Goal: Information Seeking & Learning: Learn about a topic

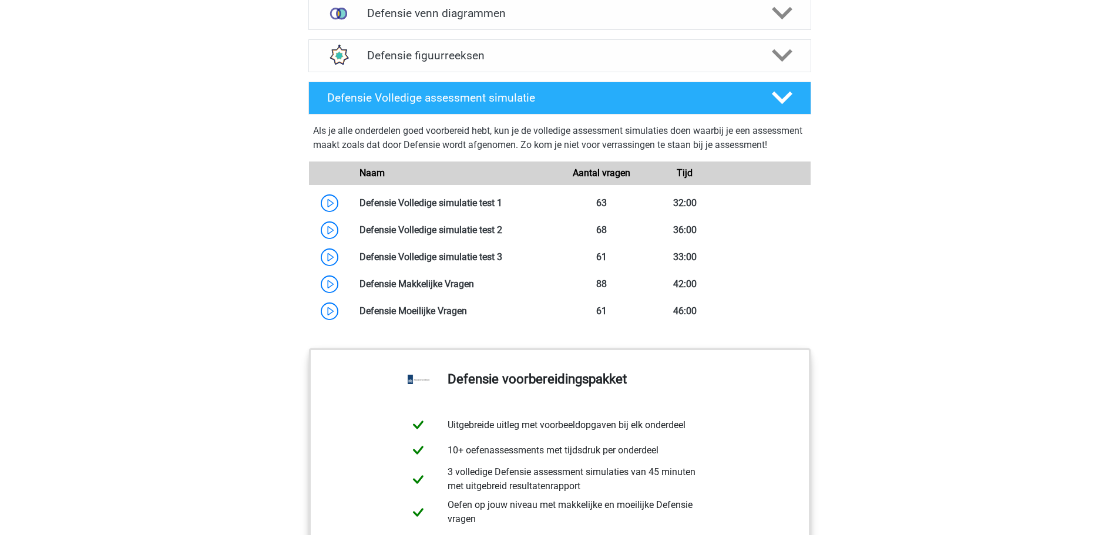
scroll to position [1117, 0]
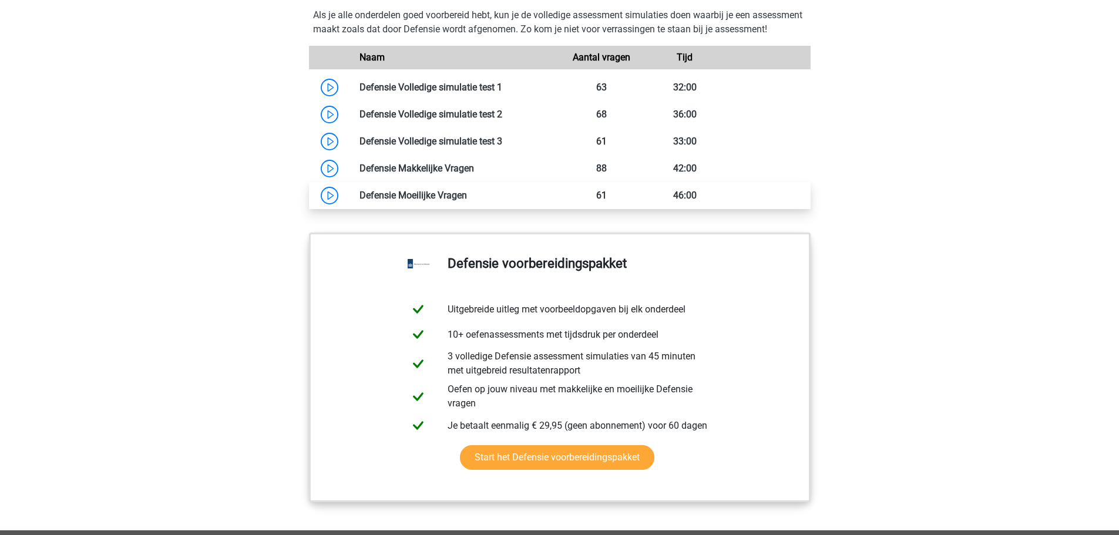
click at [467, 201] on link at bounding box center [467, 195] width 0 height 11
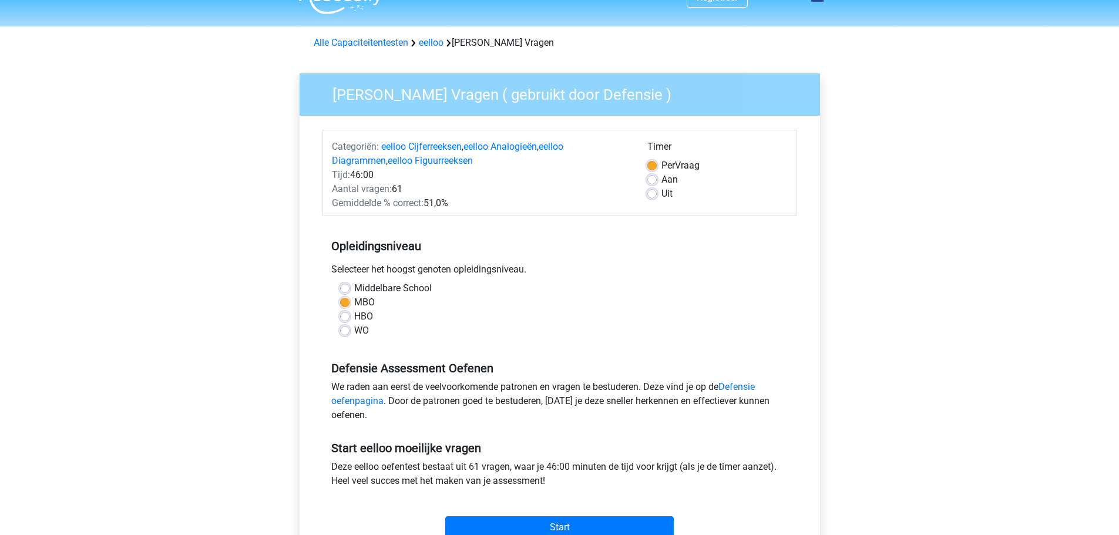
scroll to position [59, 0]
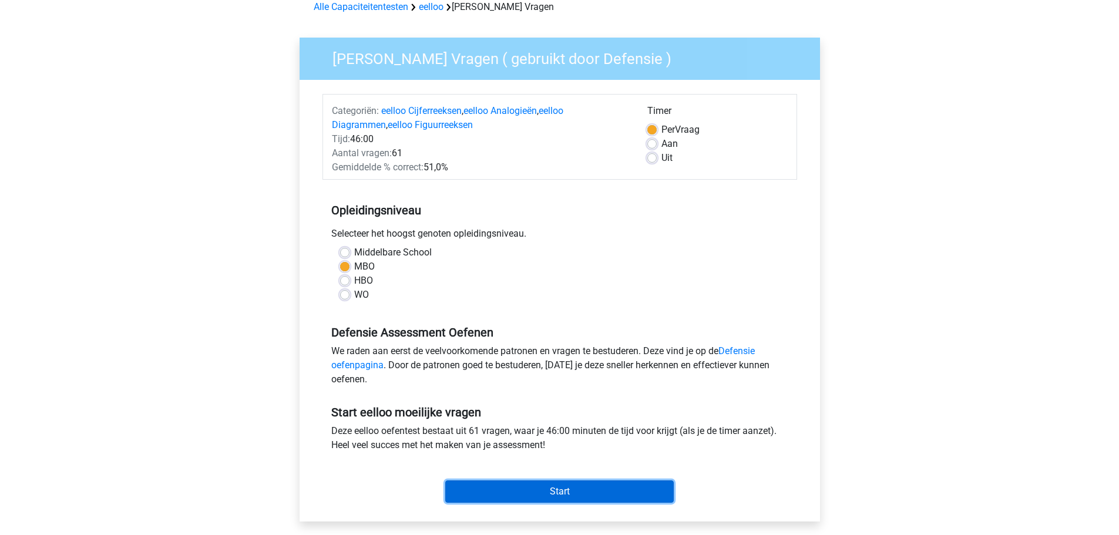
click at [579, 497] on input "Start" at bounding box center [559, 492] width 229 height 22
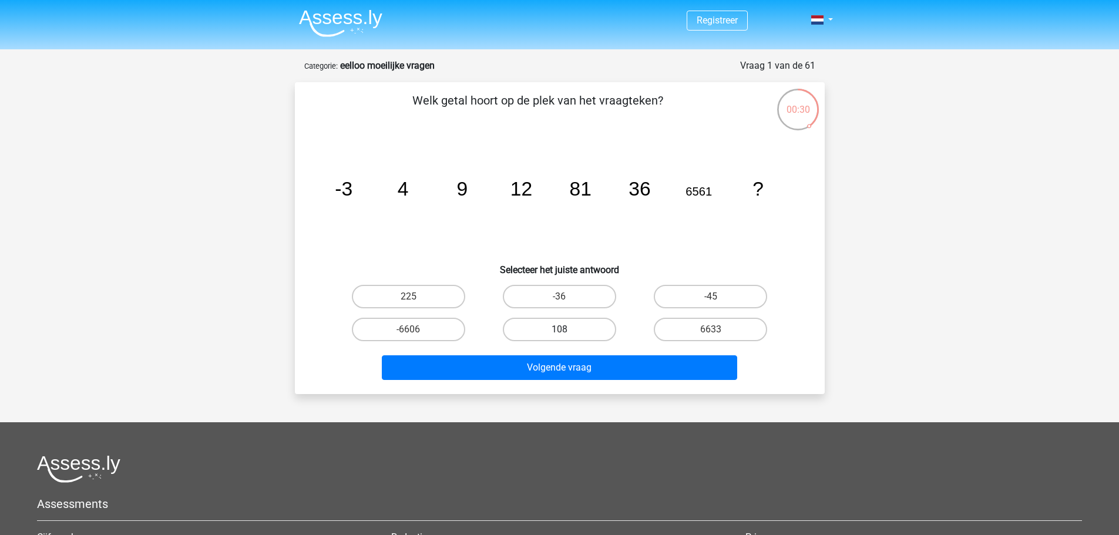
click at [587, 333] on label "108" at bounding box center [559, 330] width 113 height 24
click at [567, 333] on input "108" at bounding box center [563, 334] width 8 height 8
radio input "true"
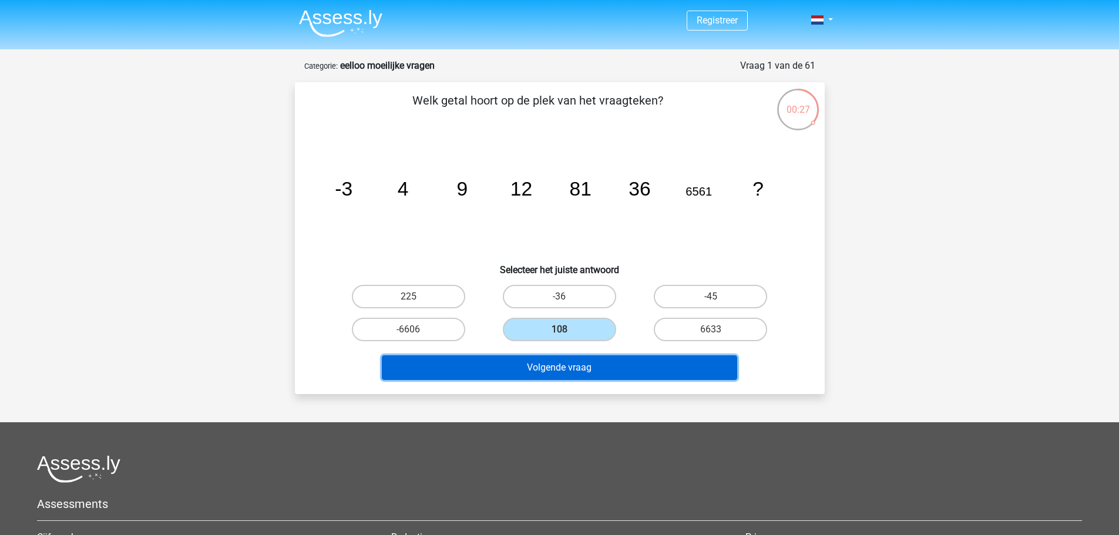
click at [601, 368] on button "Volgende vraag" at bounding box center [560, 368] width 356 height 25
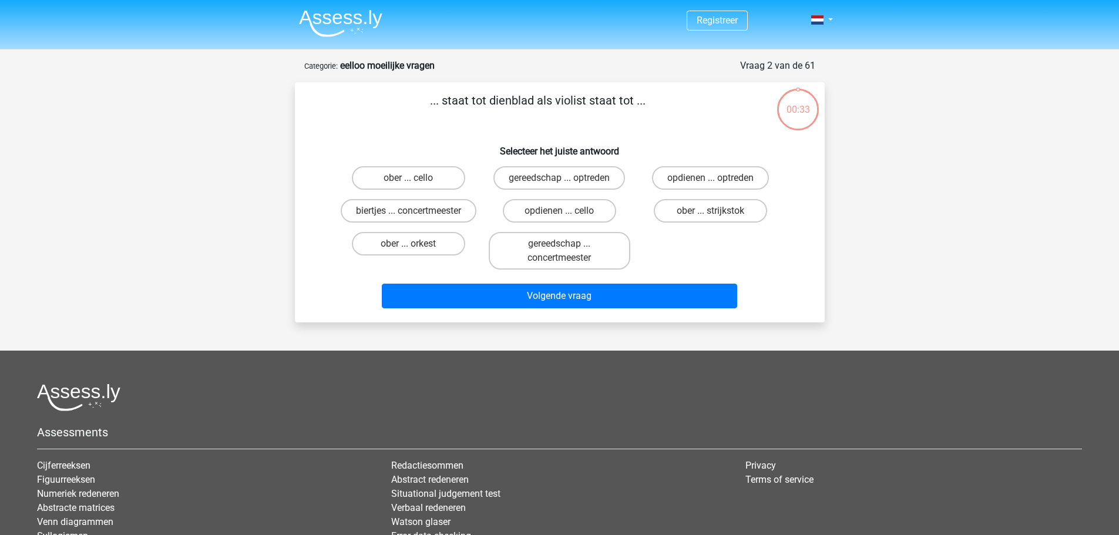
scroll to position [59, 0]
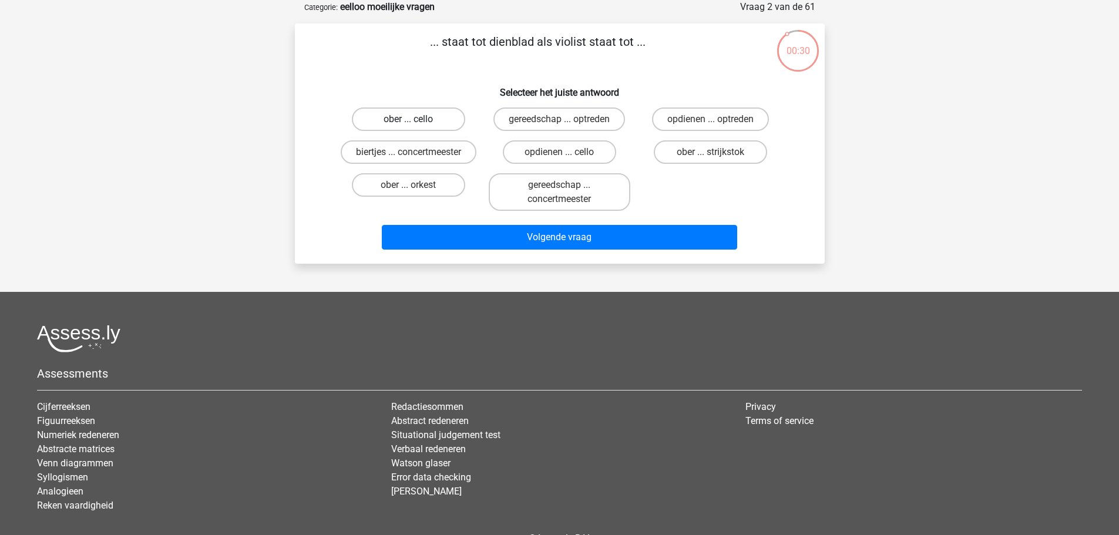
click at [441, 125] on label "ober ... cello" at bounding box center [408, 120] width 113 height 24
click at [416, 125] on input "ober ... cello" at bounding box center [412, 123] width 8 height 8
radio input "true"
click at [700, 155] on label "ober ... strijkstok" at bounding box center [710, 152] width 113 height 24
click at [711, 155] on input "ober ... strijkstok" at bounding box center [715, 156] width 8 height 8
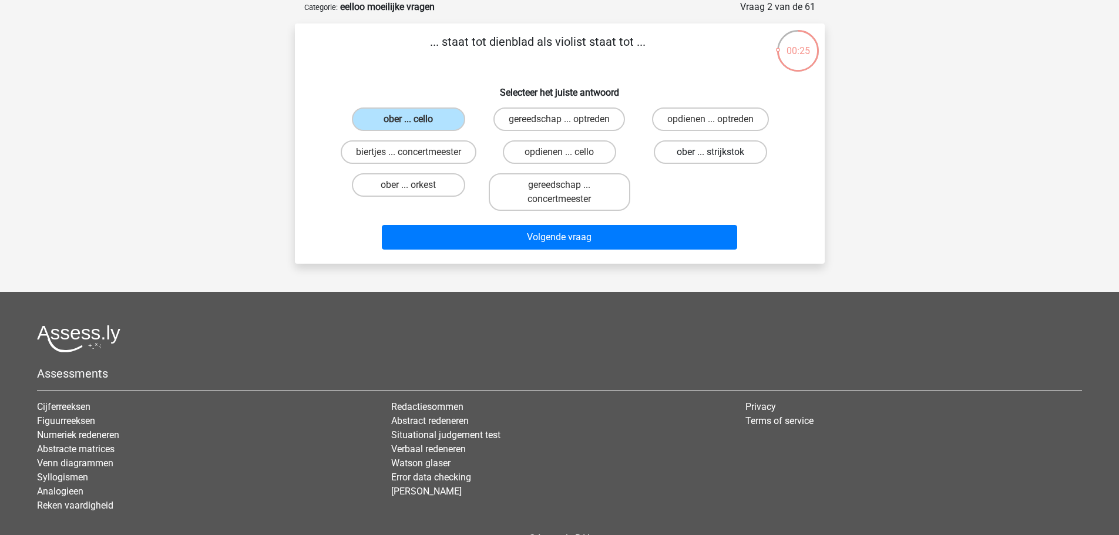
radio input "true"
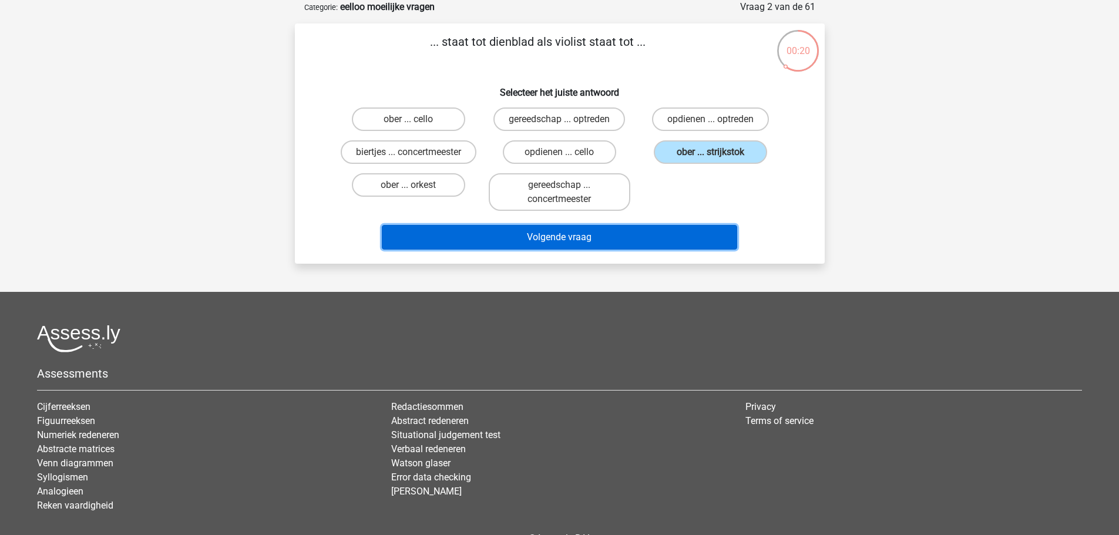
click at [711, 246] on button "Volgende vraag" at bounding box center [560, 237] width 356 height 25
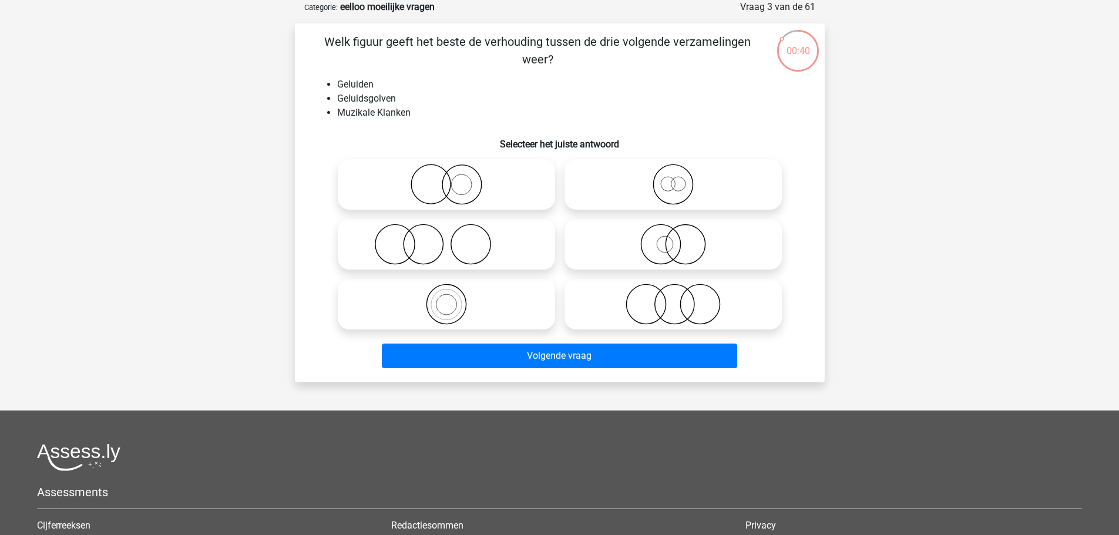
click at [538, 304] on icon at bounding box center [447, 304] width 208 height 41
click at [454, 299] on input "radio" at bounding box center [451, 295] width 8 height 8
radio input "true"
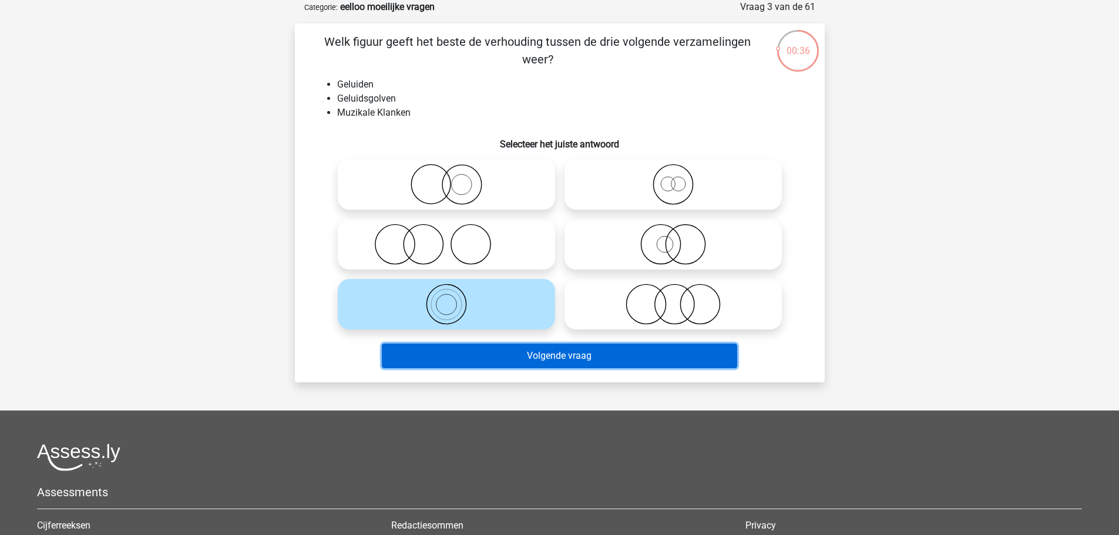
click at [594, 356] on button "Volgende vraag" at bounding box center [560, 356] width 356 height 25
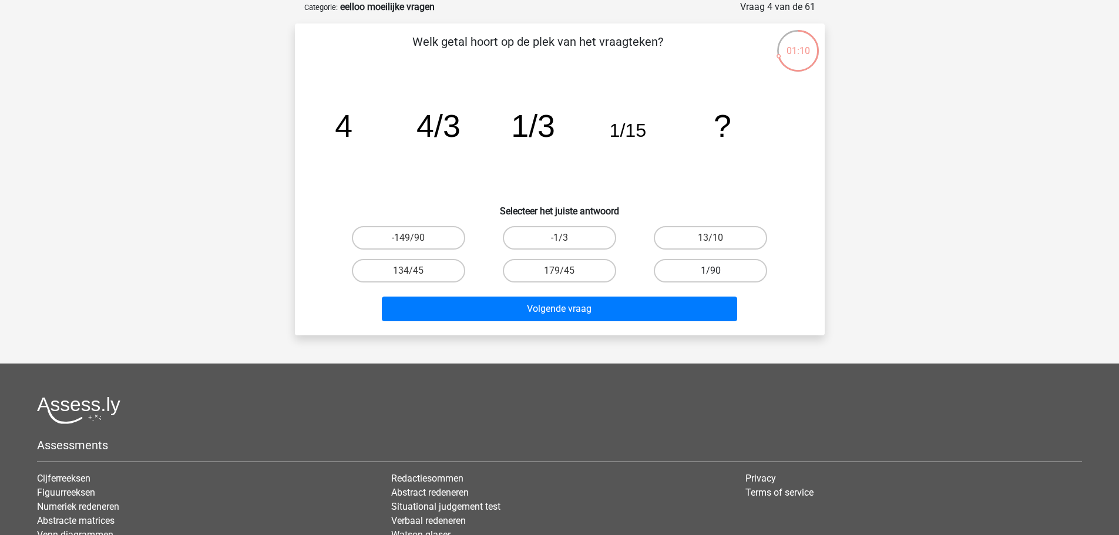
click at [705, 267] on label "1/90" at bounding box center [710, 271] width 113 height 24
click at [711, 271] on input "1/90" at bounding box center [715, 275] width 8 height 8
radio input "true"
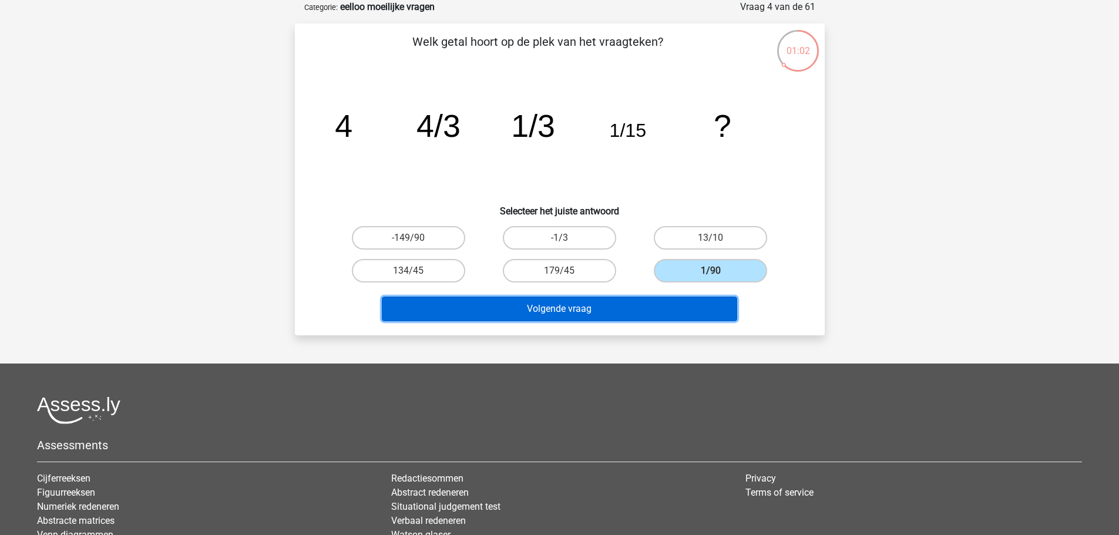
click at [725, 311] on button "Volgende vraag" at bounding box center [560, 309] width 356 height 25
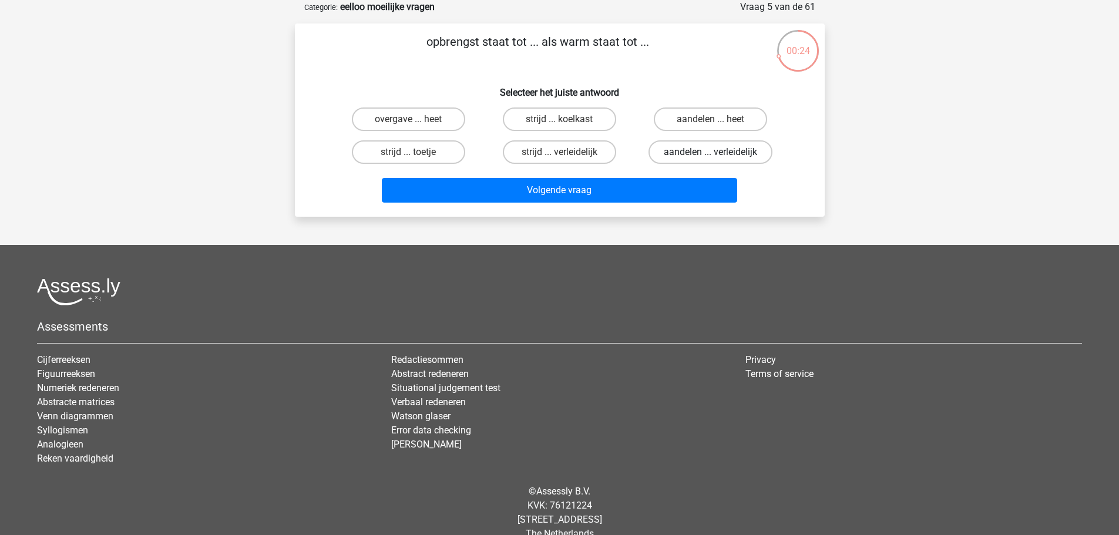
click at [680, 157] on label "aandelen ... verleidelijk" at bounding box center [711, 152] width 124 height 24
click at [711, 157] on input "aandelen ... verleidelijk" at bounding box center [715, 156] width 8 height 8
radio input "true"
click at [713, 121] on input "aandelen ... heet" at bounding box center [715, 123] width 8 height 8
radio input "true"
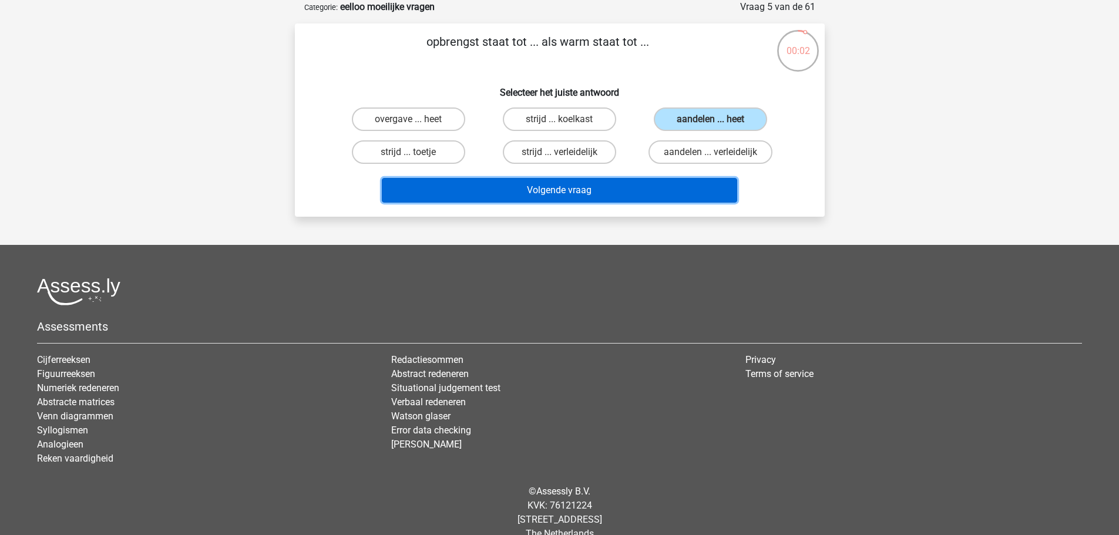
click at [695, 193] on button "Volgende vraag" at bounding box center [560, 190] width 356 height 25
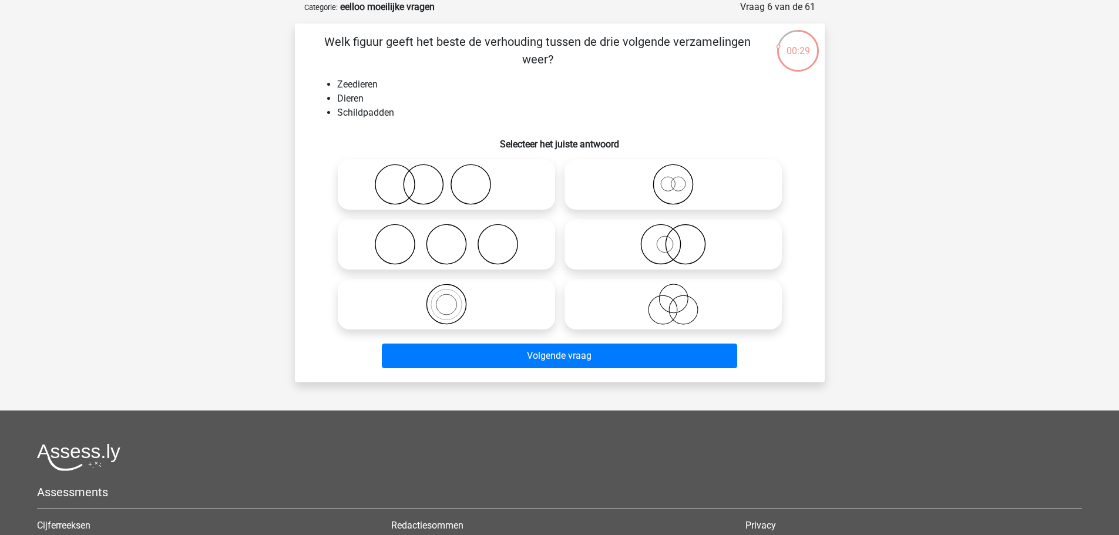
click at [661, 227] on icon at bounding box center [673, 244] width 208 height 41
click at [673, 231] on input "radio" at bounding box center [677, 235] width 8 height 8
radio input "true"
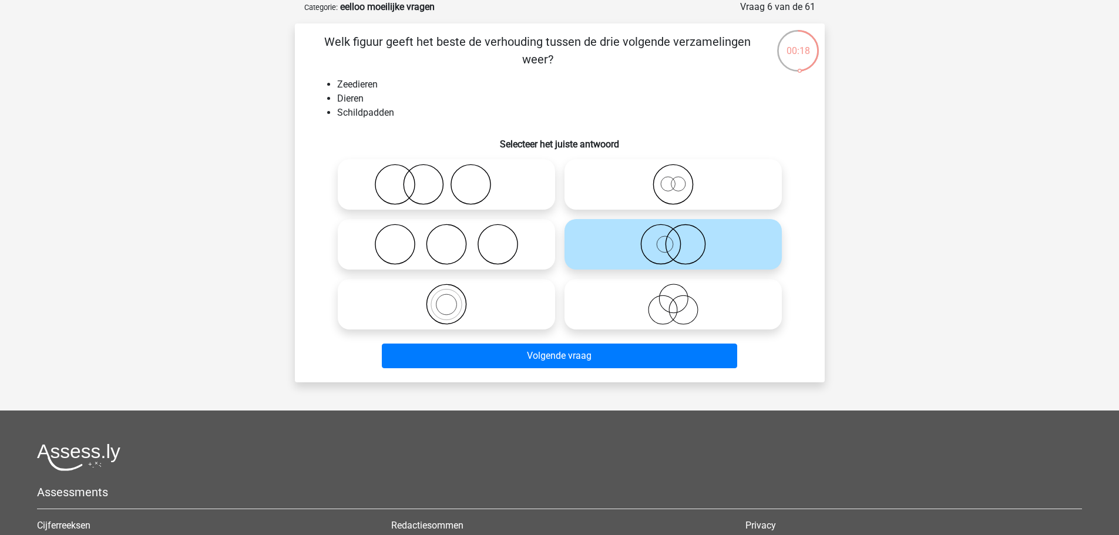
click at [679, 175] on input "radio" at bounding box center [677, 175] width 8 height 8
radio input "true"
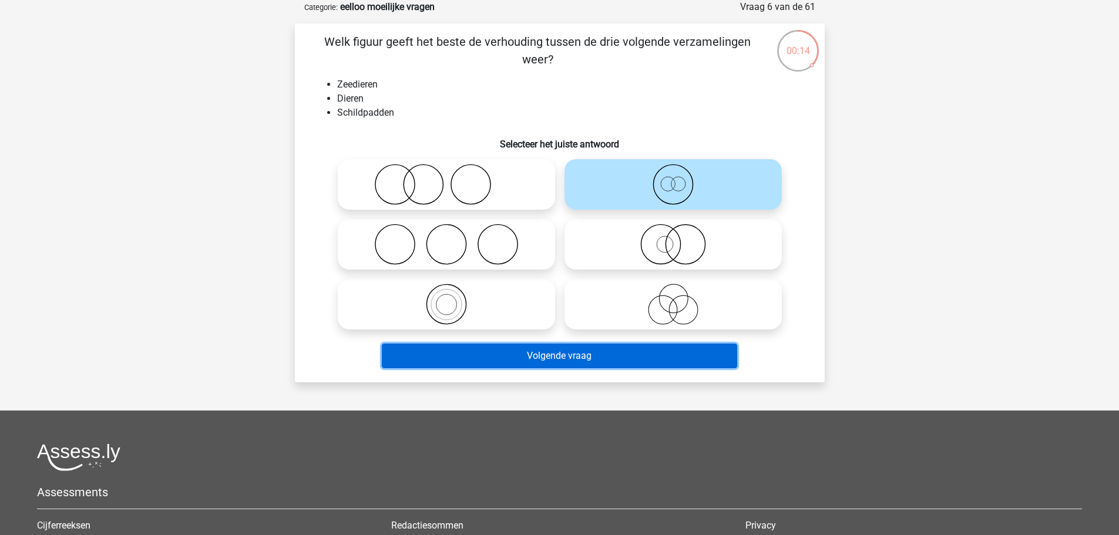
click at [611, 364] on button "Volgende vraag" at bounding box center [560, 356] width 356 height 25
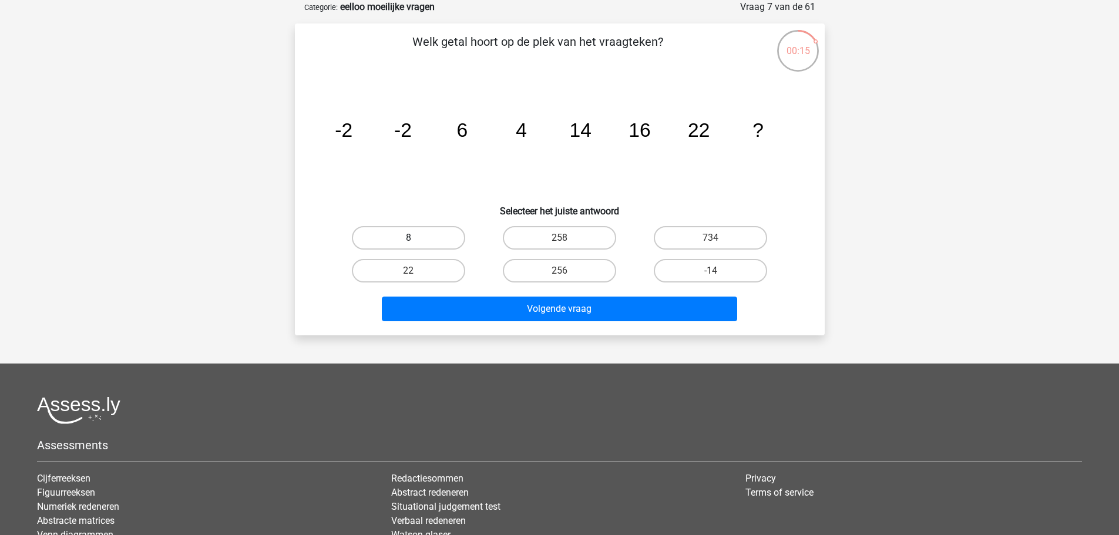
click at [426, 237] on label "8" at bounding box center [408, 238] width 113 height 24
click at [416, 238] on input "8" at bounding box center [412, 242] width 8 height 8
radio input "true"
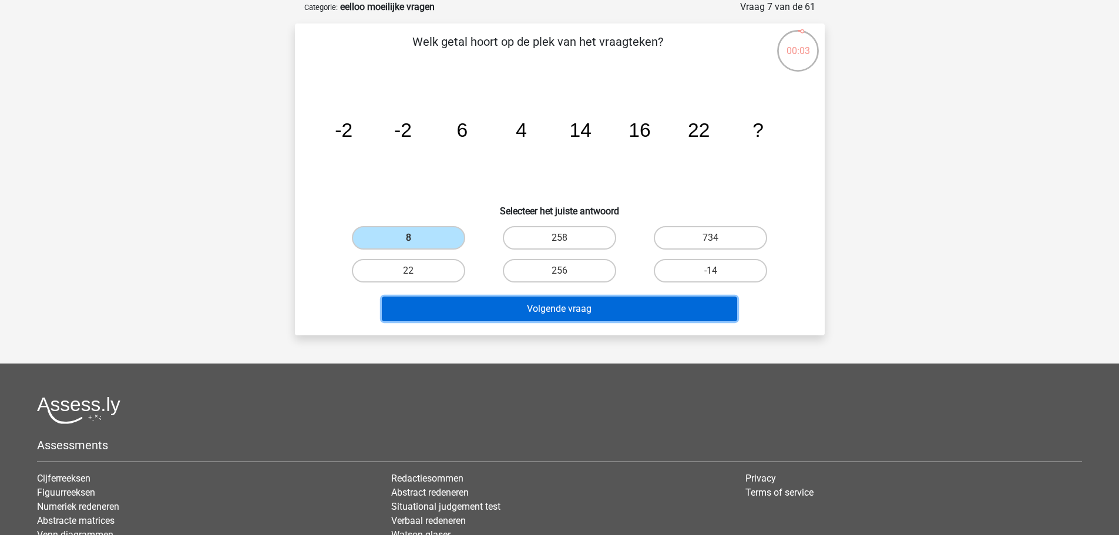
click at [678, 307] on button "Volgende vraag" at bounding box center [560, 309] width 356 height 25
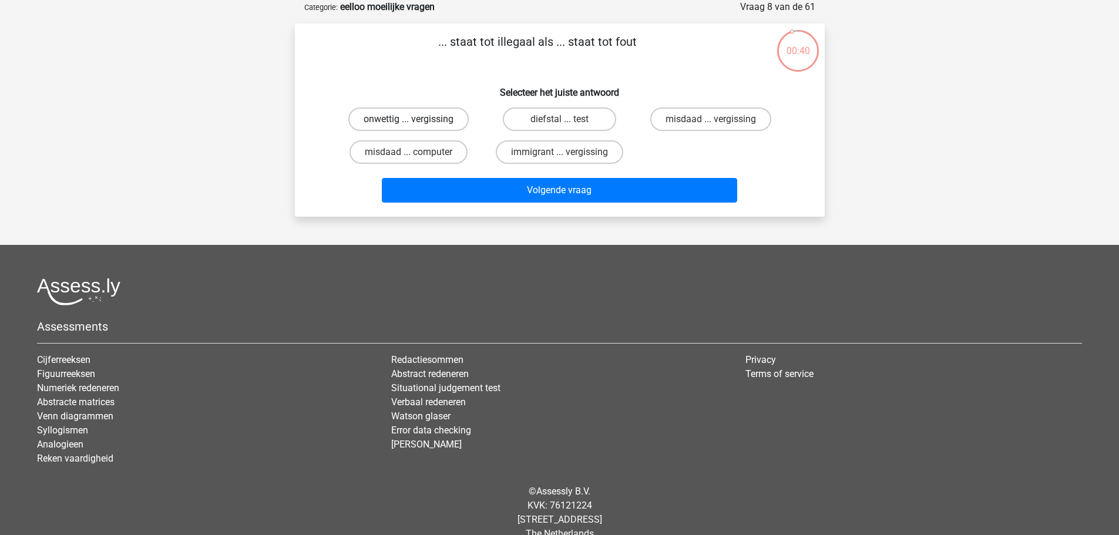
click at [388, 123] on label "onwettig ... vergissing" at bounding box center [408, 120] width 120 height 24
click at [408, 123] on input "onwettig ... vergissing" at bounding box center [412, 123] width 8 height 8
radio input "true"
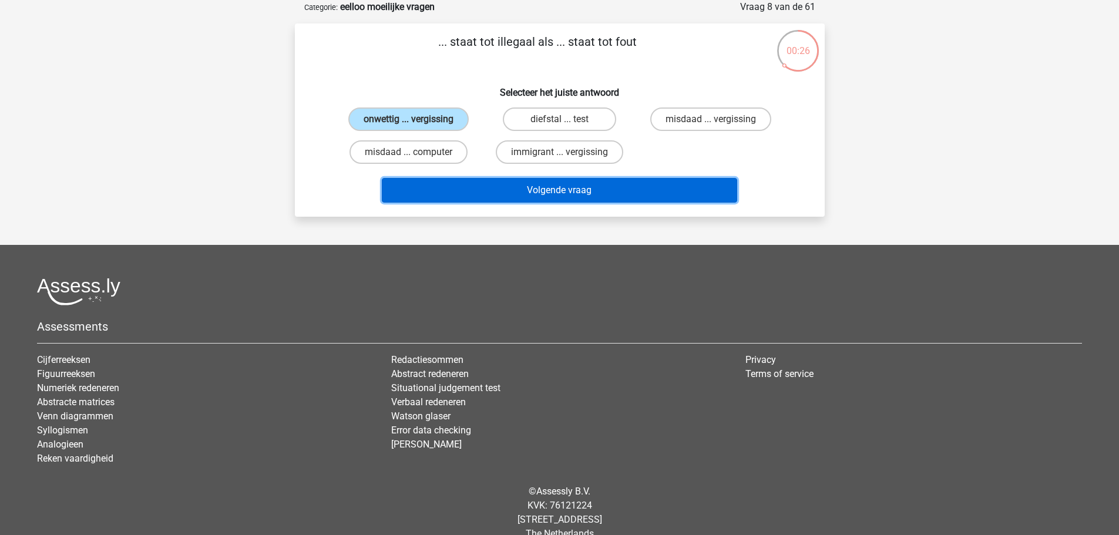
click at [571, 190] on button "Volgende vraag" at bounding box center [560, 190] width 356 height 25
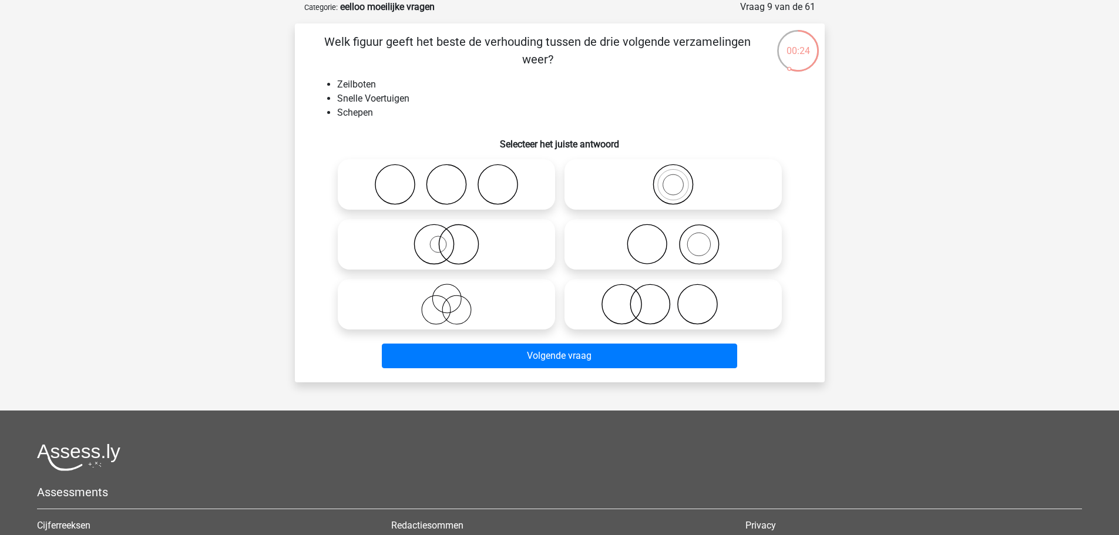
click at [487, 244] on icon at bounding box center [447, 244] width 208 height 41
click at [454, 239] on input "radio" at bounding box center [451, 235] width 8 height 8
radio input "true"
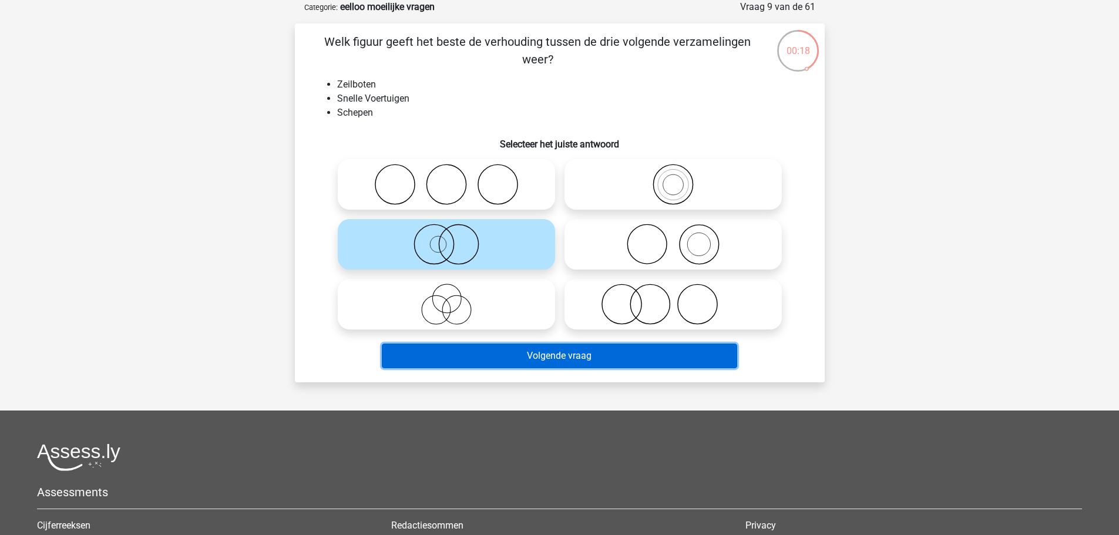
click at [508, 354] on button "Volgende vraag" at bounding box center [560, 356] width 356 height 25
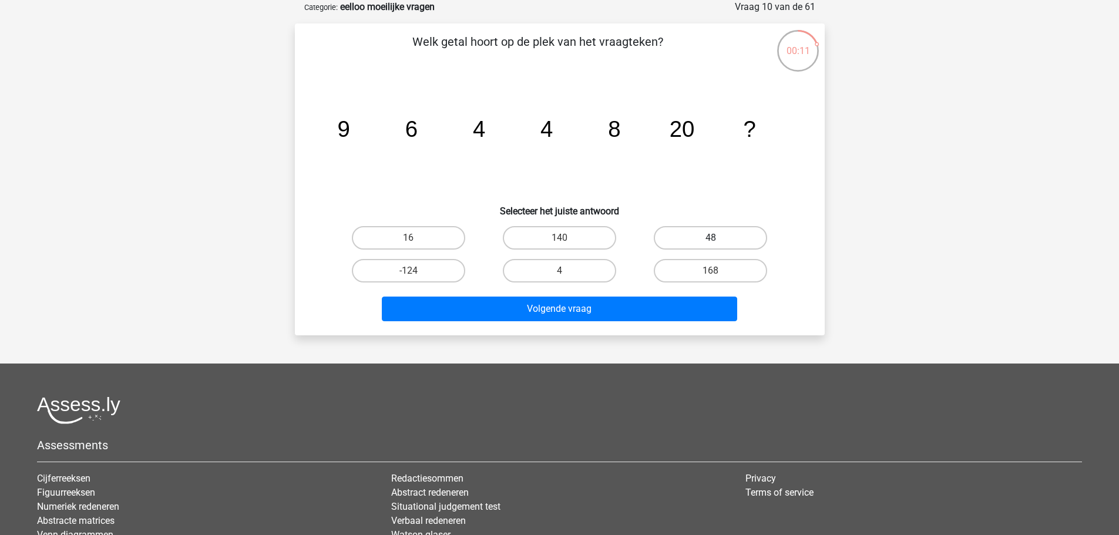
click at [727, 237] on label "48" at bounding box center [710, 238] width 113 height 24
click at [719, 238] on input "48" at bounding box center [715, 242] width 8 height 8
radio input "true"
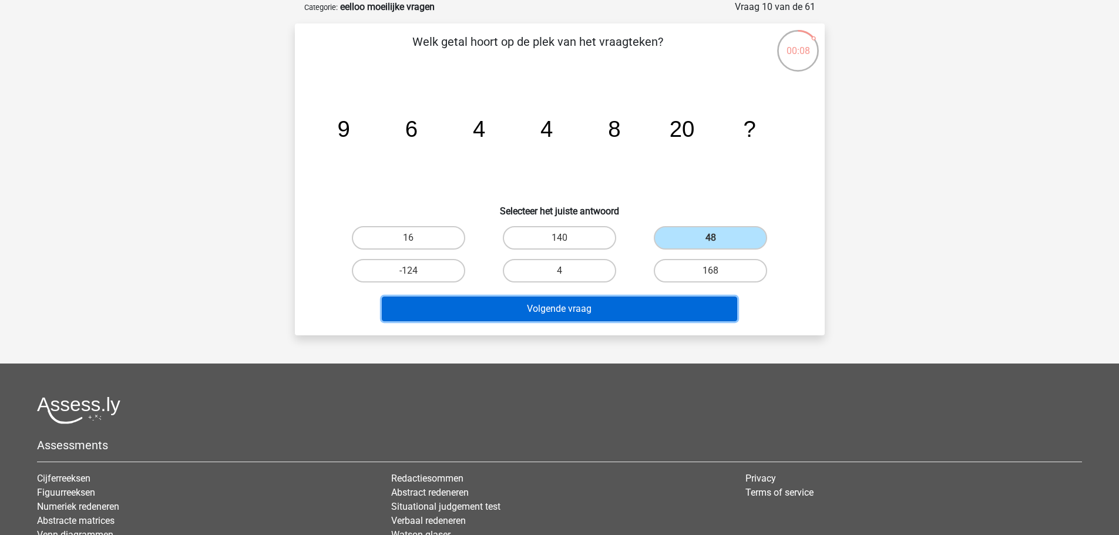
click at [699, 314] on button "Volgende vraag" at bounding box center [560, 309] width 356 height 25
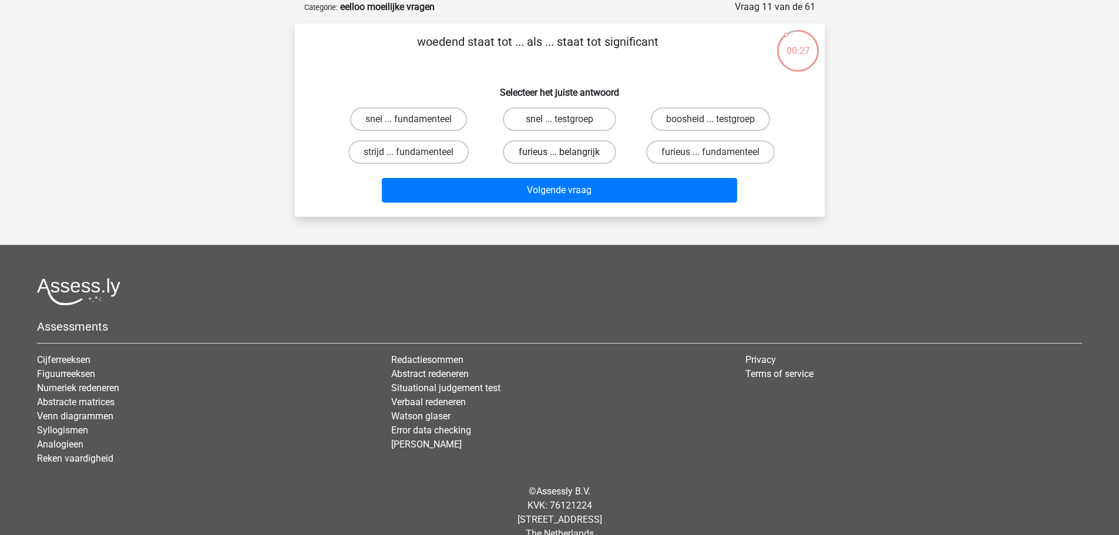
click at [594, 155] on label "furieus ... belangrijk" at bounding box center [559, 152] width 113 height 24
click at [567, 155] on input "furieus ... belangrijk" at bounding box center [563, 156] width 8 height 8
radio input "true"
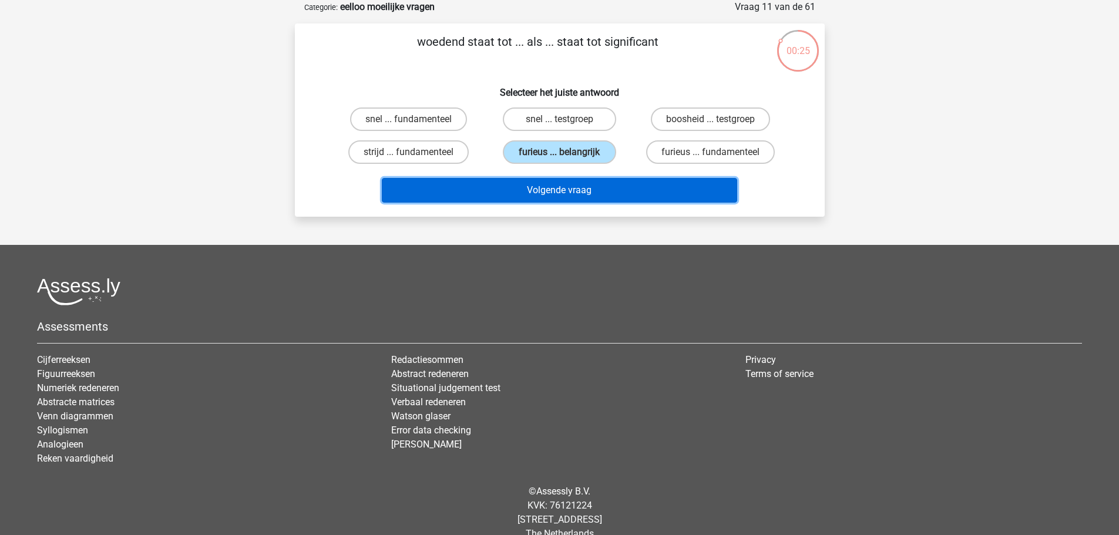
click at [638, 193] on button "Volgende vraag" at bounding box center [560, 190] width 356 height 25
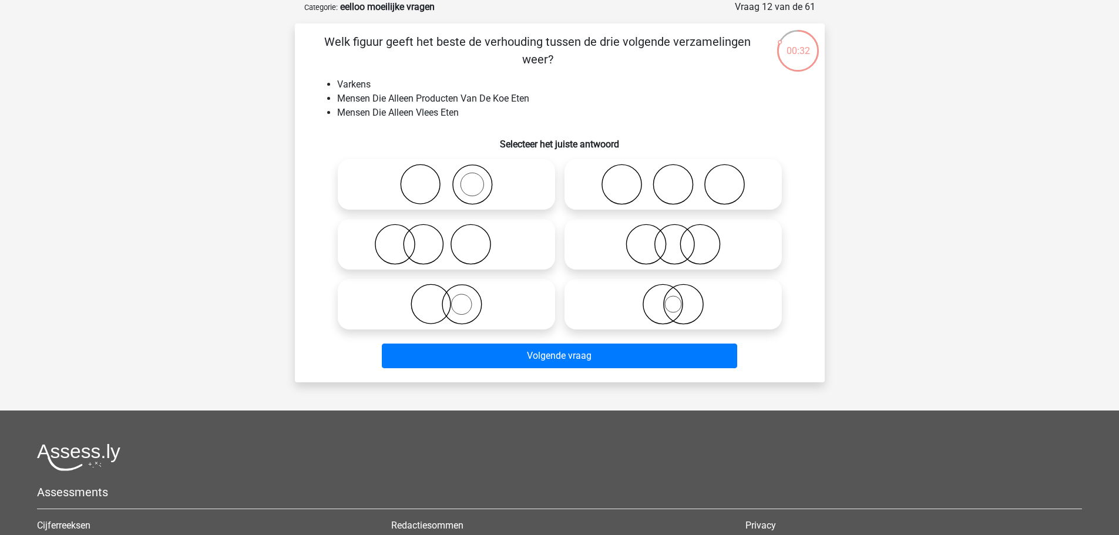
click at [498, 199] on icon at bounding box center [447, 184] width 208 height 41
click at [454, 179] on input "radio" at bounding box center [451, 175] width 8 height 8
radio input "true"
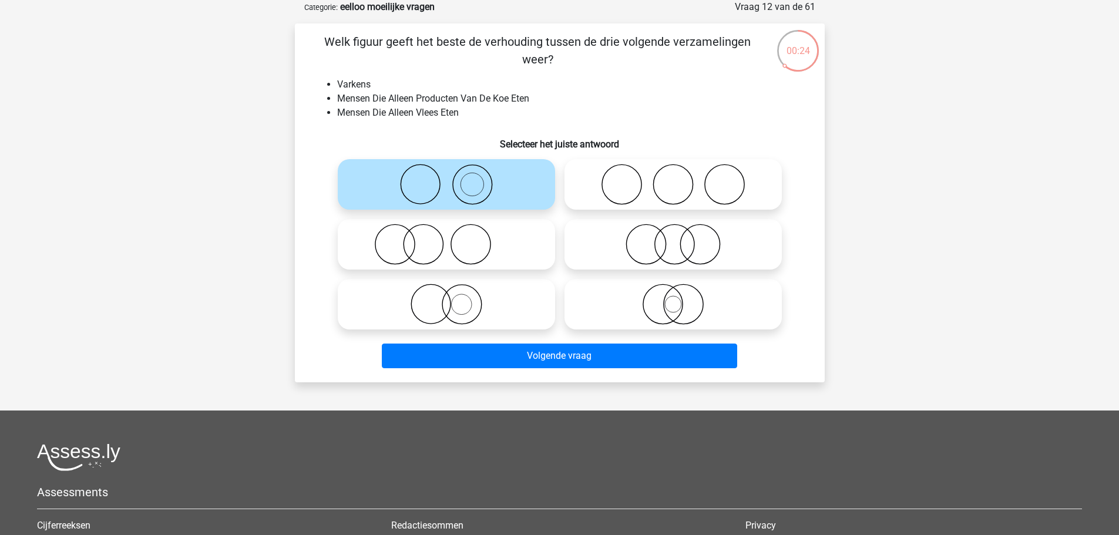
click at [484, 256] on icon at bounding box center [447, 244] width 208 height 41
click at [454, 239] on input "radio" at bounding box center [451, 235] width 8 height 8
radio input "true"
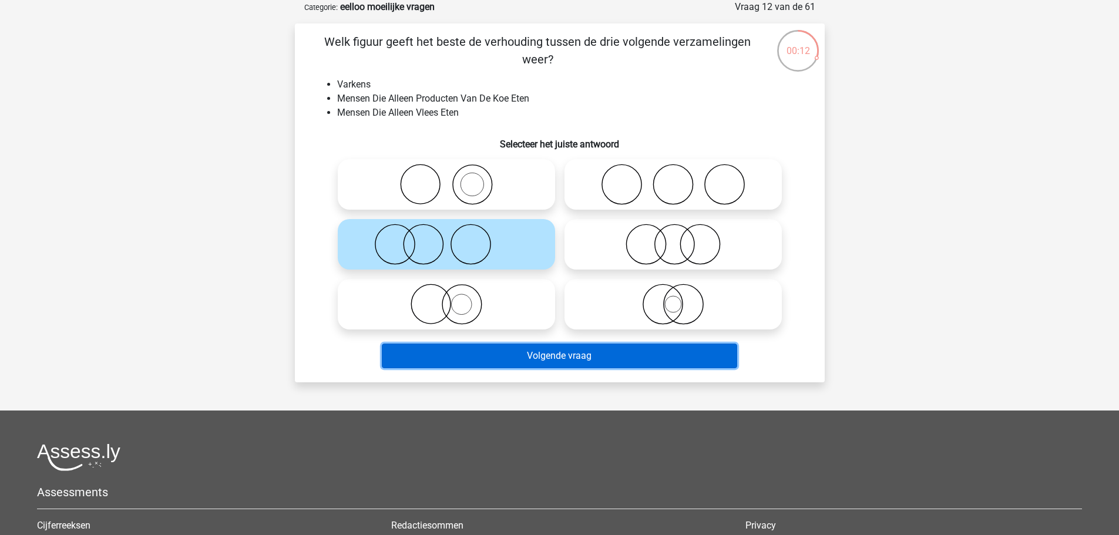
click at [648, 360] on button "Volgende vraag" at bounding box center [560, 356] width 356 height 25
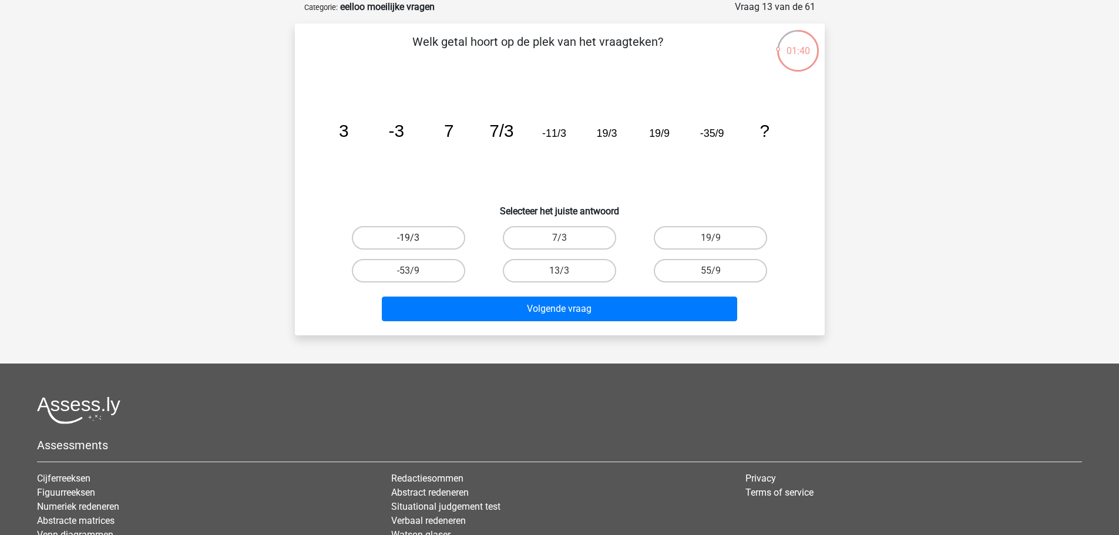
click at [443, 240] on label "-19/3" at bounding box center [408, 238] width 113 height 24
click at [416, 240] on input "-19/3" at bounding box center [412, 242] width 8 height 8
radio input "true"
click at [684, 276] on label "55/9" at bounding box center [710, 271] width 113 height 24
click at [711, 276] on input "55/9" at bounding box center [715, 275] width 8 height 8
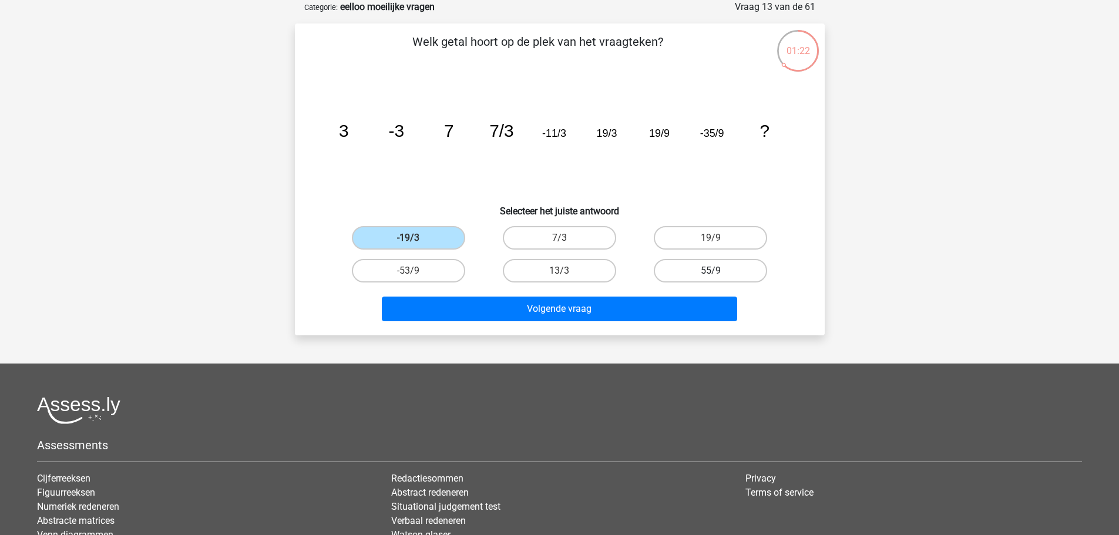
radio input "true"
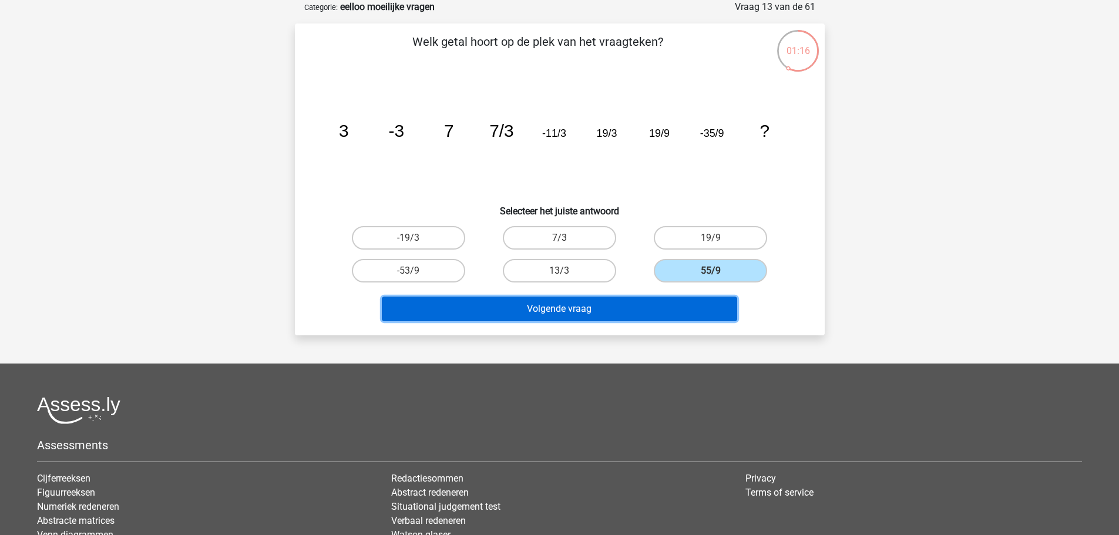
click at [706, 311] on button "Volgende vraag" at bounding box center [560, 309] width 356 height 25
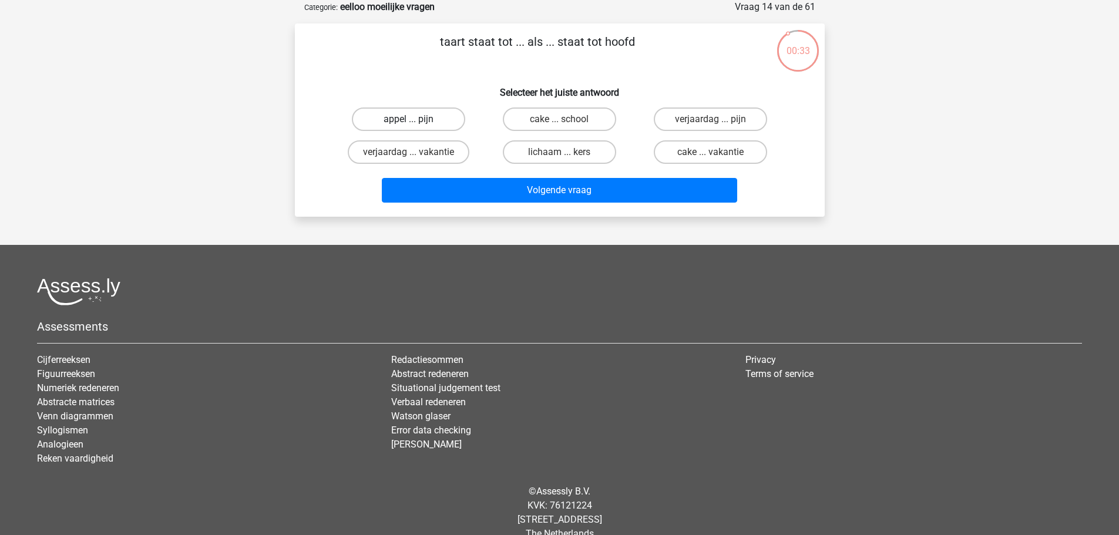
click at [424, 126] on label "appel ... pijn" at bounding box center [408, 120] width 113 height 24
click at [416, 126] on input "appel ... pijn" at bounding box center [412, 123] width 8 height 8
radio input "true"
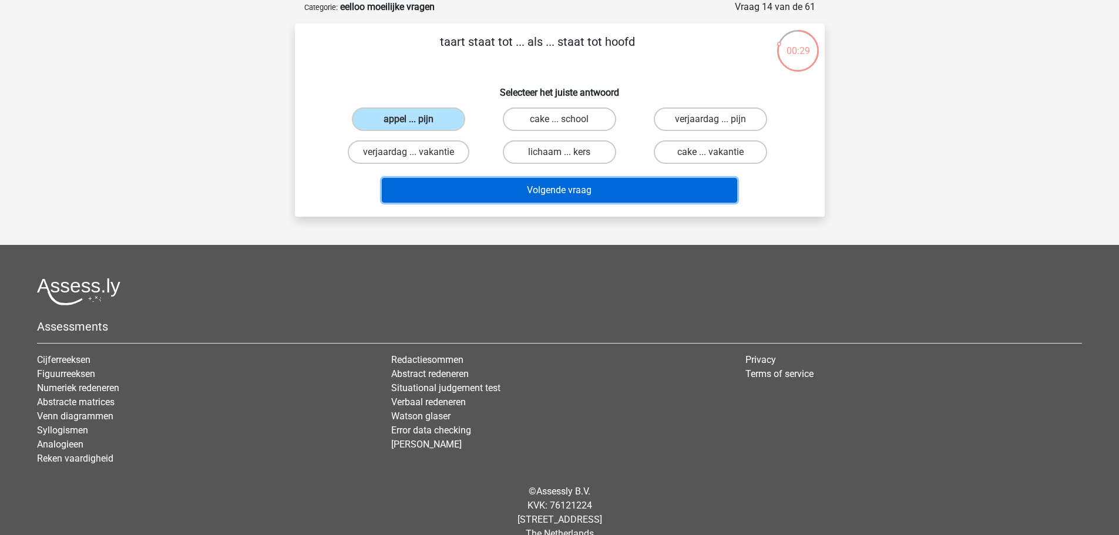
click at [612, 199] on button "Volgende vraag" at bounding box center [560, 190] width 356 height 25
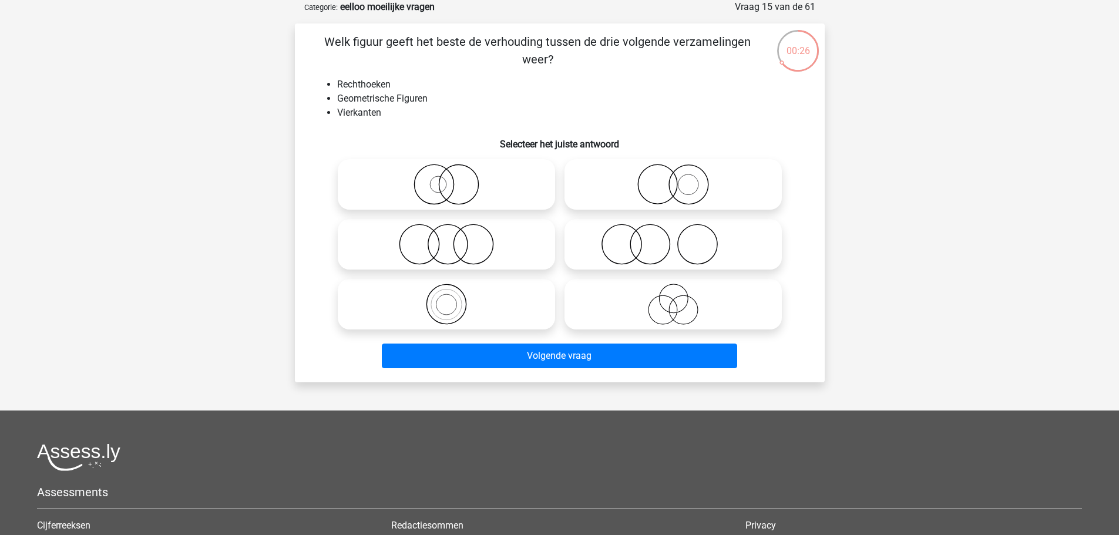
click at [494, 253] on icon at bounding box center [447, 244] width 208 height 41
click at [454, 239] on input "radio" at bounding box center [451, 235] width 8 height 8
radio input "true"
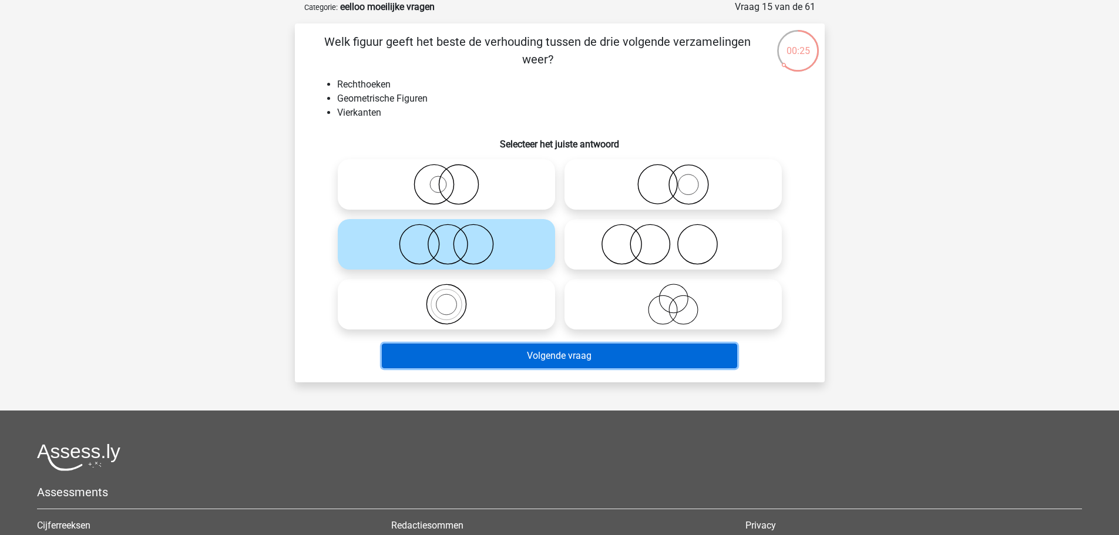
click at [567, 364] on button "Volgende vraag" at bounding box center [560, 356] width 356 height 25
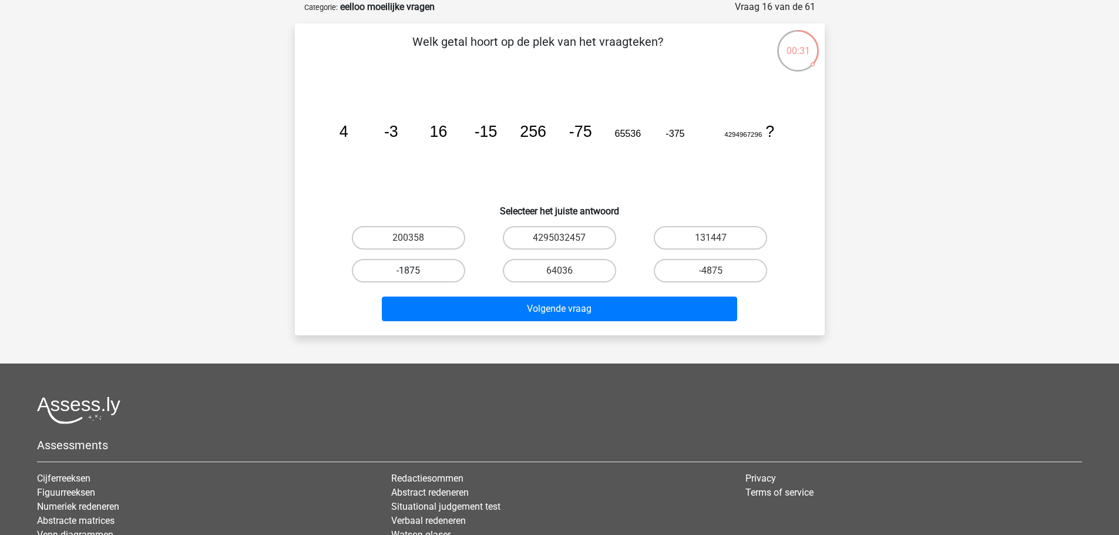
click at [445, 270] on label "-1875" at bounding box center [408, 271] width 113 height 24
click at [416, 271] on input "-1875" at bounding box center [412, 275] width 8 height 8
radio input "true"
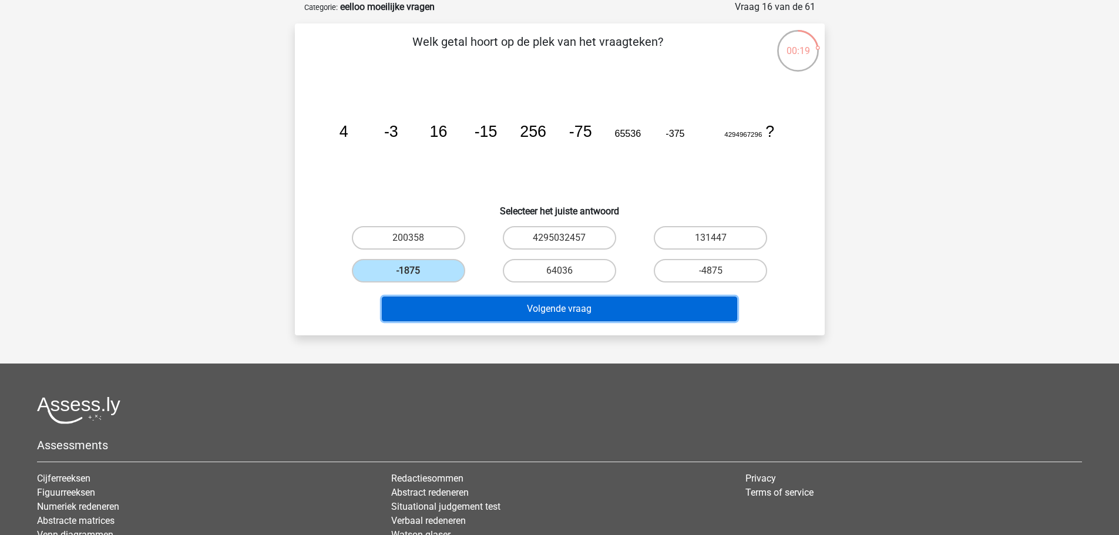
click at [693, 311] on button "Volgende vraag" at bounding box center [560, 309] width 356 height 25
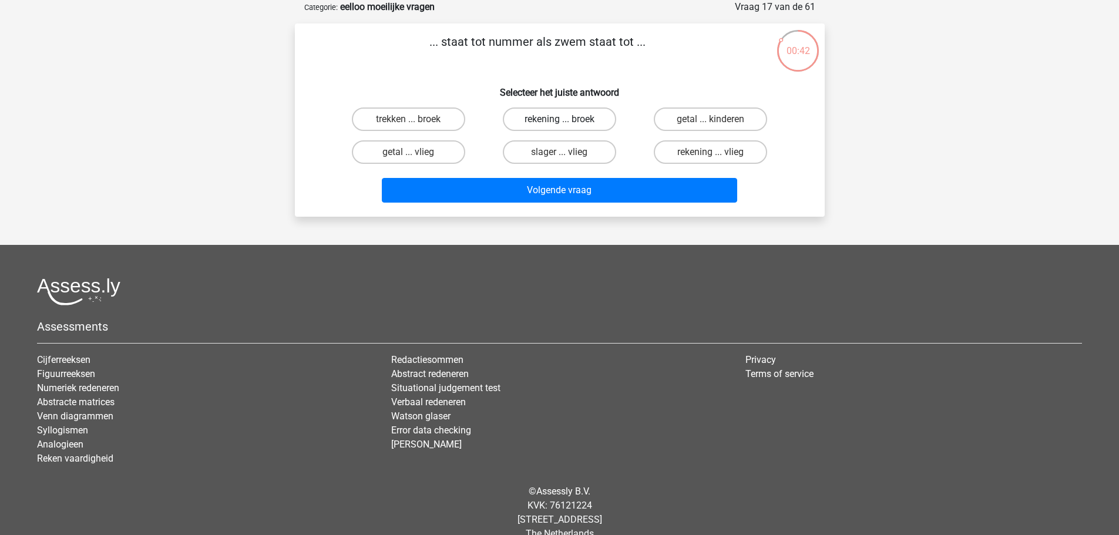
click at [555, 122] on label "rekening ... broek" at bounding box center [559, 120] width 113 height 24
click at [559, 122] on input "rekening ... broek" at bounding box center [563, 123] width 8 height 8
radio input "true"
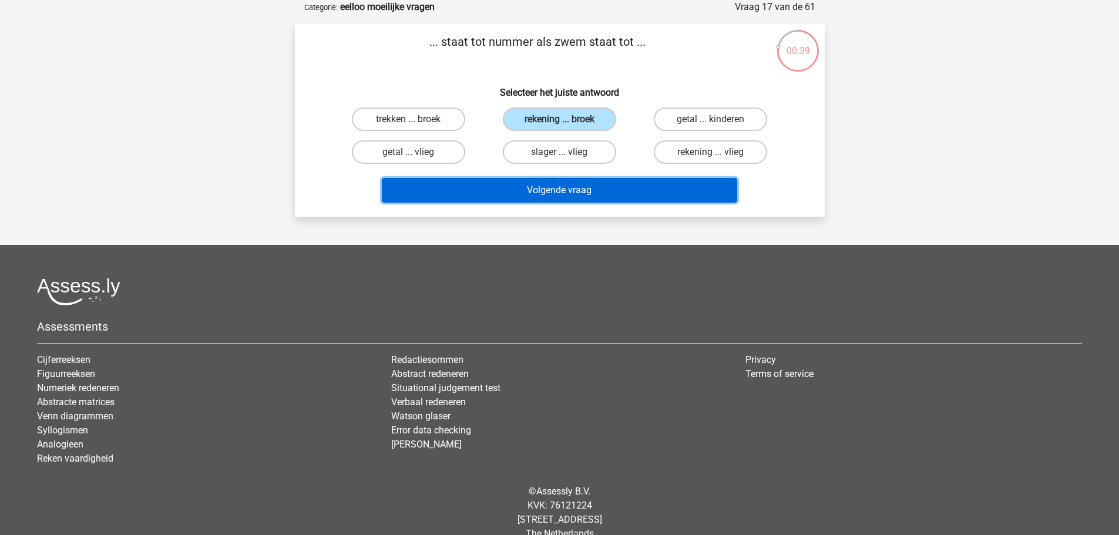
click at [606, 193] on button "Volgende vraag" at bounding box center [560, 190] width 356 height 25
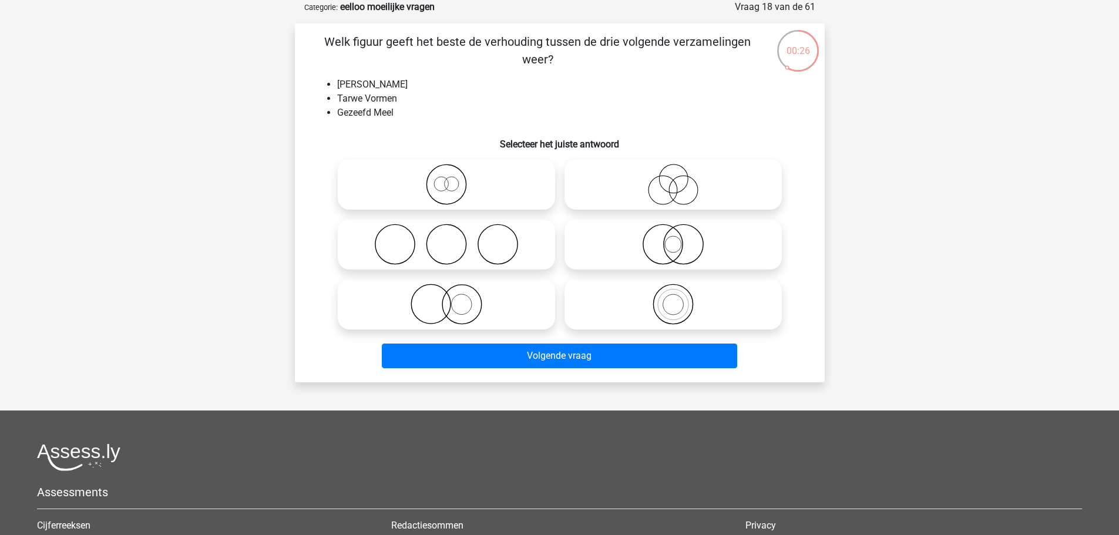
click at [512, 236] on icon at bounding box center [447, 244] width 208 height 41
click at [454, 236] on input "radio" at bounding box center [451, 235] width 8 height 8
radio input "true"
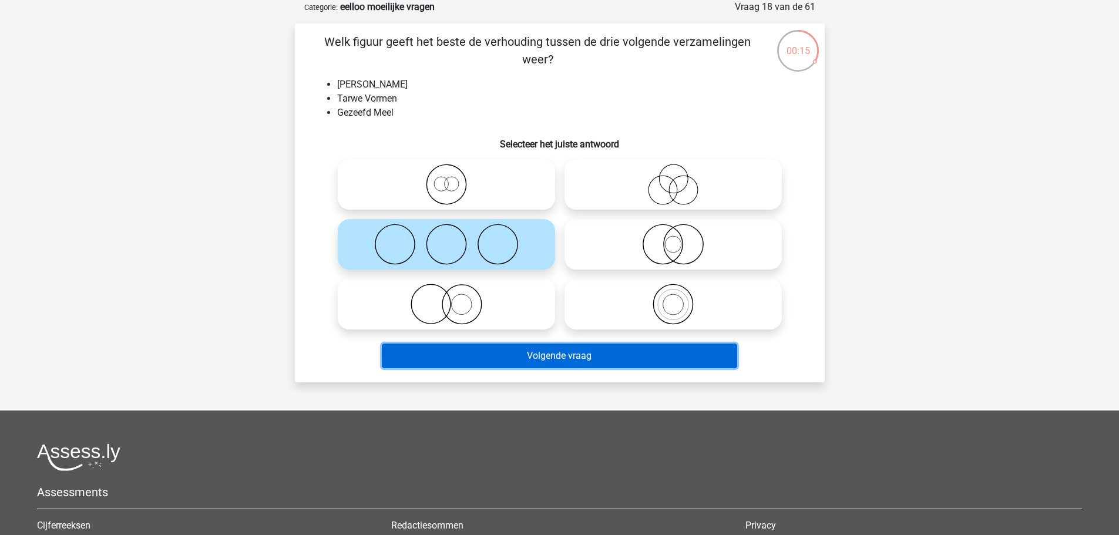
click at [539, 353] on button "Volgende vraag" at bounding box center [560, 356] width 356 height 25
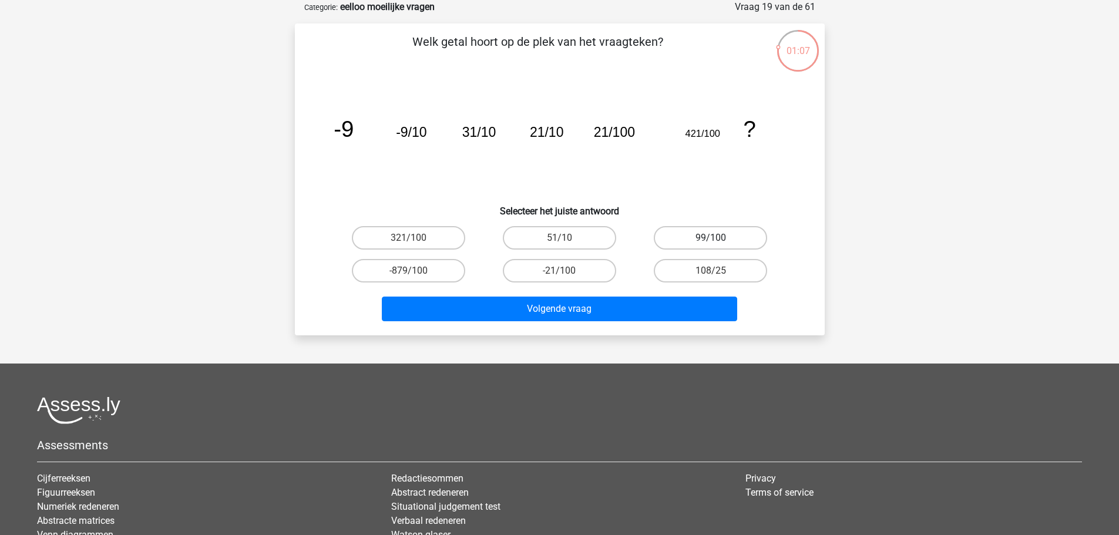
click at [695, 241] on label "99/100" at bounding box center [710, 238] width 113 height 24
click at [711, 241] on input "99/100" at bounding box center [715, 242] width 8 height 8
radio input "true"
click at [388, 243] on label "321/100" at bounding box center [408, 238] width 113 height 24
click at [408, 243] on input "321/100" at bounding box center [412, 242] width 8 height 8
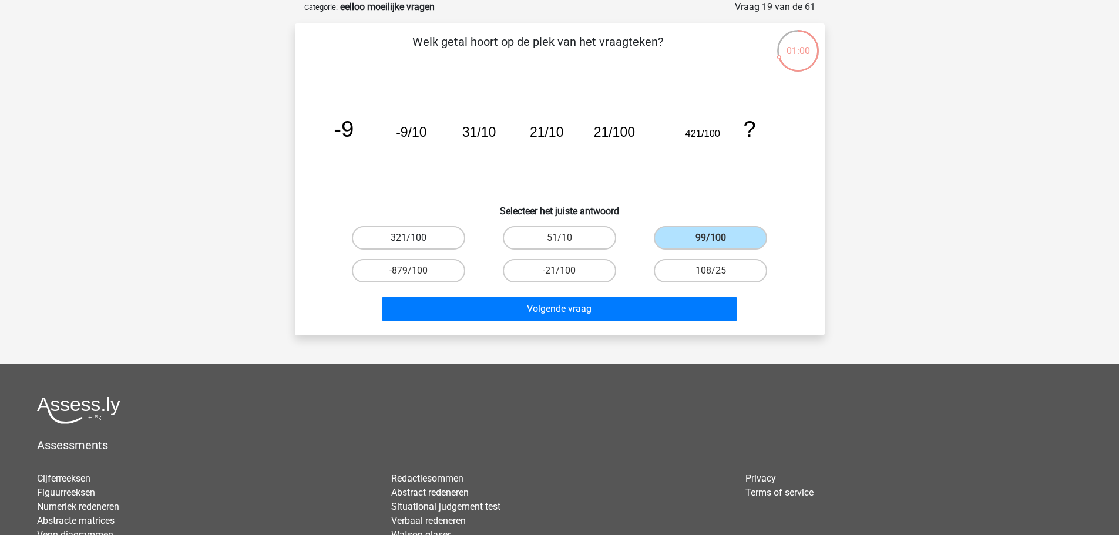
radio input "true"
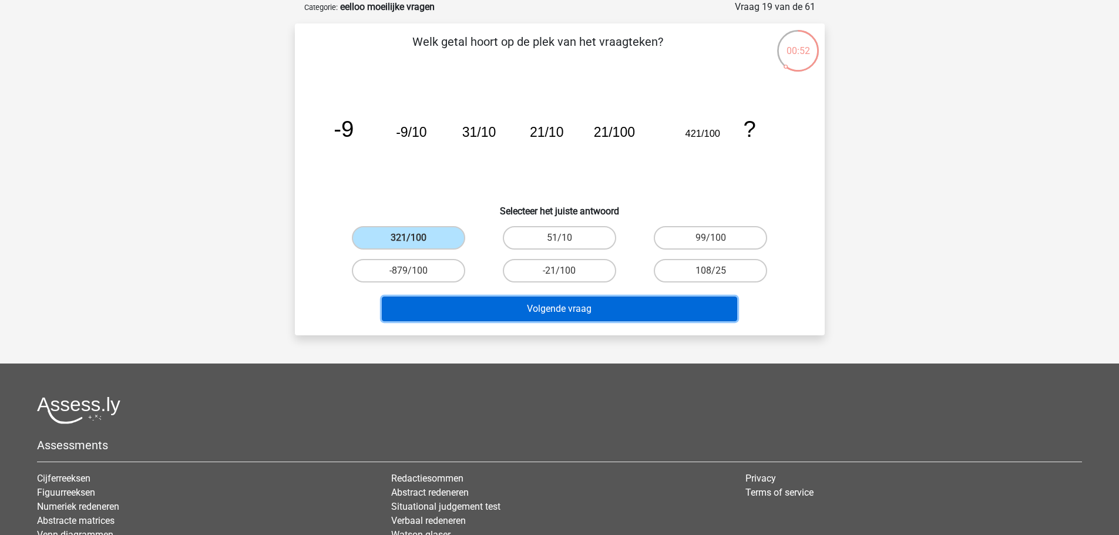
click at [565, 306] on button "Volgende vraag" at bounding box center [560, 309] width 356 height 25
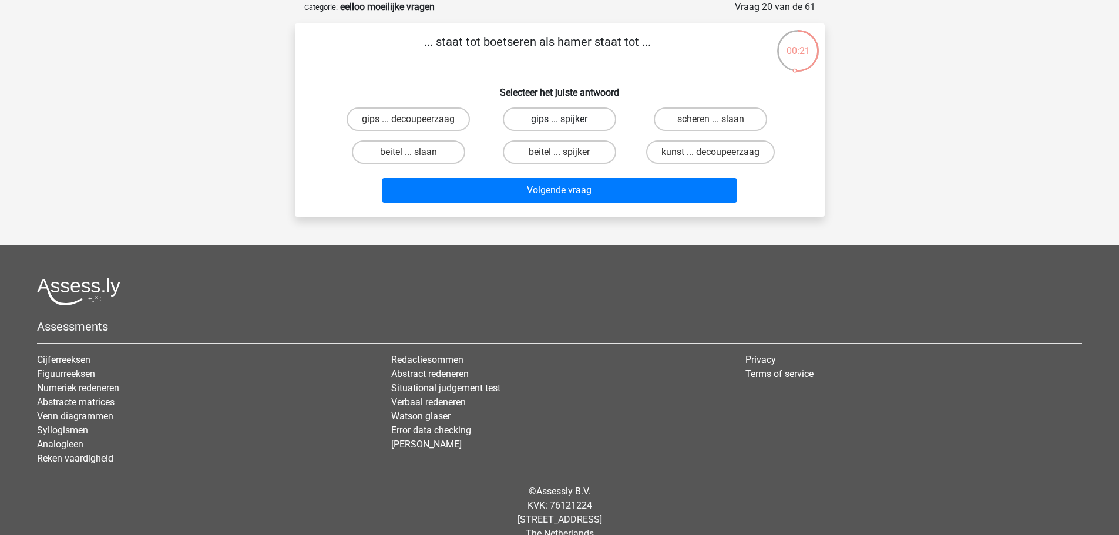
click at [542, 124] on label "gips ... spijker" at bounding box center [559, 120] width 113 height 24
click at [559, 124] on input "gips ... spijker" at bounding box center [563, 123] width 8 height 8
radio input "true"
click at [443, 152] on label "beitel ... slaan" at bounding box center [408, 152] width 113 height 24
click at [416, 152] on input "beitel ... slaan" at bounding box center [412, 156] width 8 height 8
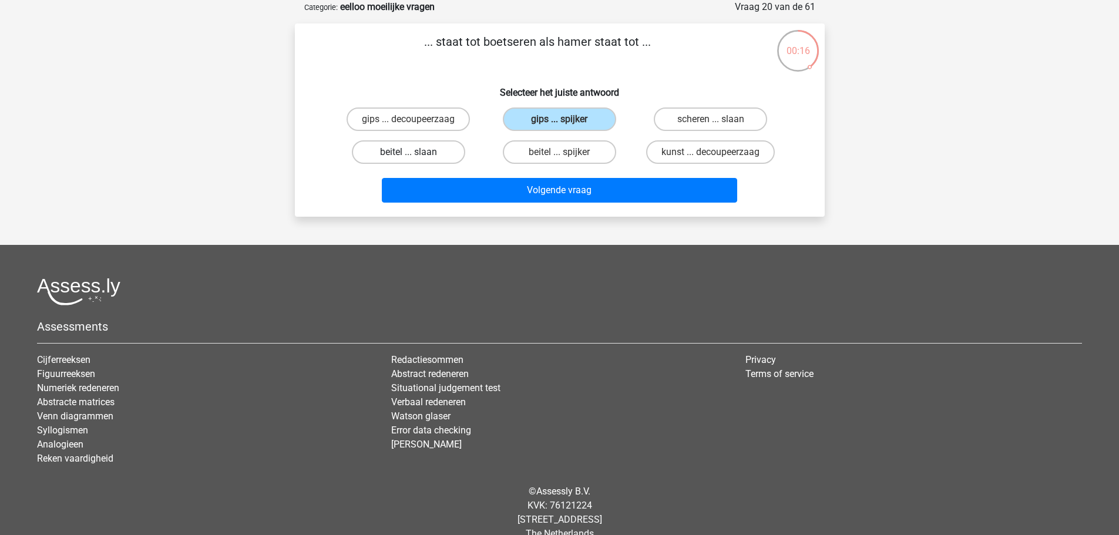
radio input "true"
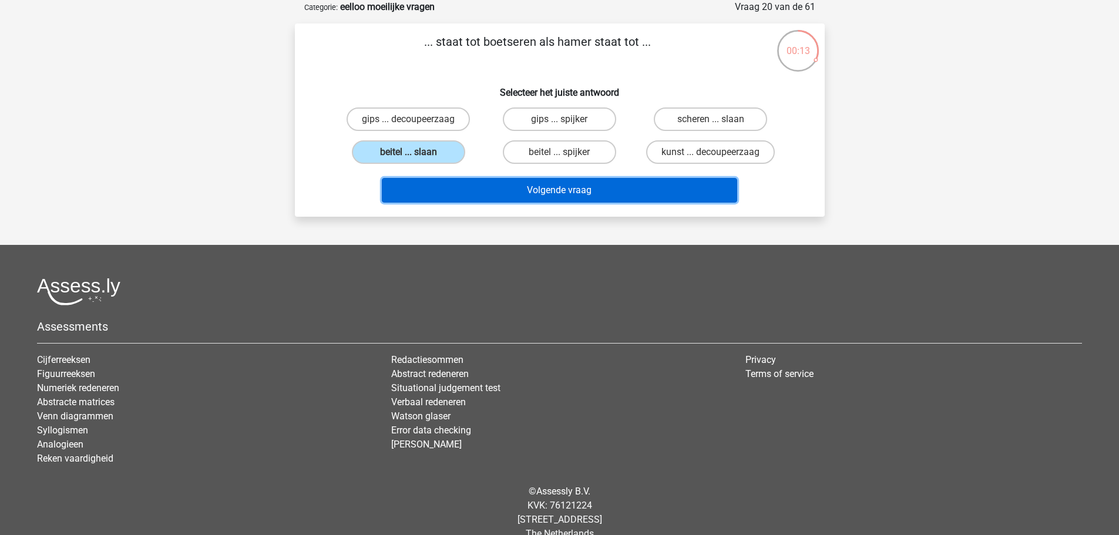
click at [569, 196] on button "Volgende vraag" at bounding box center [560, 190] width 356 height 25
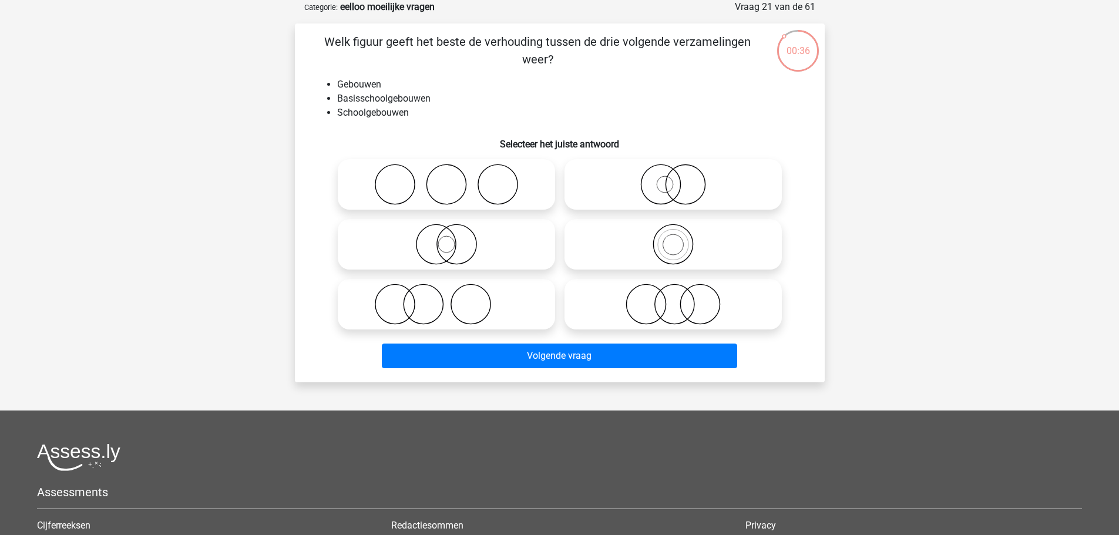
click at [662, 230] on icon at bounding box center [673, 244] width 208 height 41
click at [673, 231] on input "radio" at bounding box center [677, 235] width 8 height 8
radio input "true"
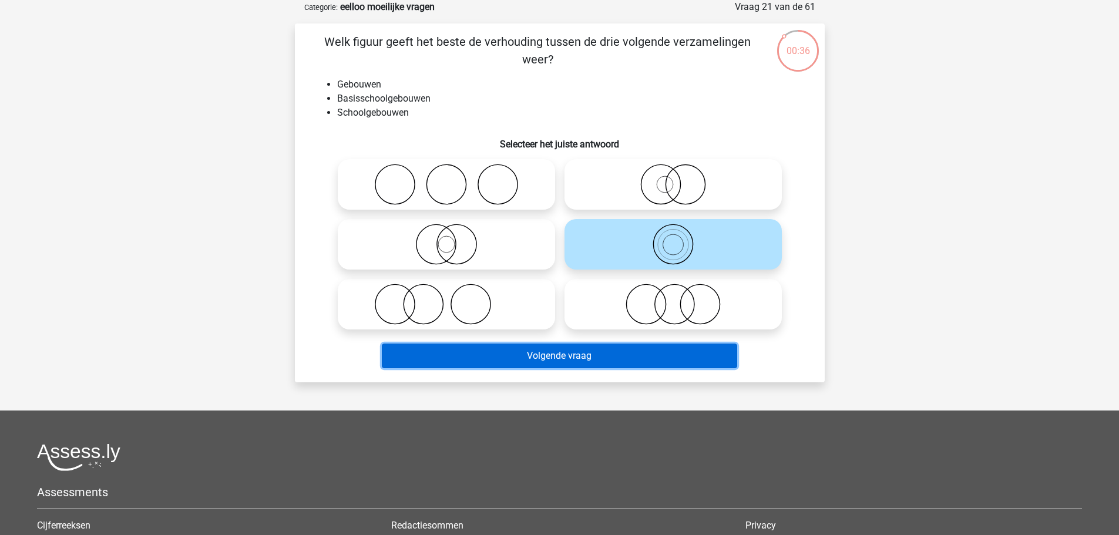
click at [672, 356] on button "Volgende vraag" at bounding box center [560, 356] width 356 height 25
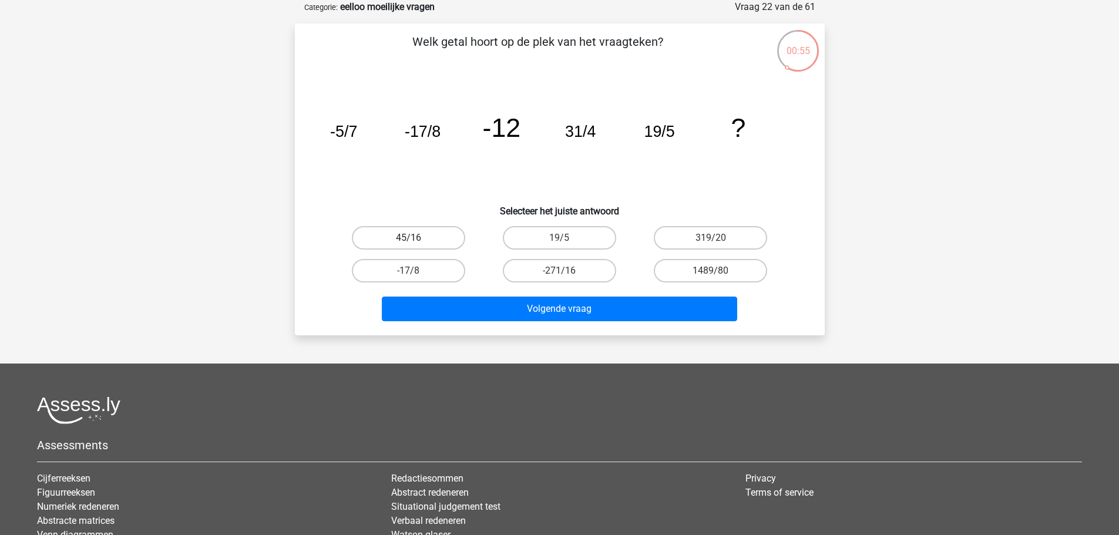
click at [430, 241] on label "45/16" at bounding box center [408, 238] width 113 height 24
click at [416, 241] on input "45/16" at bounding box center [412, 242] width 8 height 8
radio input "true"
click at [585, 249] on label "19/5" at bounding box center [559, 238] width 113 height 24
click at [567, 246] on input "19/5" at bounding box center [563, 242] width 8 height 8
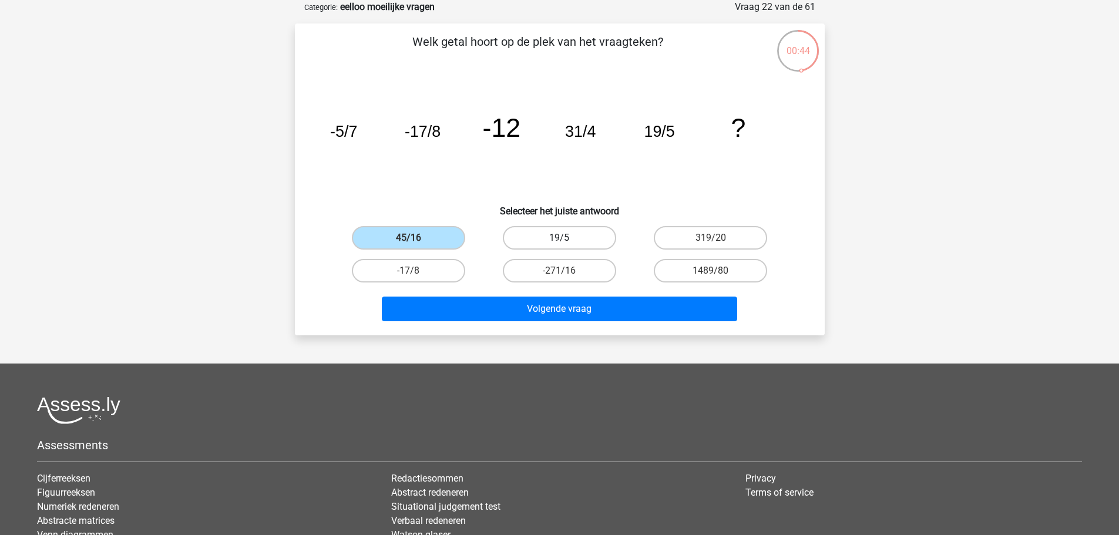
radio input "true"
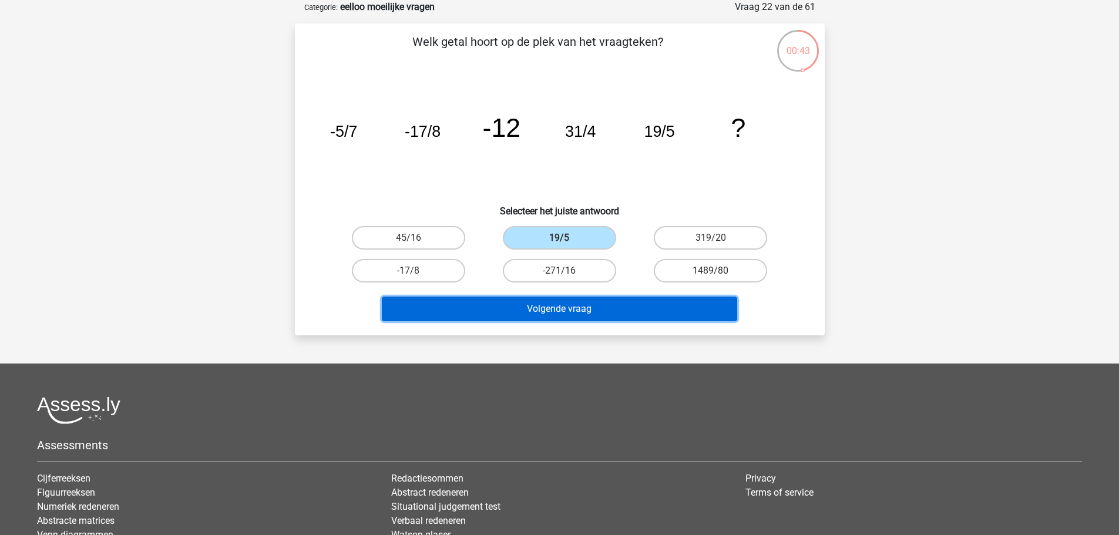
click at [645, 313] on button "Volgende vraag" at bounding box center [560, 309] width 356 height 25
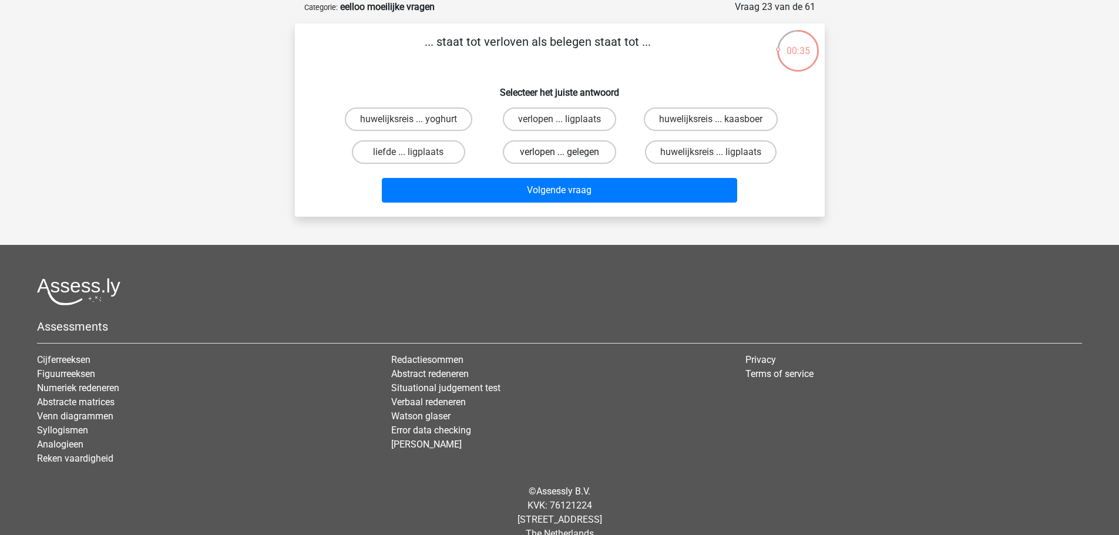
click at [585, 148] on label "verlopen ... gelegen" at bounding box center [559, 152] width 113 height 24
click at [567, 152] on input "verlopen ... gelegen" at bounding box center [563, 156] width 8 height 8
radio input "true"
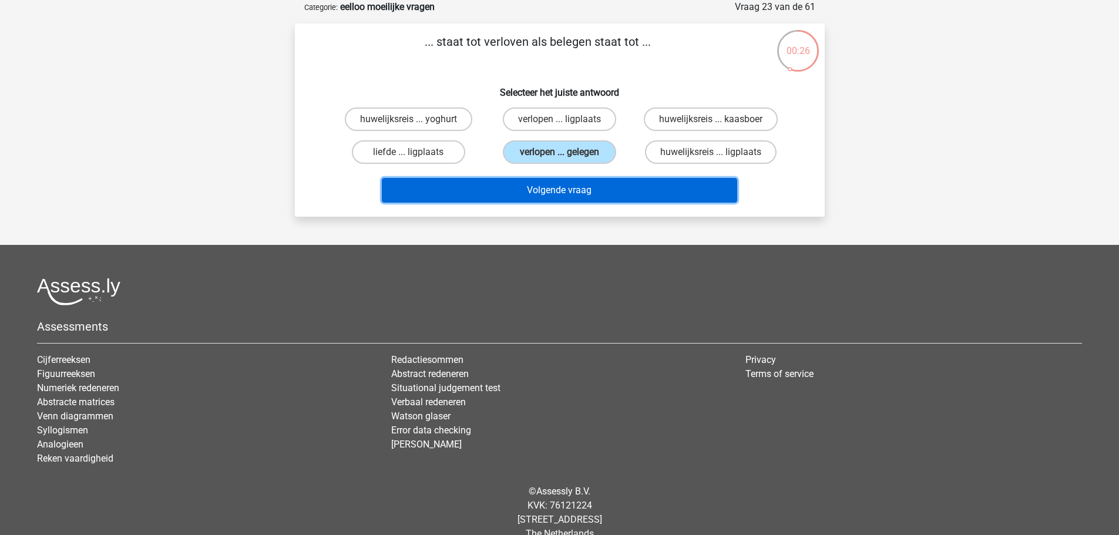
click at [665, 186] on button "Volgende vraag" at bounding box center [560, 190] width 356 height 25
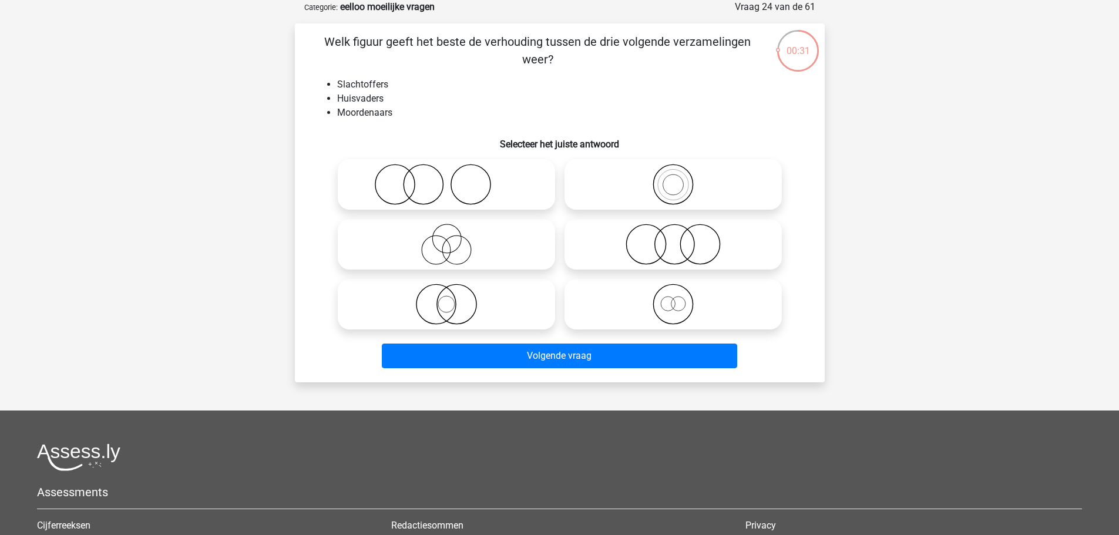
click at [528, 251] on icon at bounding box center [447, 244] width 208 height 41
click at [454, 239] on input "radio" at bounding box center [451, 235] width 8 height 8
radio input "true"
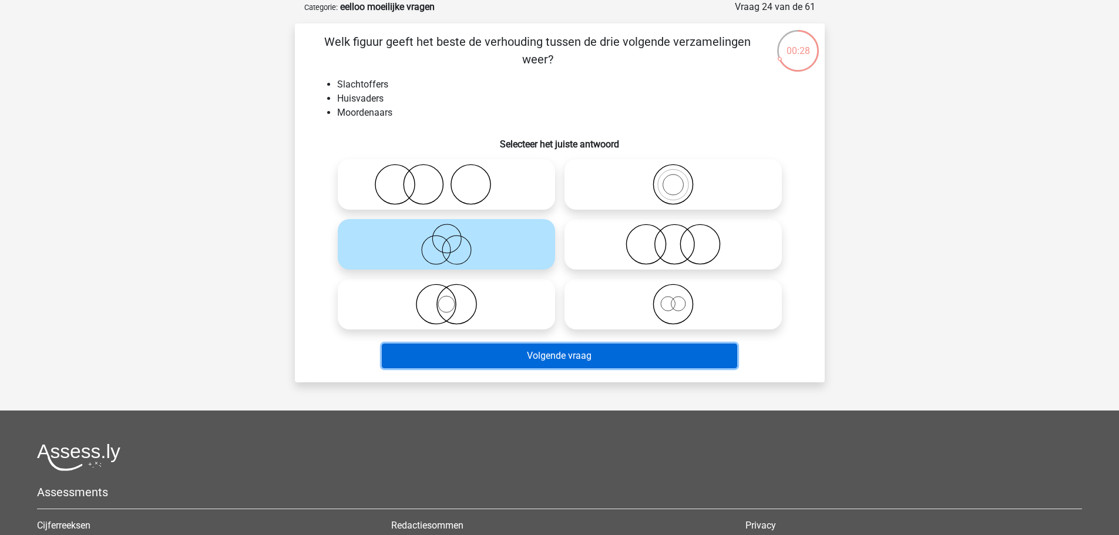
click at [713, 360] on button "Volgende vraag" at bounding box center [560, 356] width 356 height 25
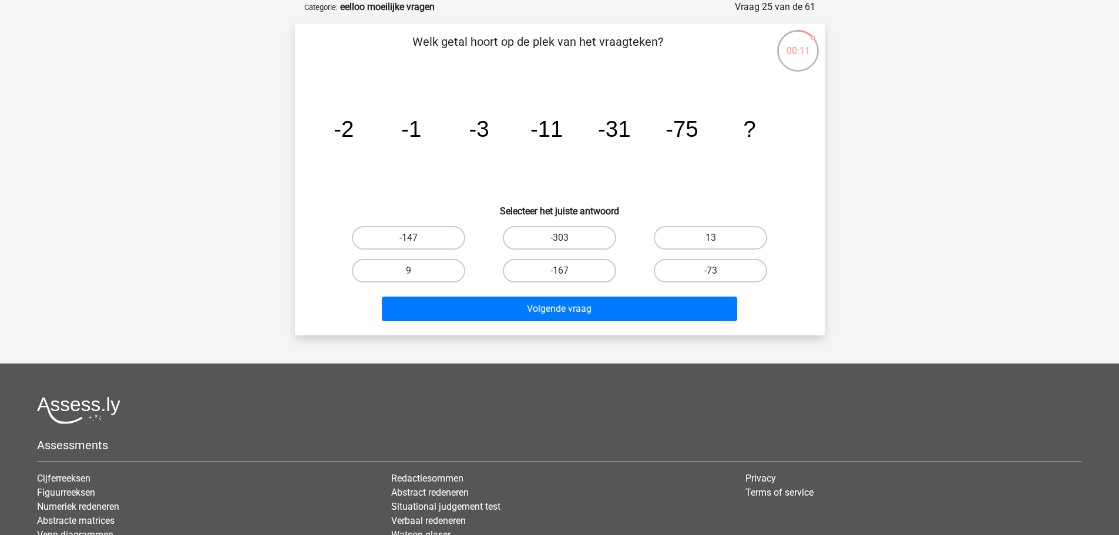
click at [414, 236] on label "-147" at bounding box center [408, 238] width 113 height 24
click at [414, 238] on input "-147" at bounding box center [412, 242] width 8 height 8
radio input "true"
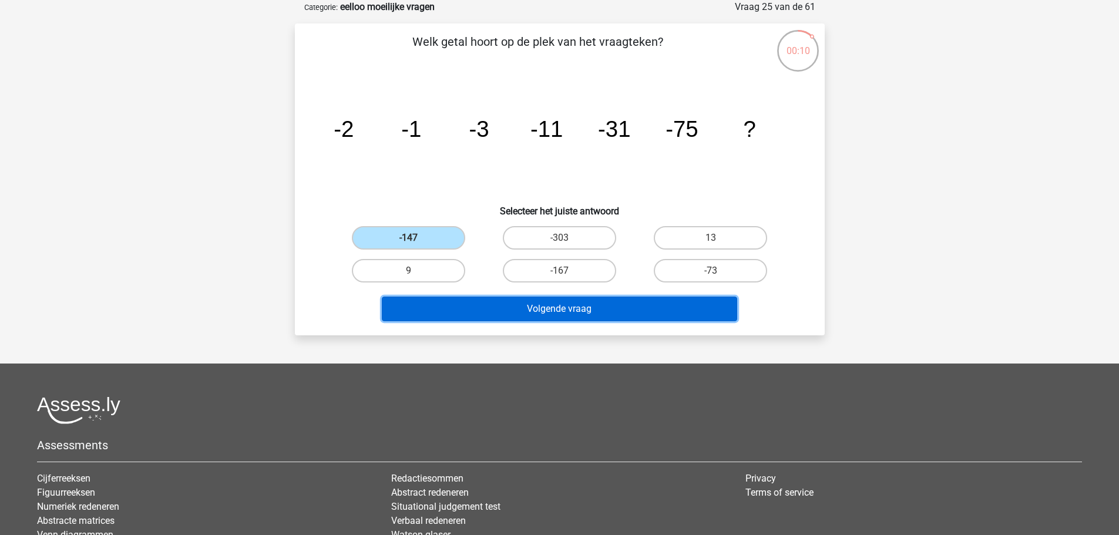
click at [689, 309] on button "Volgende vraag" at bounding box center [560, 309] width 356 height 25
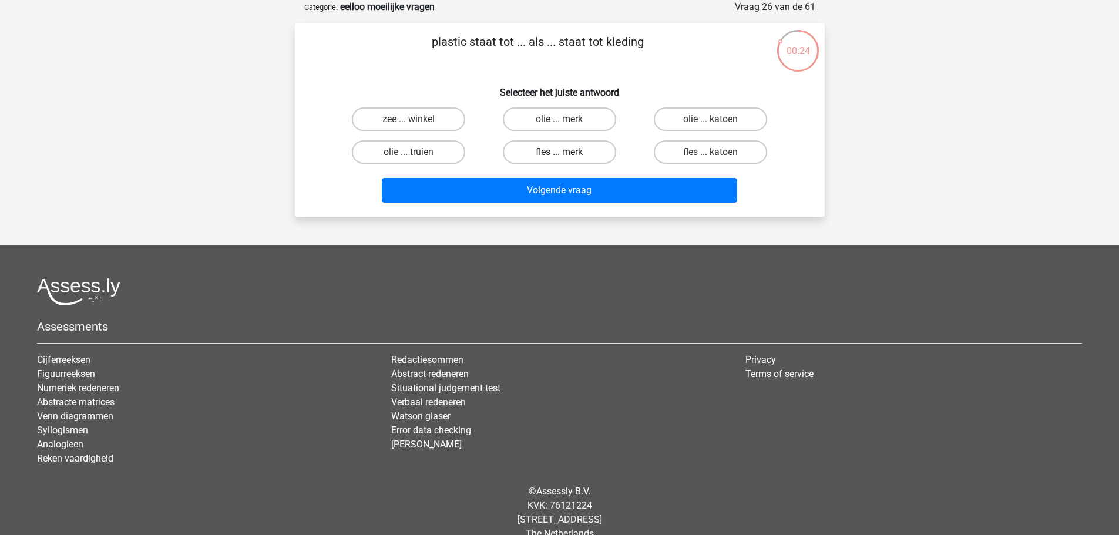
click at [547, 153] on label "fles ... merk" at bounding box center [559, 152] width 113 height 24
click at [559, 153] on input "fles ... merk" at bounding box center [563, 156] width 8 height 8
radio input "true"
click at [723, 159] on label "fles ... katoen" at bounding box center [710, 152] width 113 height 24
click at [719, 159] on input "fles ... katoen" at bounding box center [715, 156] width 8 height 8
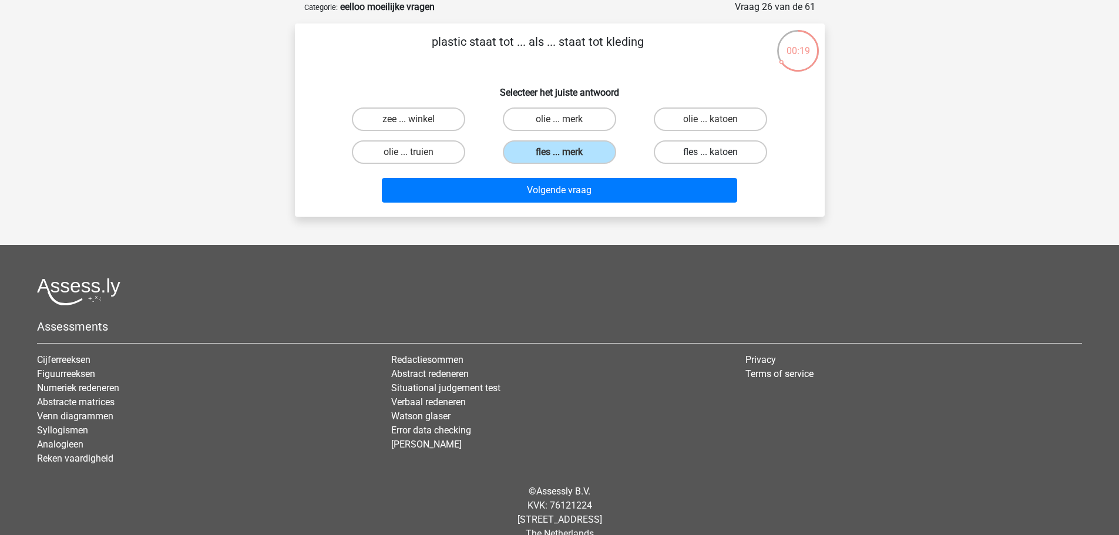
radio input "true"
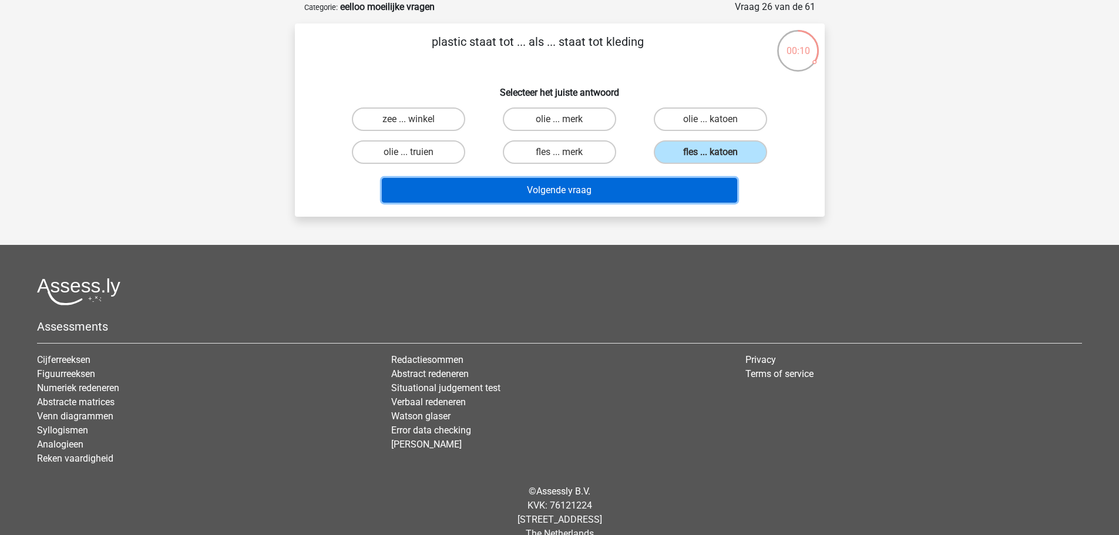
click at [665, 188] on button "Volgende vraag" at bounding box center [560, 190] width 356 height 25
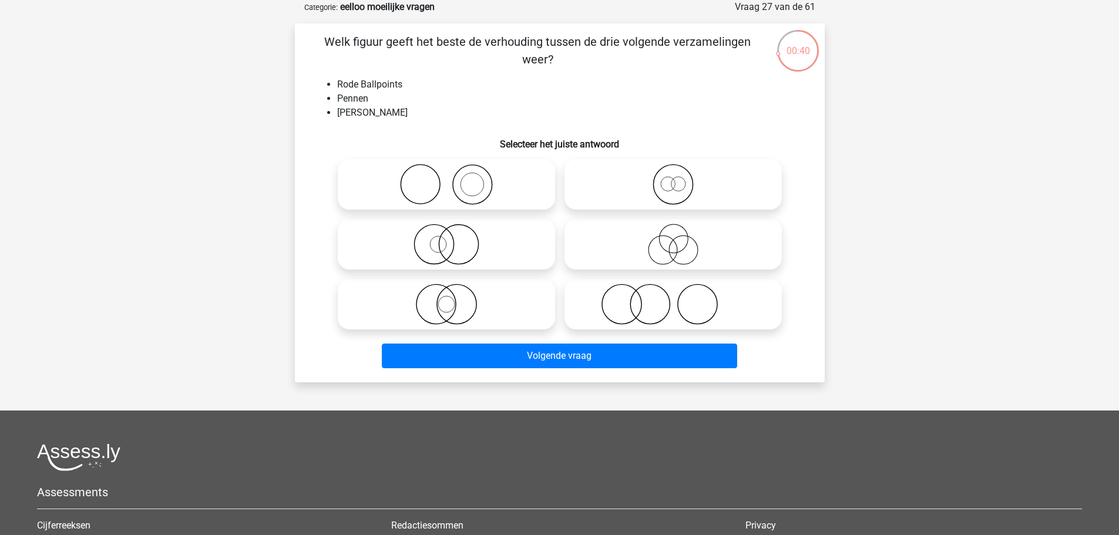
click at [484, 294] on icon at bounding box center [447, 304] width 208 height 41
click at [454, 294] on input "radio" at bounding box center [451, 295] width 8 height 8
radio input "true"
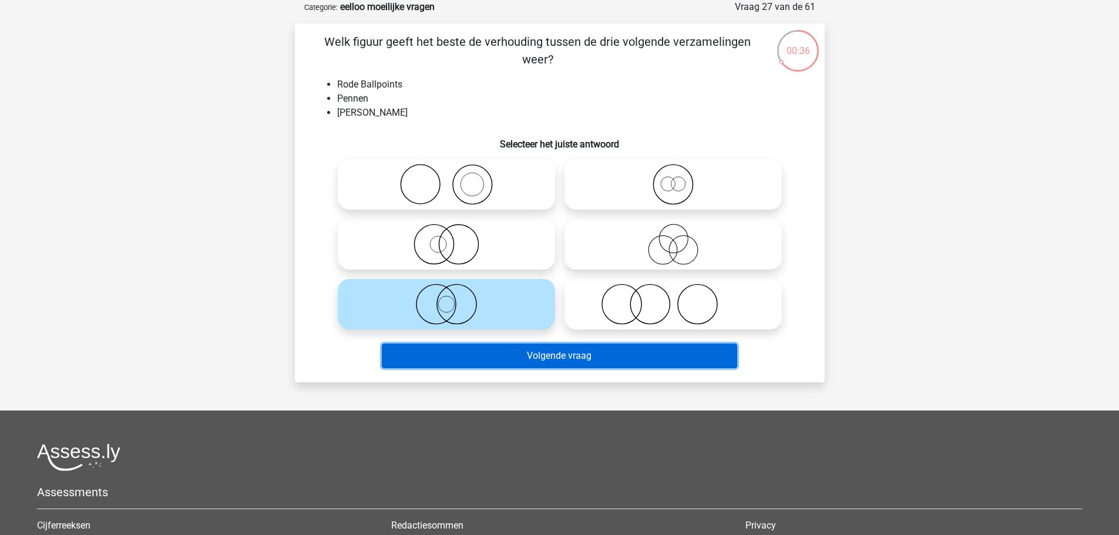
click at [652, 361] on button "Volgende vraag" at bounding box center [560, 356] width 356 height 25
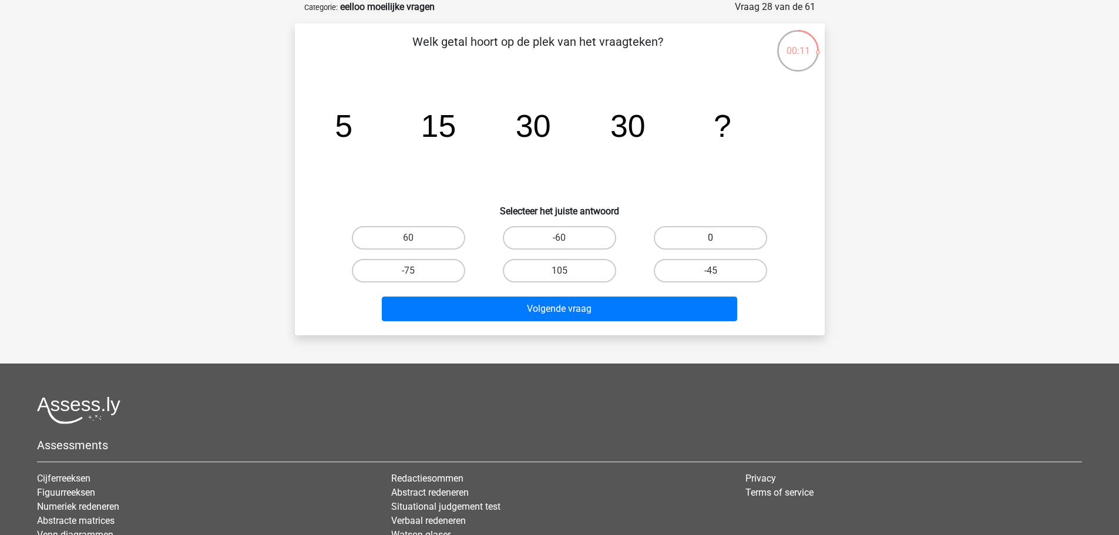
click at [680, 236] on label "0" at bounding box center [710, 238] width 113 height 24
click at [711, 238] on input "0" at bounding box center [715, 242] width 8 height 8
radio input "true"
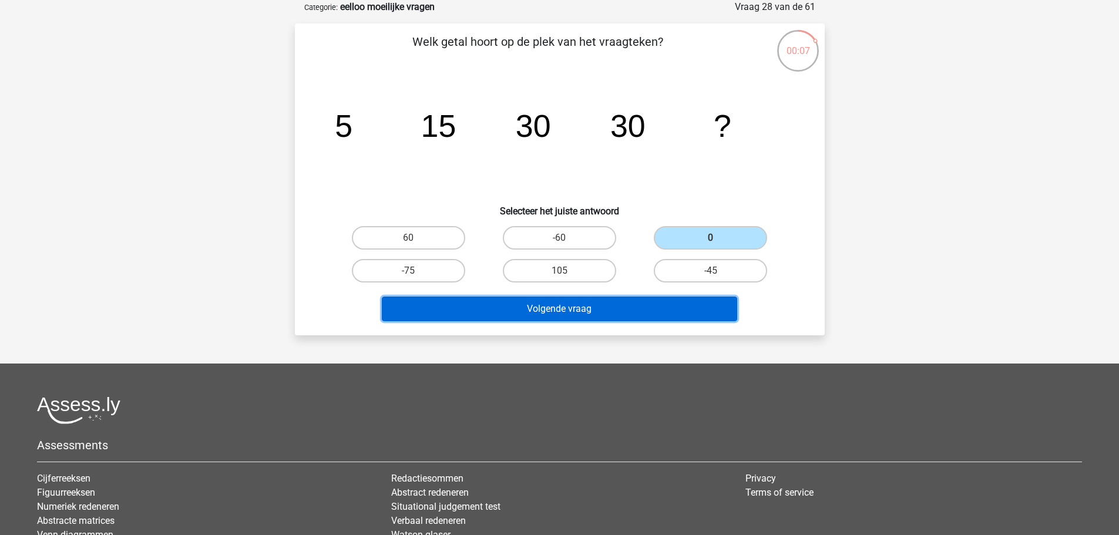
click at [661, 310] on button "Volgende vraag" at bounding box center [560, 309] width 356 height 25
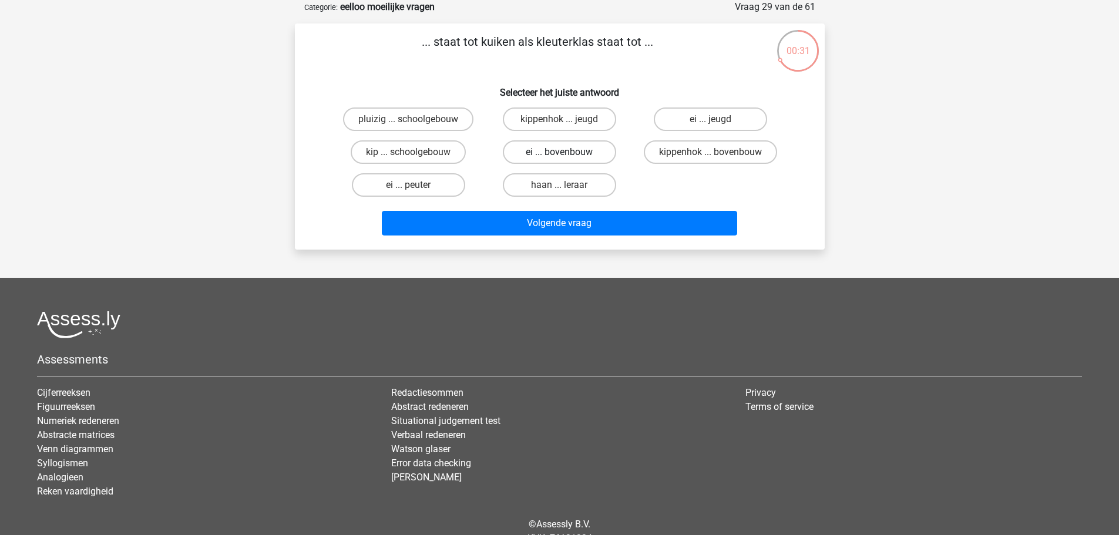
click at [571, 153] on label "ei ... bovenbouw" at bounding box center [559, 152] width 113 height 24
click at [567, 153] on input "ei ... bovenbouw" at bounding box center [563, 156] width 8 height 8
radio input "true"
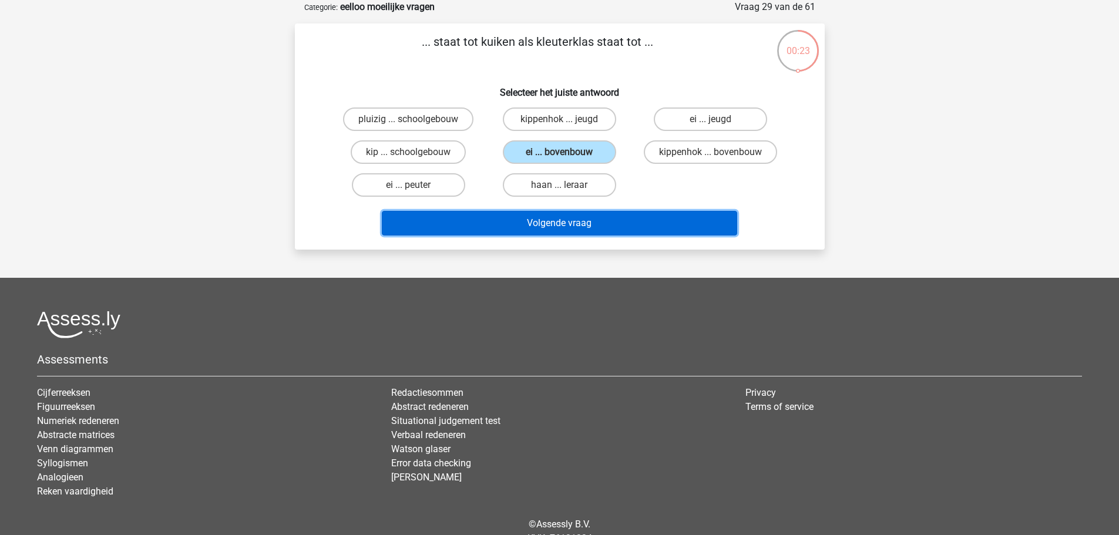
click at [599, 224] on button "Volgende vraag" at bounding box center [560, 223] width 356 height 25
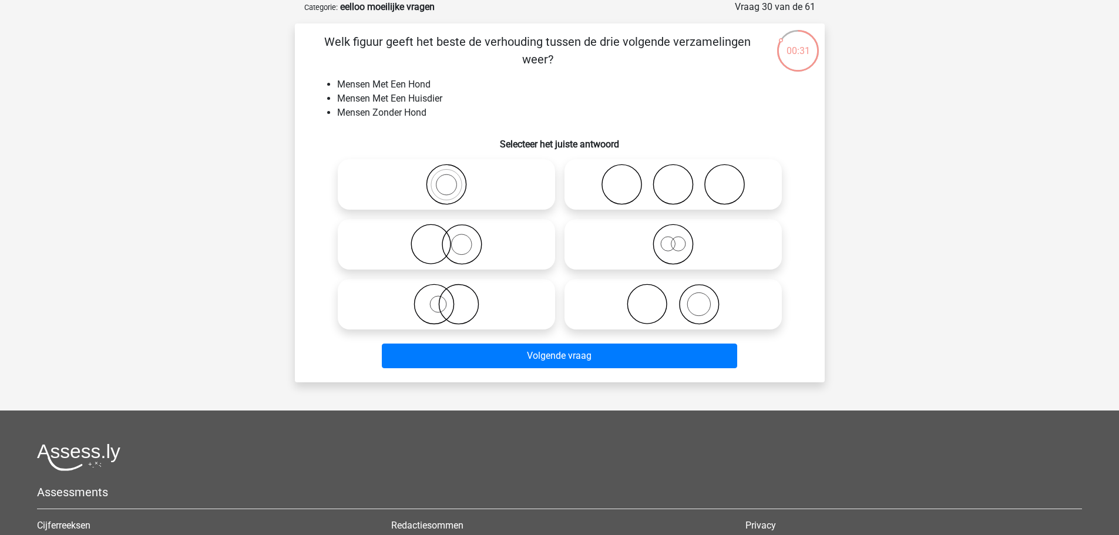
click at [500, 242] on icon at bounding box center [447, 244] width 208 height 41
click at [454, 239] on input "radio" at bounding box center [451, 235] width 8 height 8
radio input "true"
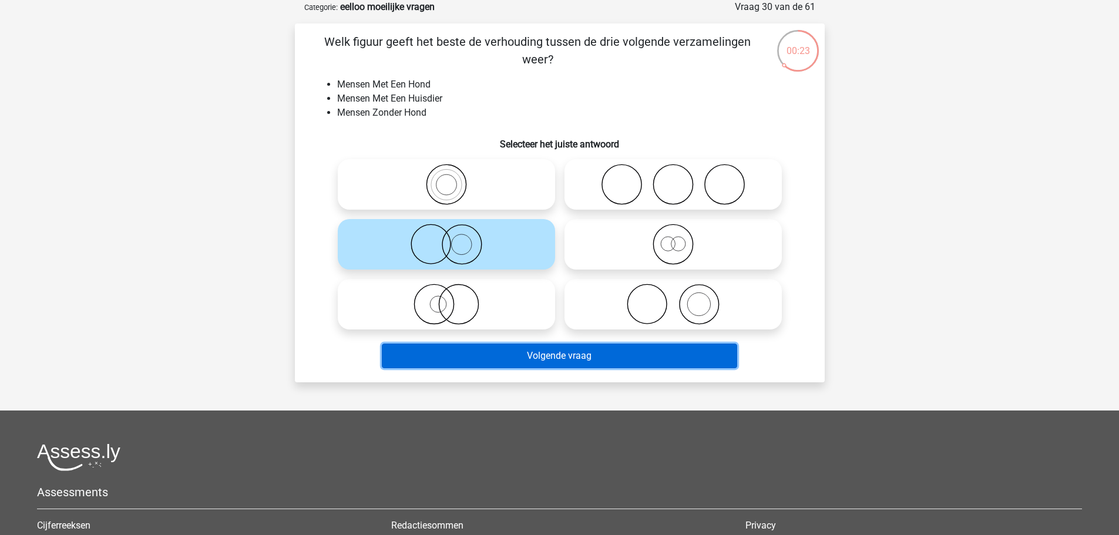
click at [643, 354] on button "Volgende vraag" at bounding box center [560, 356] width 356 height 25
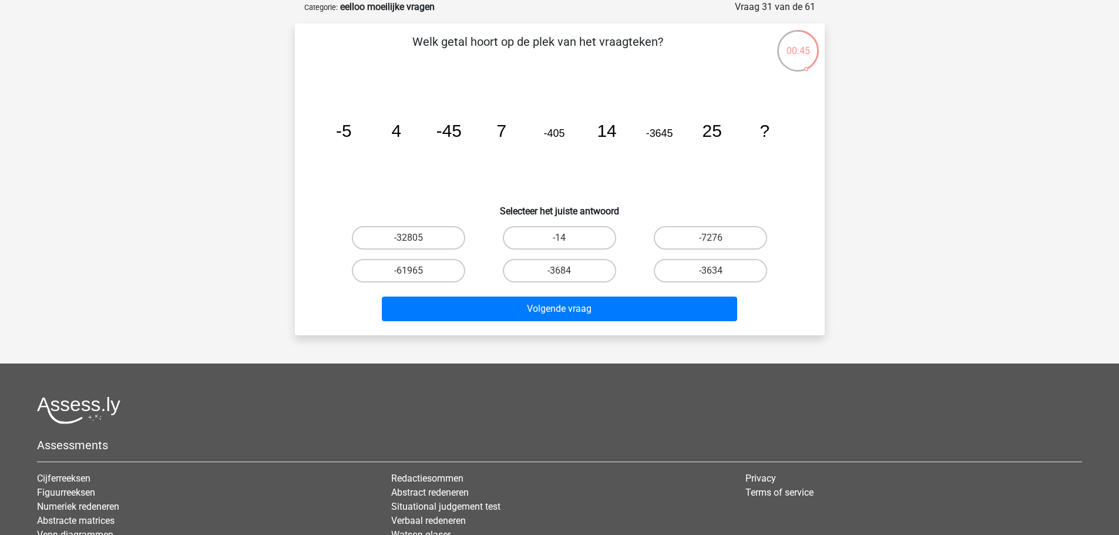
click at [447, 237] on label "-32805" at bounding box center [408, 238] width 113 height 24
click at [416, 238] on input "-32805" at bounding box center [412, 242] width 8 height 8
radio input "true"
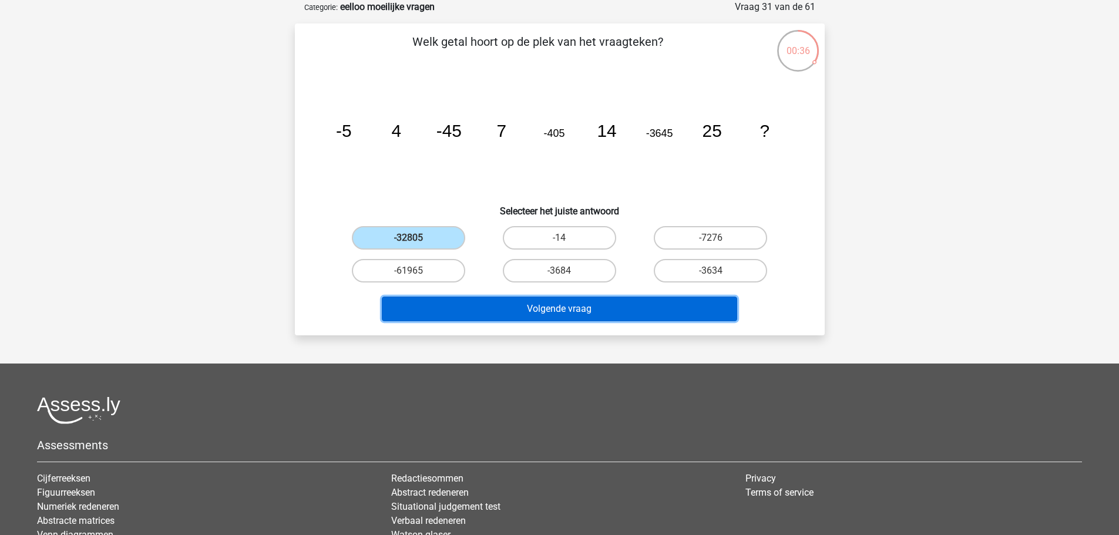
click at [651, 303] on button "Volgende vraag" at bounding box center [560, 309] width 356 height 25
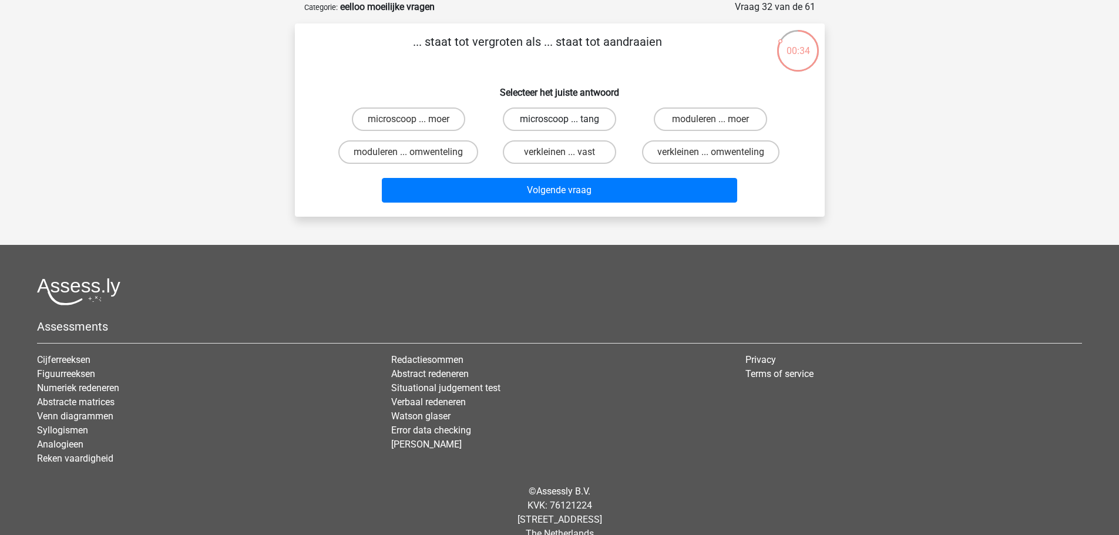
click at [581, 123] on label "microscoop ... tang" at bounding box center [559, 120] width 113 height 24
click at [567, 123] on input "microscoop ... tang" at bounding box center [563, 123] width 8 height 8
radio input "true"
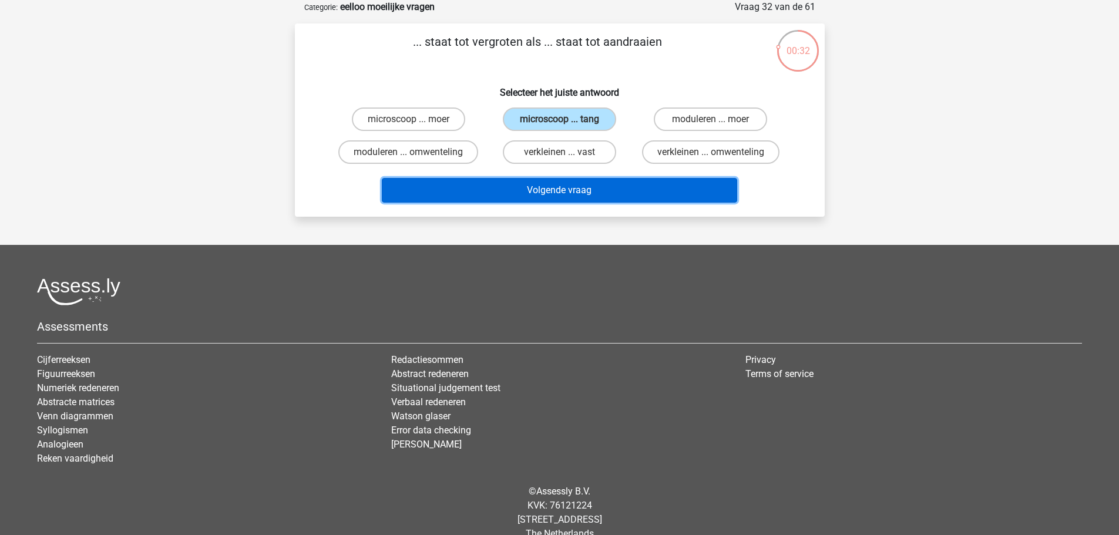
click at [661, 199] on button "Volgende vraag" at bounding box center [560, 190] width 356 height 25
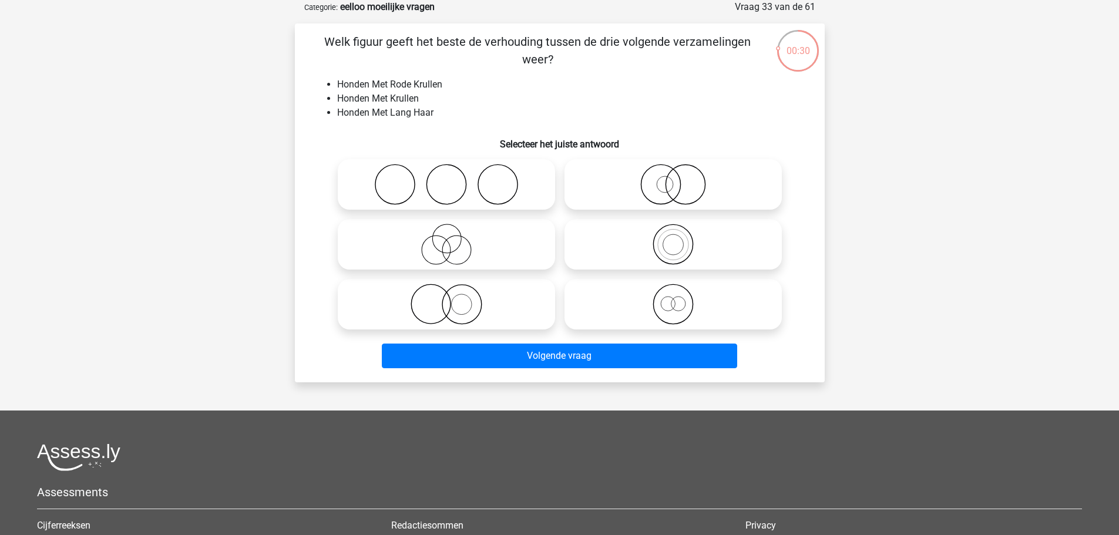
click at [659, 185] on icon at bounding box center [673, 184] width 208 height 41
click at [673, 179] on input "radio" at bounding box center [677, 175] width 8 height 8
radio input "true"
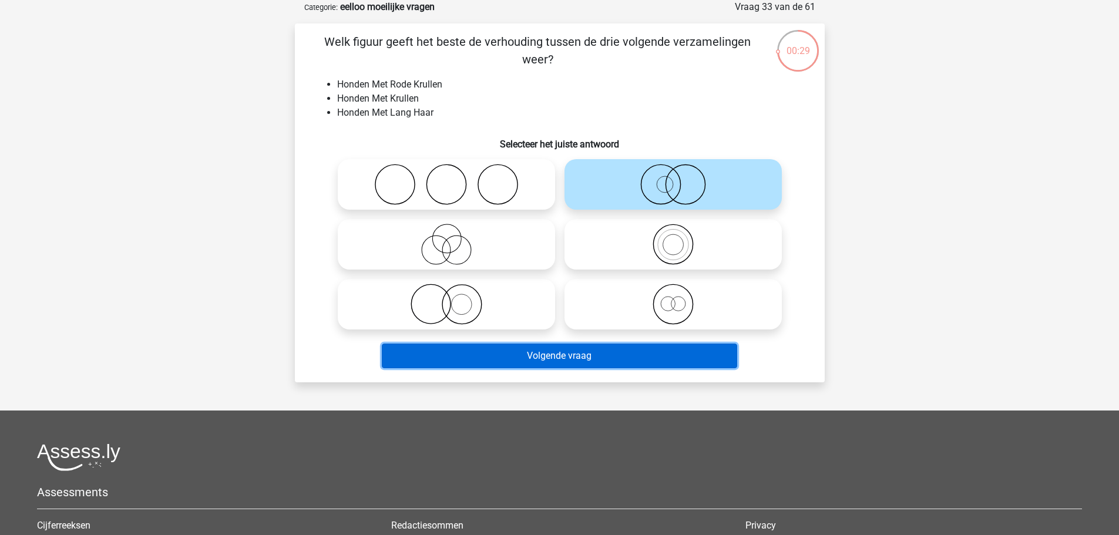
click at [698, 352] on button "Volgende vraag" at bounding box center [560, 356] width 356 height 25
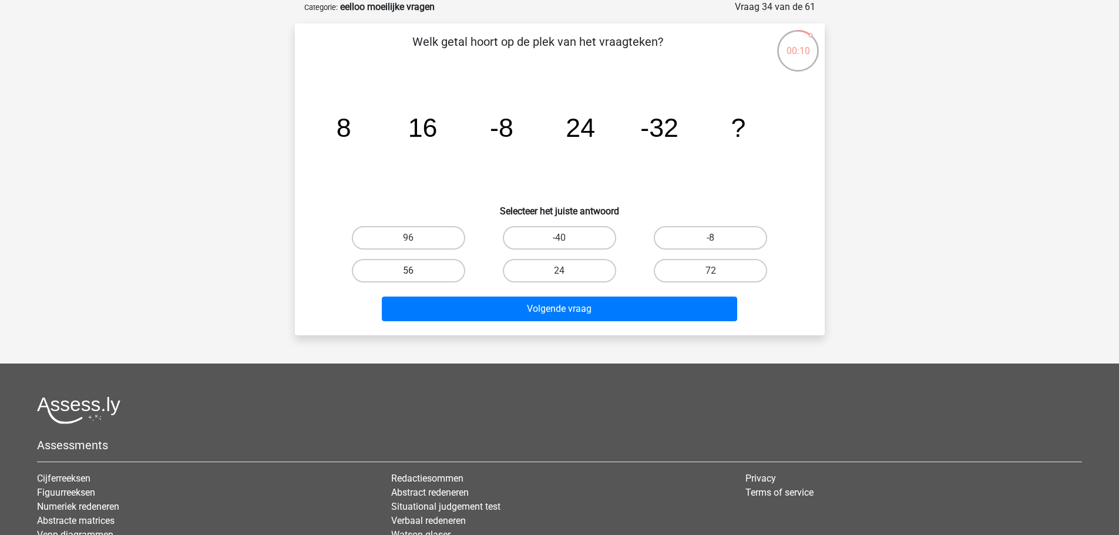
click at [406, 265] on label "56" at bounding box center [408, 271] width 113 height 24
click at [408, 271] on input "56" at bounding box center [412, 275] width 8 height 8
radio input "true"
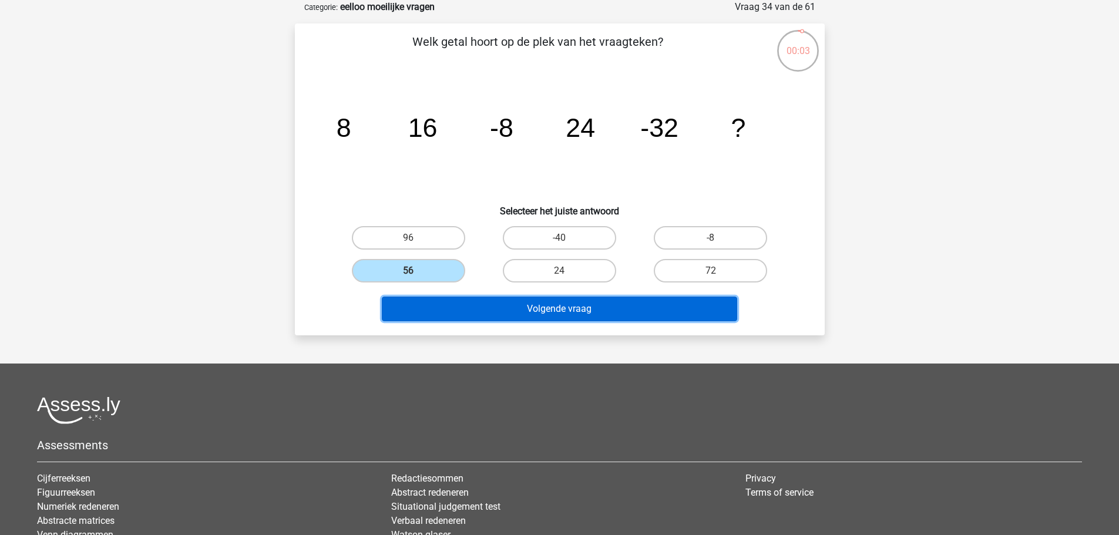
click at [689, 314] on button "Volgende vraag" at bounding box center [560, 309] width 356 height 25
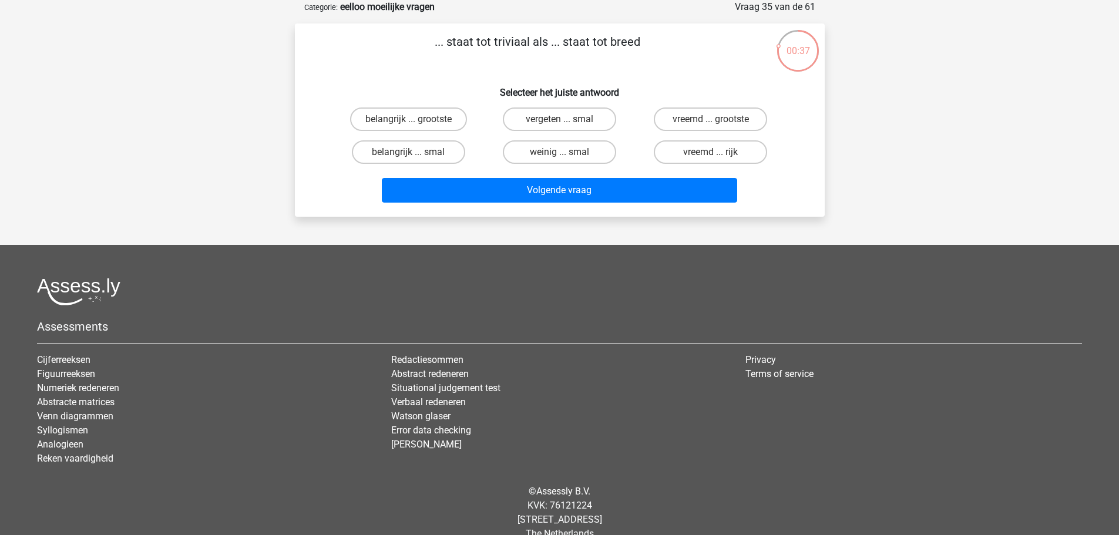
click at [552, 132] on div "vergeten ... smal" at bounding box center [559, 119] width 151 height 33
click at [553, 120] on label "vergeten ... smal" at bounding box center [559, 120] width 113 height 24
click at [559, 120] on input "vergeten ... smal" at bounding box center [563, 123] width 8 height 8
radio input "true"
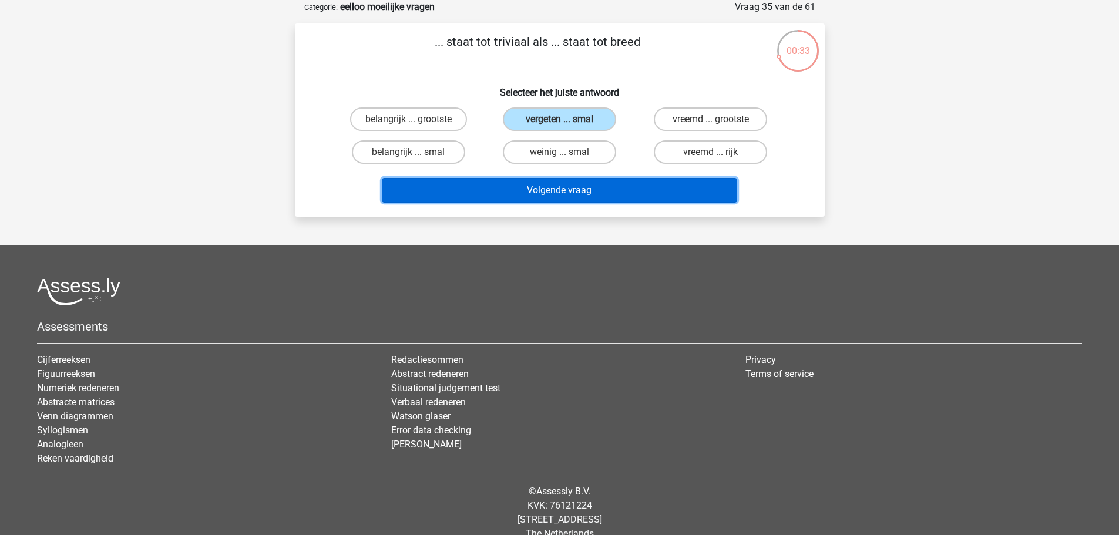
click at [555, 197] on button "Volgende vraag" at bounding box center [560, 190] width 356 height 25
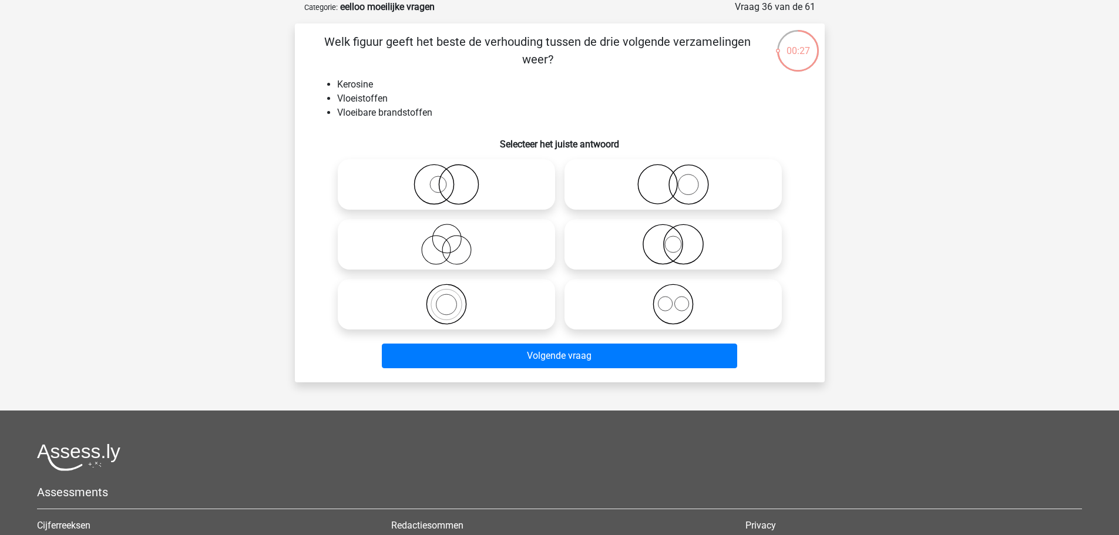
click at [653, 254] on icon at bounding box center [673, 244] width 208 height 41
click at [673, 239] on input "radio" at bounding box center [677, 235] width 8 height 8
radio input "true"
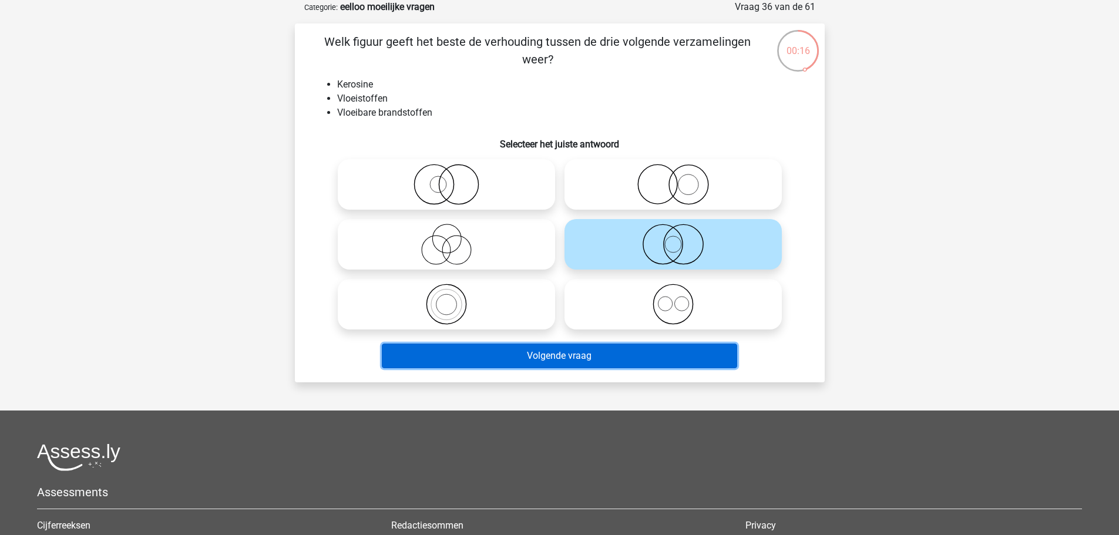
click at [693, 362] on button "Volgende vraag" at bounding box center [560, 356] width 356 height 25
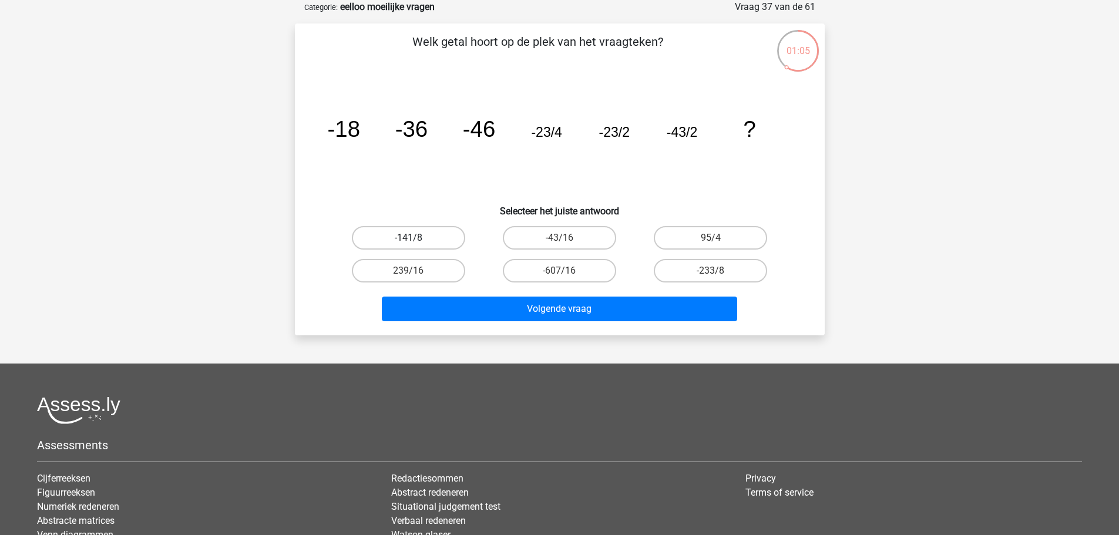
click at [427, 234] on label "-141/8" at bounding box center [408, 238] width 113 height 24
click at [416, 238] on input "-141/8" at bounding box center [412, 242] width 8 height 8
radio input "true"
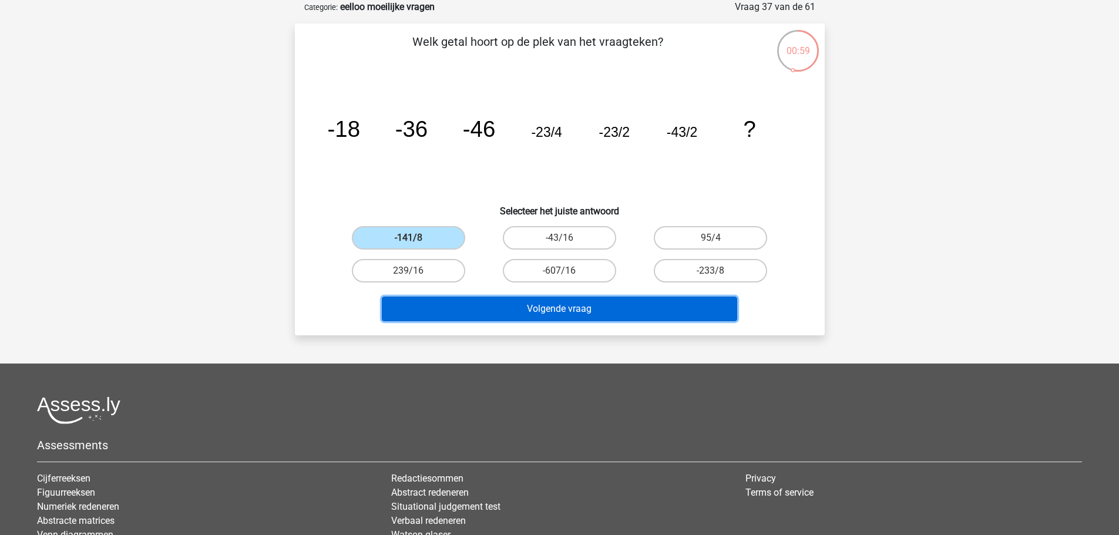
click at [665, 318] on button "Volgende vraag" at bounding box center [560, 309] width 356 height 25
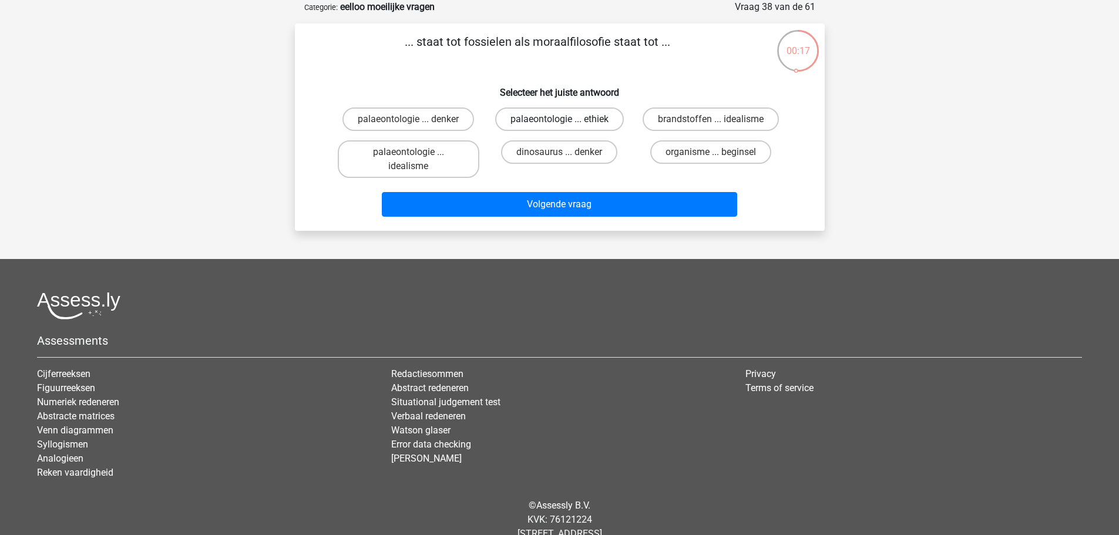
click at [595, 120] on label "palaeontologie ... ethiek" at bounding box center [559, 120] width 129 height 24
click at [567, 120] on input "palaeontologie ... ethiek" at bounding box center [563, 123] width 8 height 8
radio input "true"
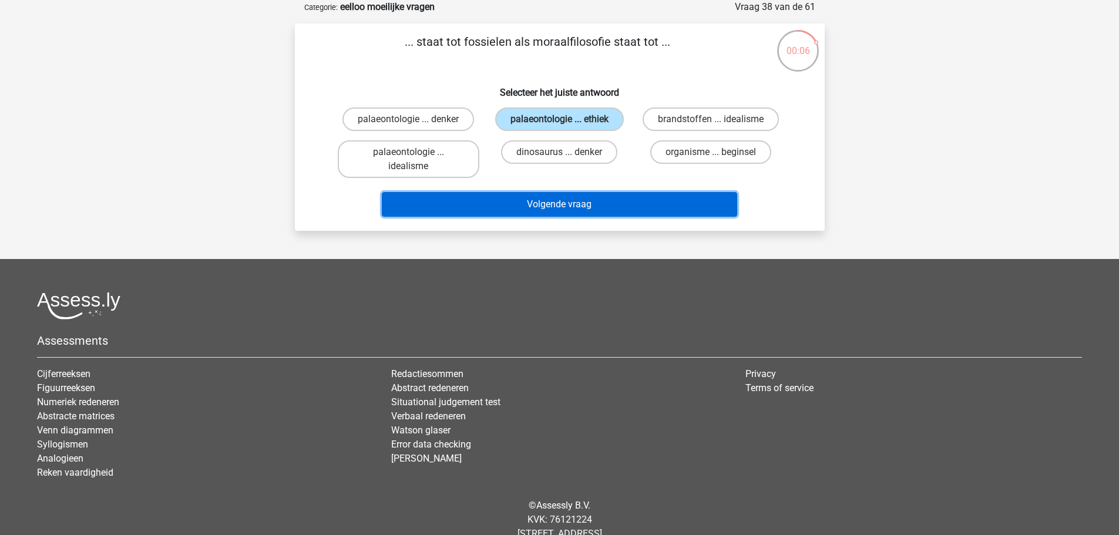
click at [714, 212] on button "Volgende vraag" at bounding box center [560, 204] width 356 height 25
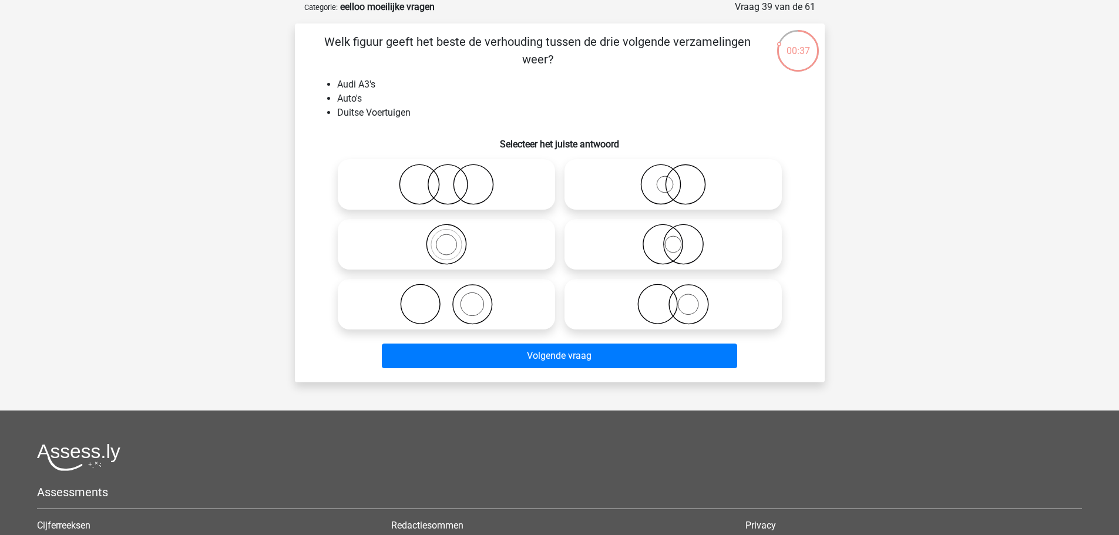
click at [755, 244] on icon at bounding box center [673, 244] width 208 height 41
click at [681, 239] on input "radio" at bounding box center [677, 235] width 8 height 8
radio input "true"
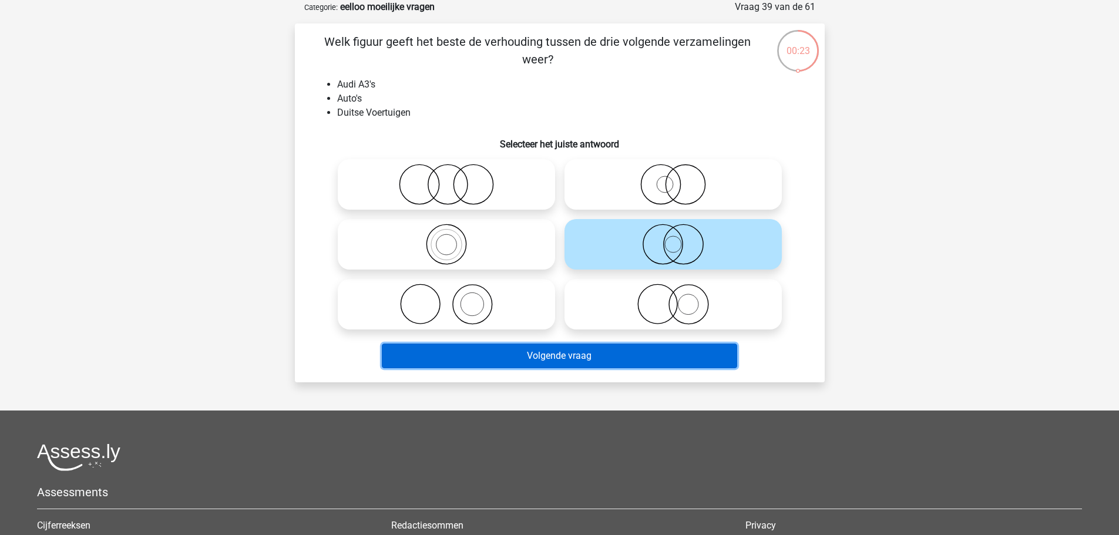
click at [690, 359] on button "Volgende vraag" at bounding box center [560, 356] width 356 height 25
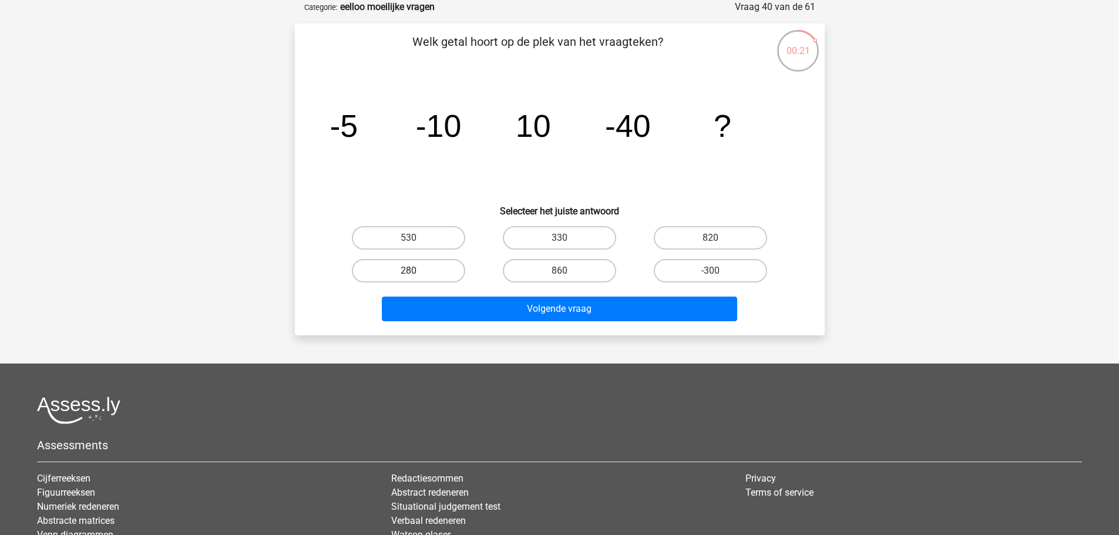
click at [416, 267] on label "280" at bounding box center [408, 271] width 113 height 24
click at [416, 271] on input "280" at bounding box center [412, 275] width 8 height 8
radio input "true"
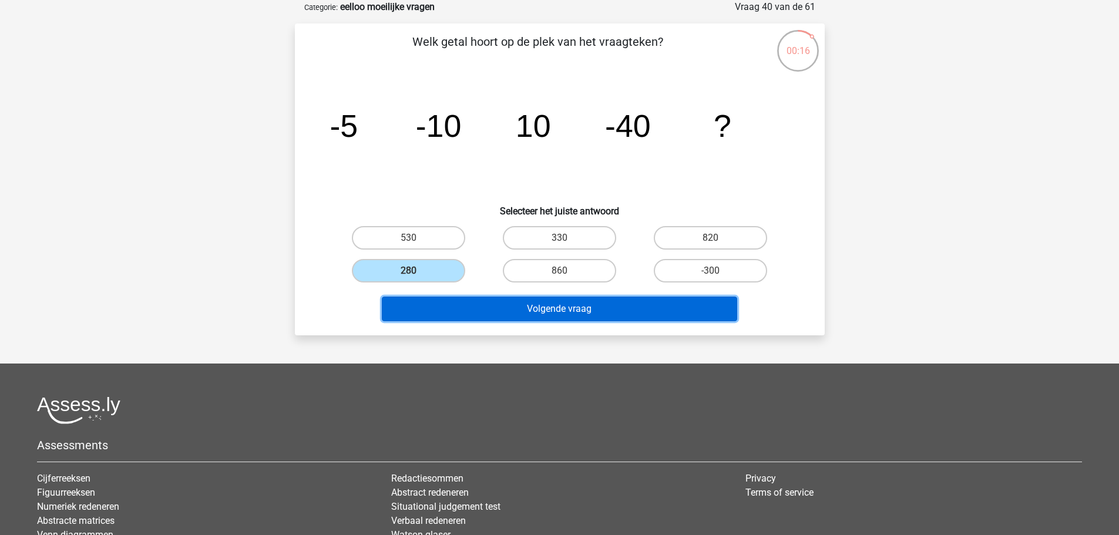
click at [708, 311] on button "Volgende vraag" at bounding box center [560, 309] width 356 height 25
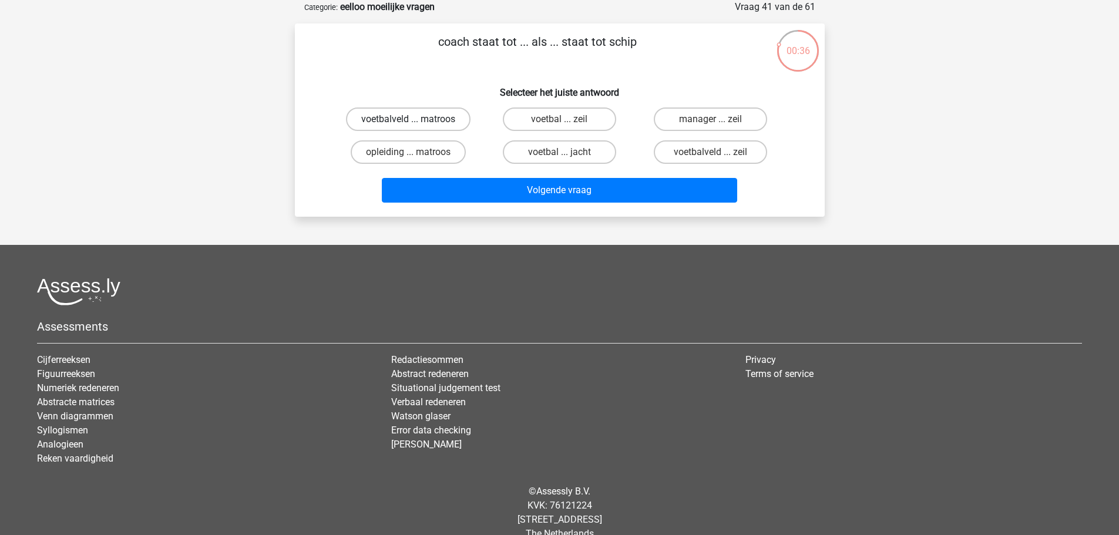
click at [443, 125] on label "voetbalveld ... matroos" at bounding box center [408, 120] width 125 height 24
click at [416, 125] on input "voetbalveld ... matroos" at bounding box center [412, 123] width 8 height 8
radio input "true"
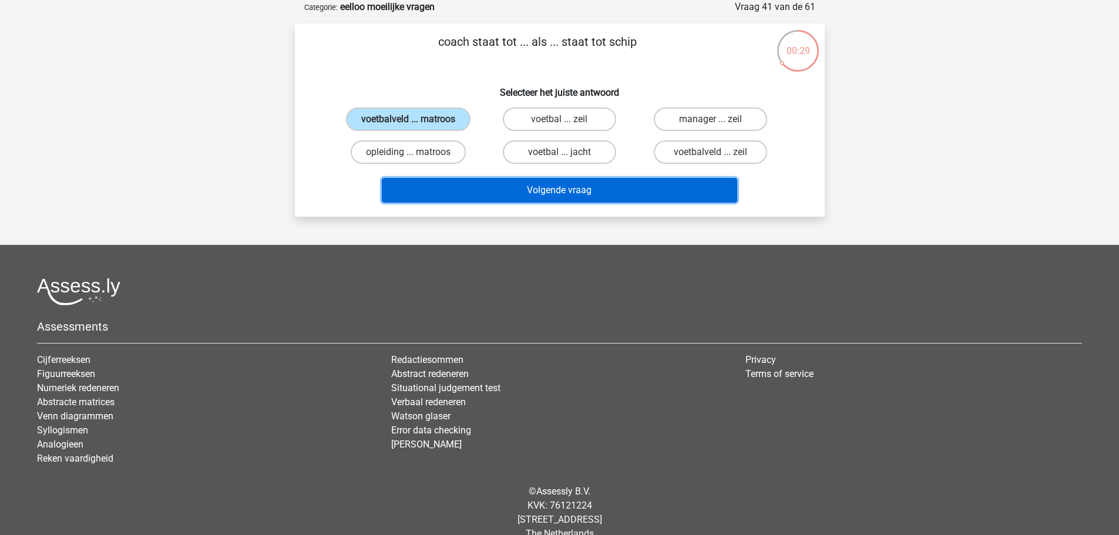
click at [579, 192] on button "Volgende vraag" at bounding box center [560, 190] width 356 height 25
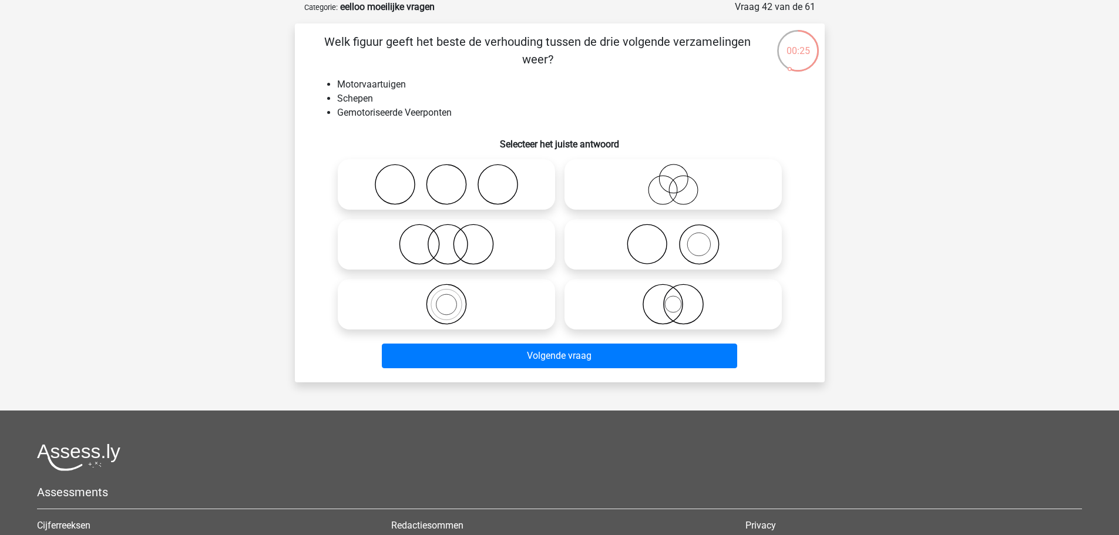
click at [505, 316] on icon at bounding box center [447, 304] width 208 height 41
click at [454, 299] on input "radio" at bounding box center [451, 295] width 8 height 8
radio input "true"
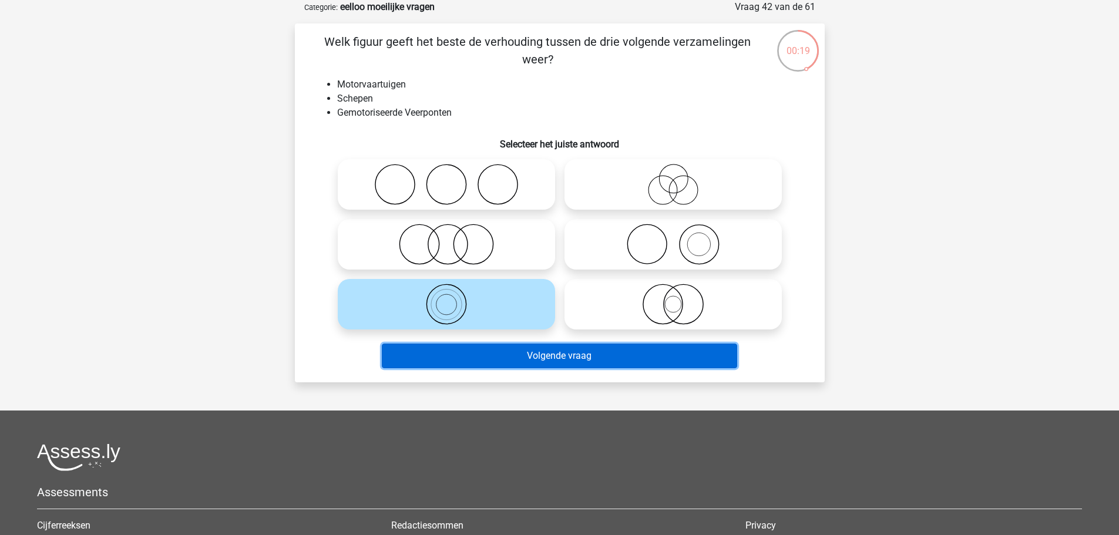
click at [504, 356] on button "Volgende vraag" at bounding box center [560, 356] width 356 height 25
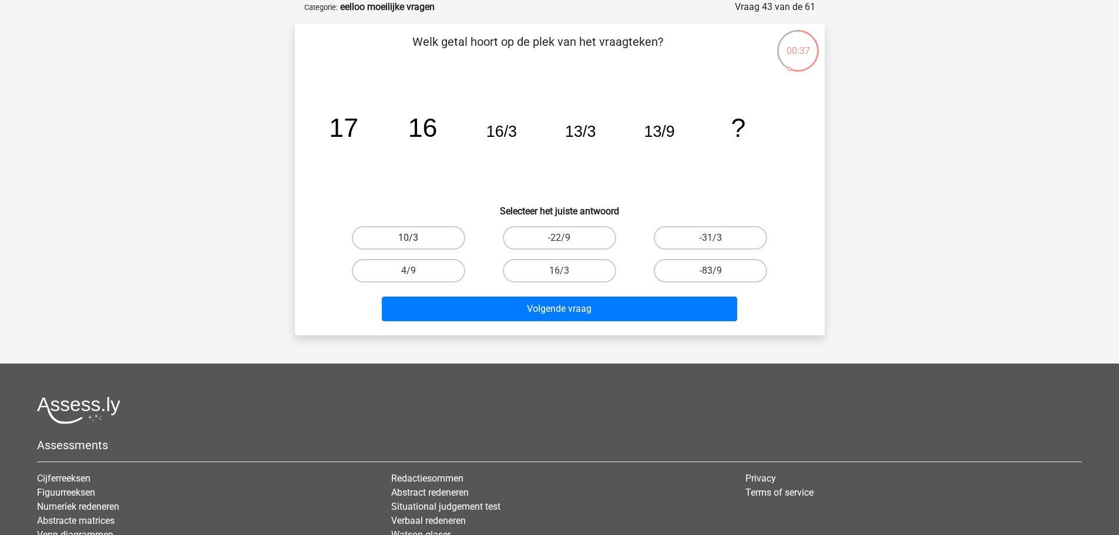
click at [439, 242] on label "10/3" at bounding box center [408, 238] width 113 height 24
click at [416, 242] on input "10/3" at bounding box center [412, 242] width 8 height 8
radio input "true"
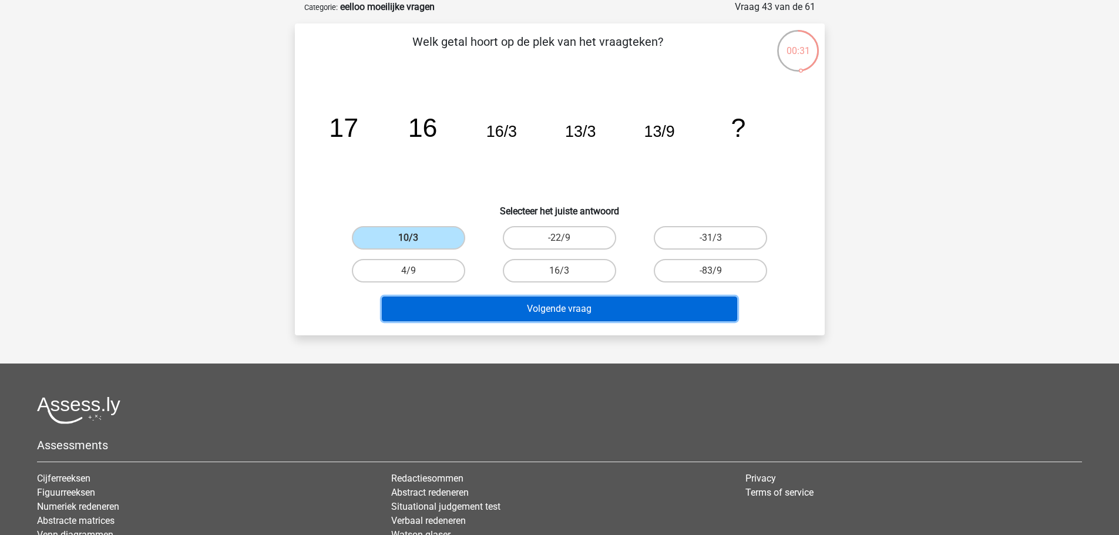
click at [623, 314] on button "Volgende vraag" at bounding box center [560, 309] width 356 height 25
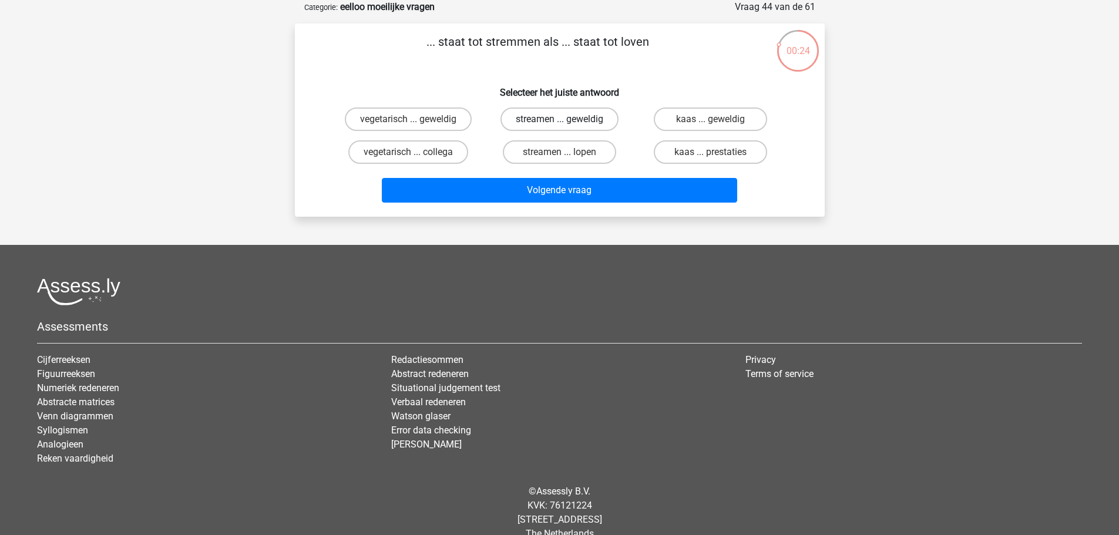
click at [549, 121] on label "streamen ... geweldig" at bounding box center [560, 120] width 118 height 24
click at [559, 121] on input "streamen ... geweldig" at bounding box center [563, 123] width 8 height 8
radio input "true"
click at [583, 151] on label "streamen ... lopen" at bounding box center [559, 152] width 113 height 24
click at [567, 152] on input "streamen ... lopen" at bounding box center [563, 156] width 8 height 8
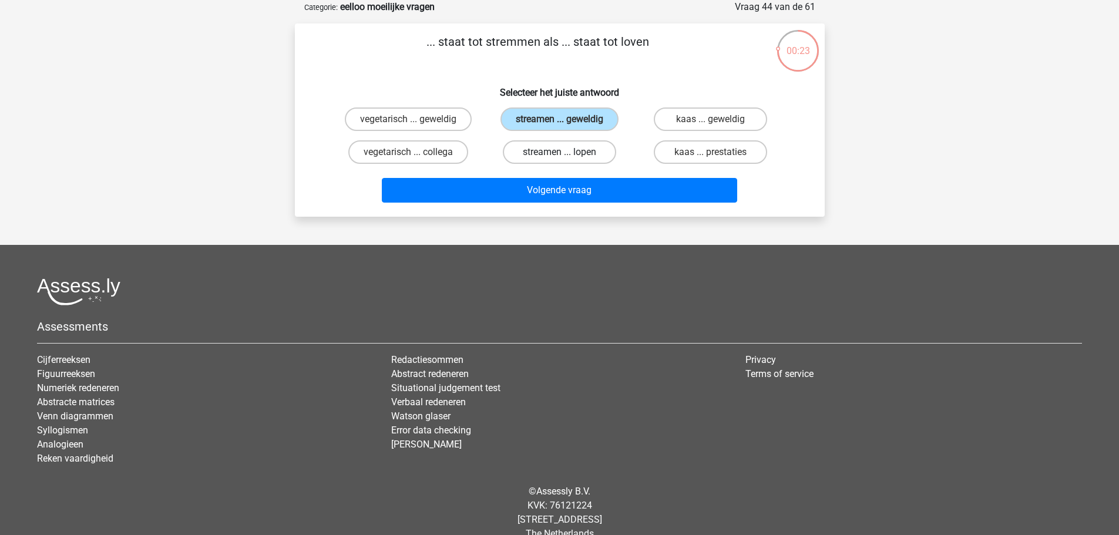
radio input "true"
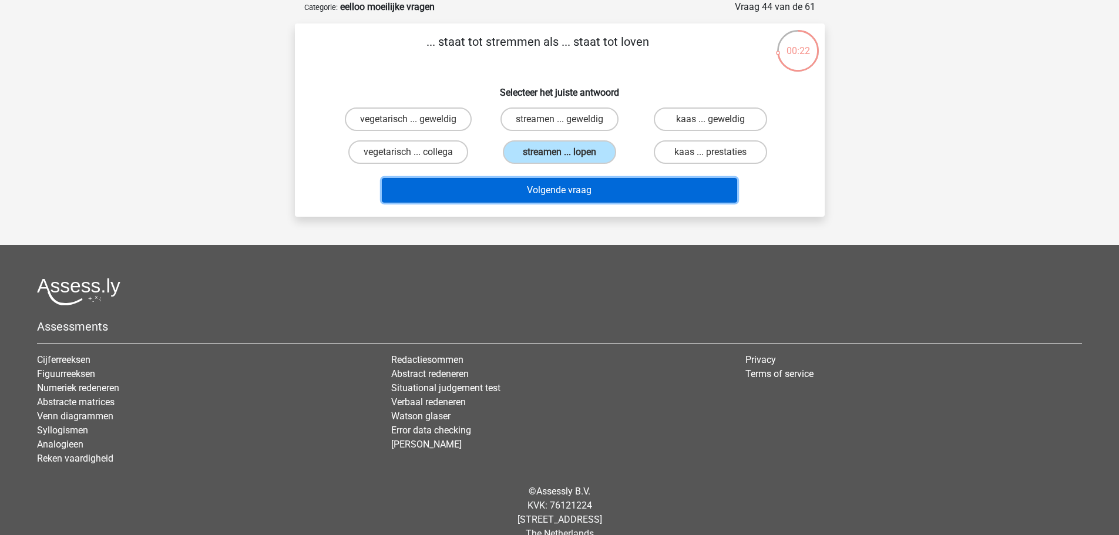
click at [604, 195] on button "Volgende vraag" at bounding box center [560, 190] width 356 height 25
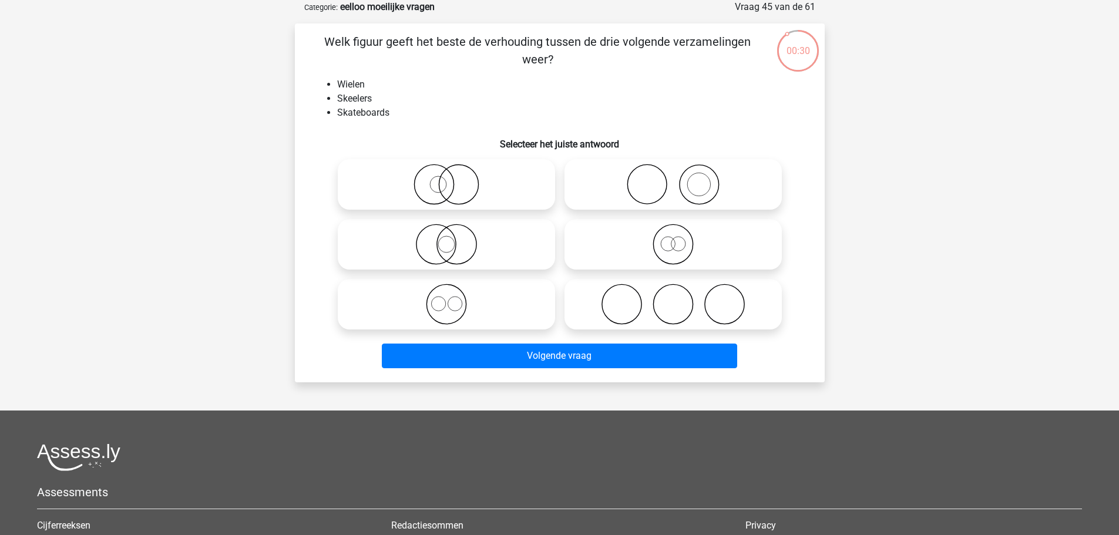
click at [657, 305] on icon at bounding box center [673, 304] width 208 height 41
click at [673, 299] on input "radio" at bounding box center [677, 295] width 8 height 8
radio input "true"
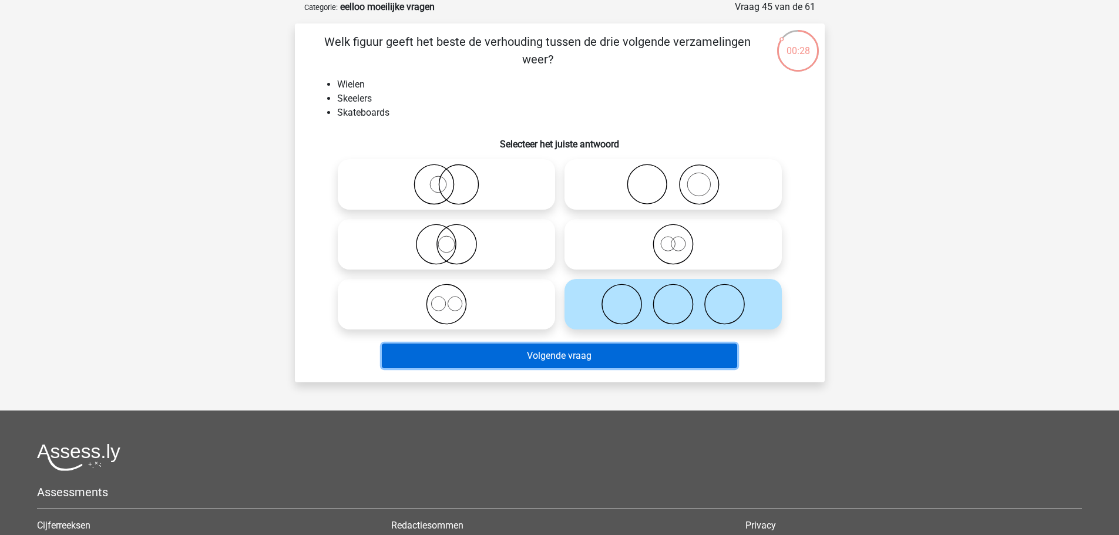
click at [629, 356] on button "Volgende vraag" at bounding box center [560, 356] width 356 height 25
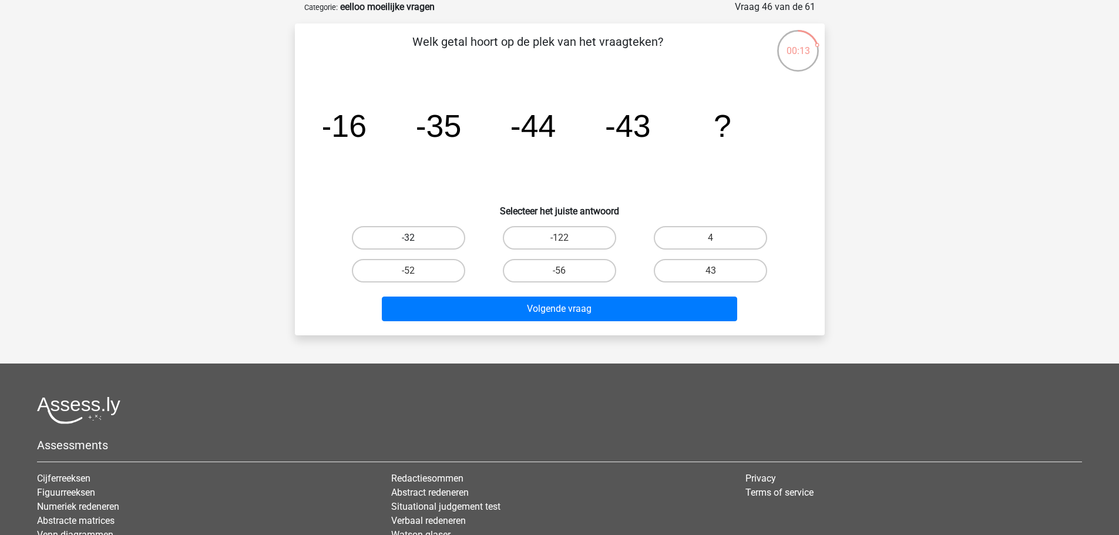
click at [432, 238] on label "-32" at bounding box center [408, 238] width 113 height 24
click at [416, 238] on input "-32" at bounding box center [412, 242] width 8 height 8
radio input "true"
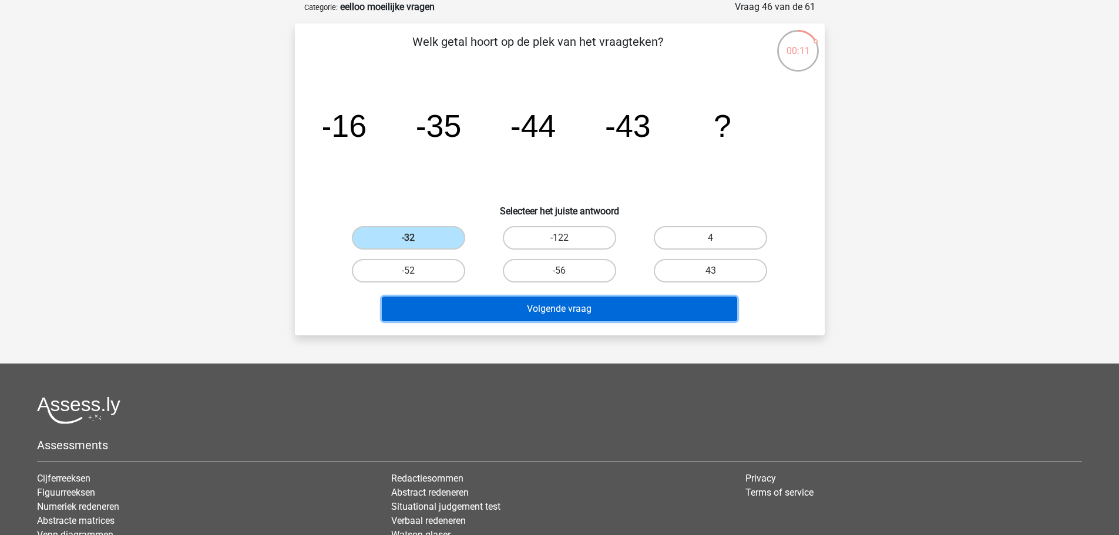
click at [676, 313] on button "Volgende vraag" at bounding box center [560, 309] width 356 height 25
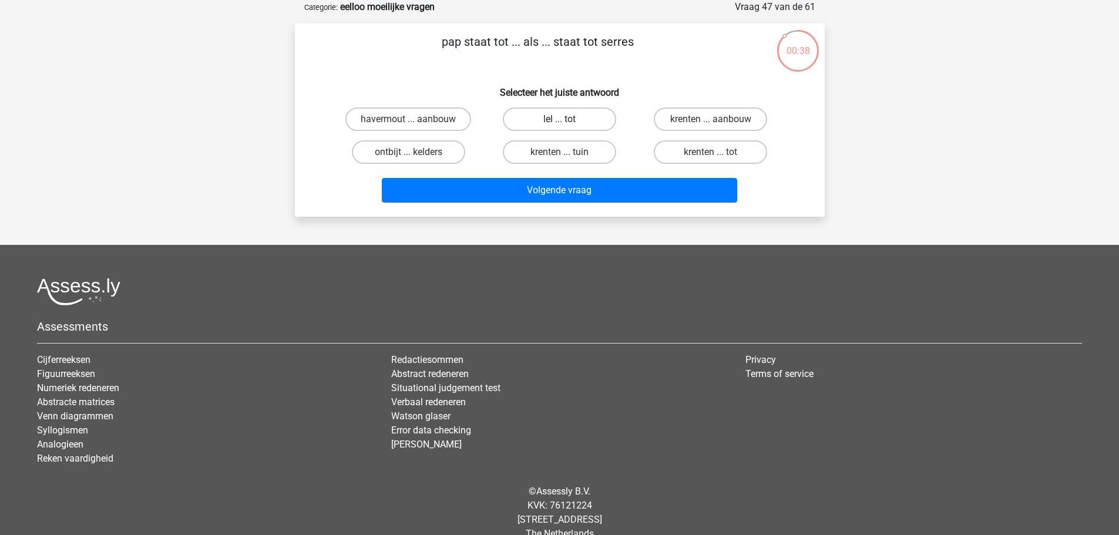
click at [572, 125] on label "lel ... tot" at bounding box center [559, 120] width 113 height 24
click at [567, 125] on input "lel ... tot" at bounding box center [563, 123] width 8 height 8
radio input "true"
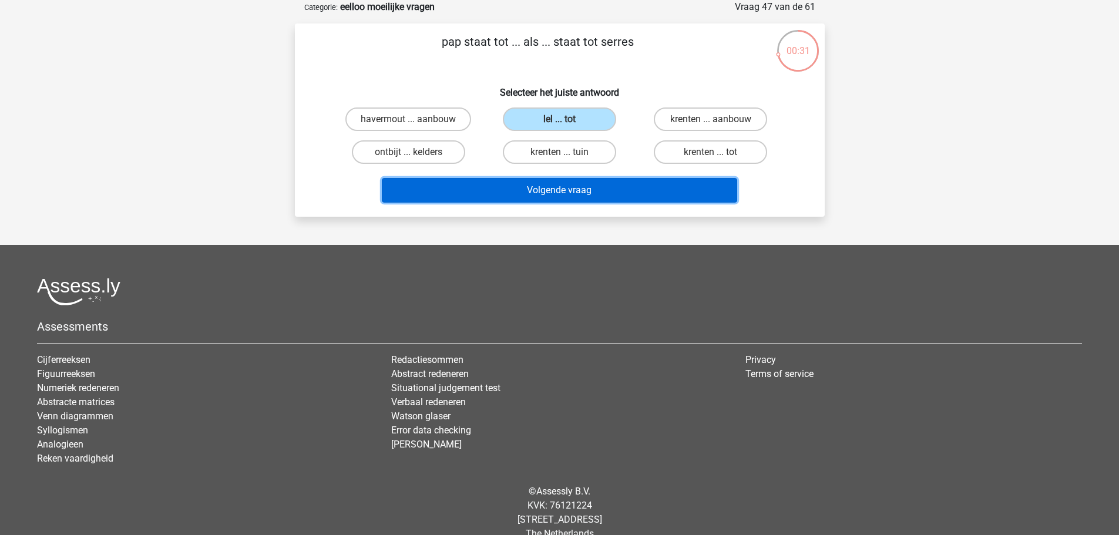
click at [646, 192] on button "Volgende vraag" at bounding box center [560, 190] width 356 height 25
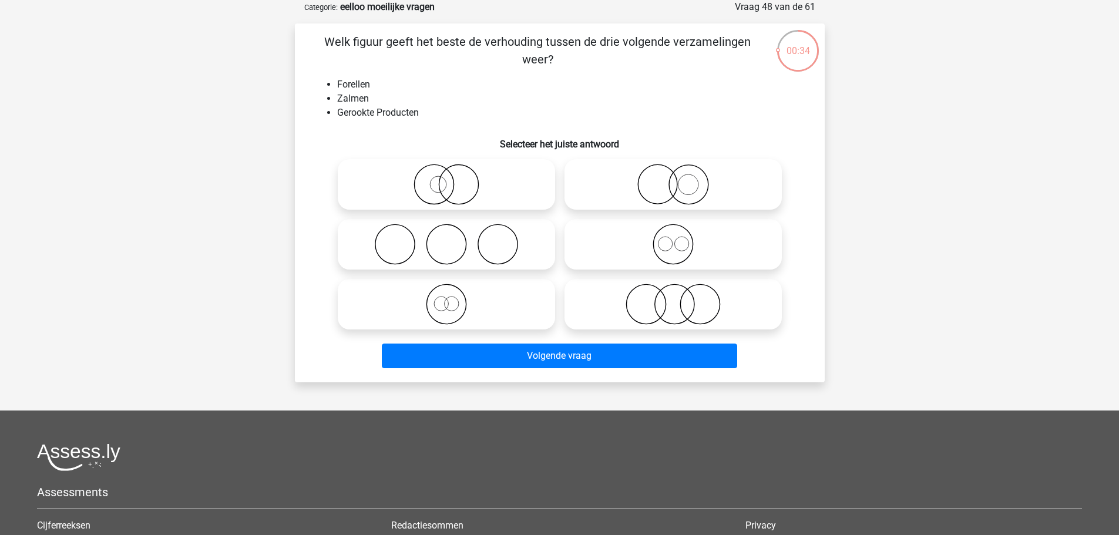
click at [484, 241] on icon at bounding box center [447, 244] width 208 height 41
click at [454, 239] on input "radio" at bounding box center [451, 235] width 8 height 8
radio input "true"
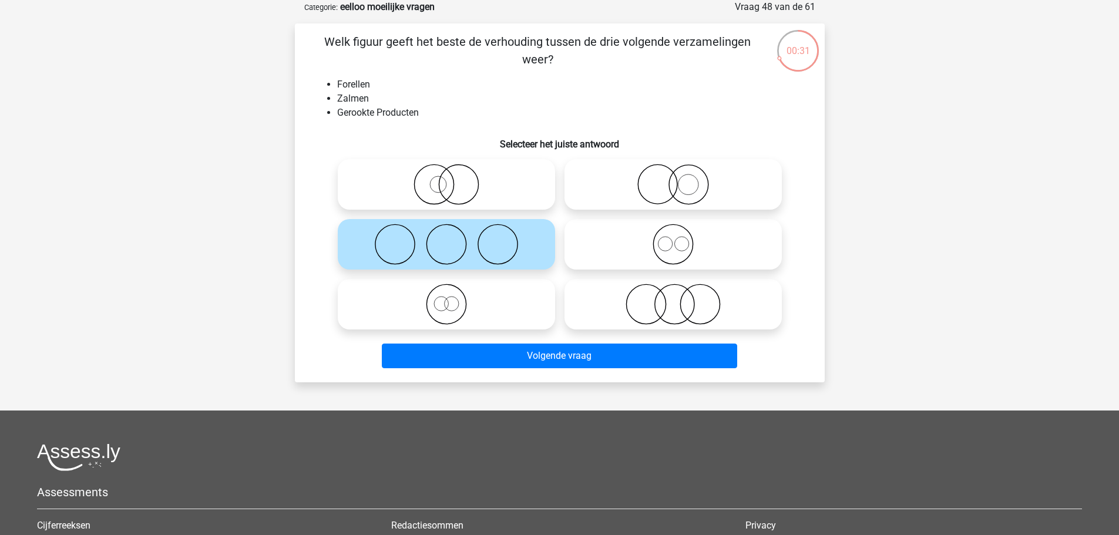
click at [661, 312] on icon at bounding box center [673, 304] width 208 height 41
click at [673, 299] on input "radio" at bounding box center [677, 295] width 8 height 8
radio input "true"
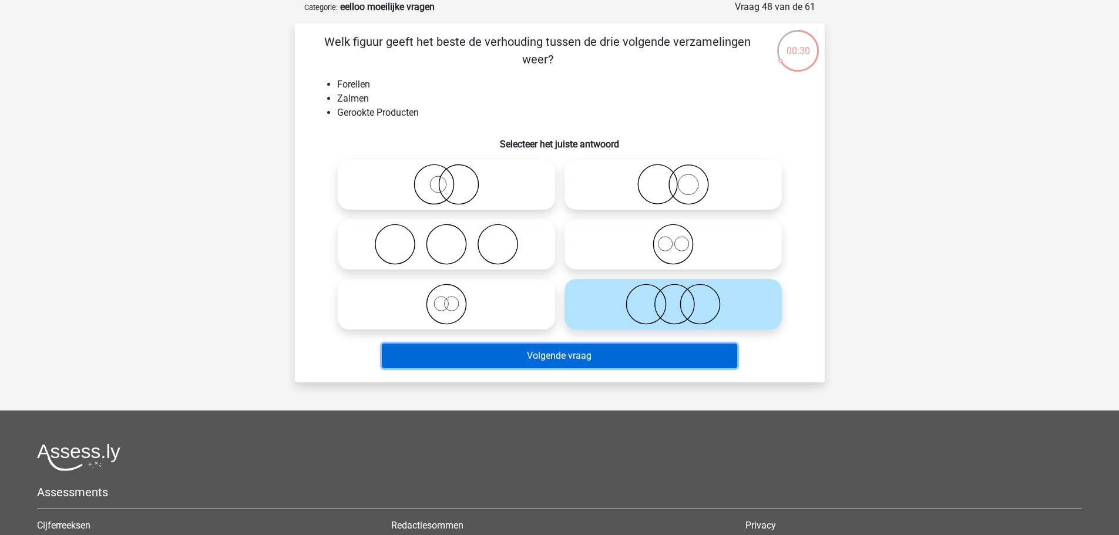
click at [695, 353] on button "Volgende vraag" at bounding box center [560, 356] width 356 height 25
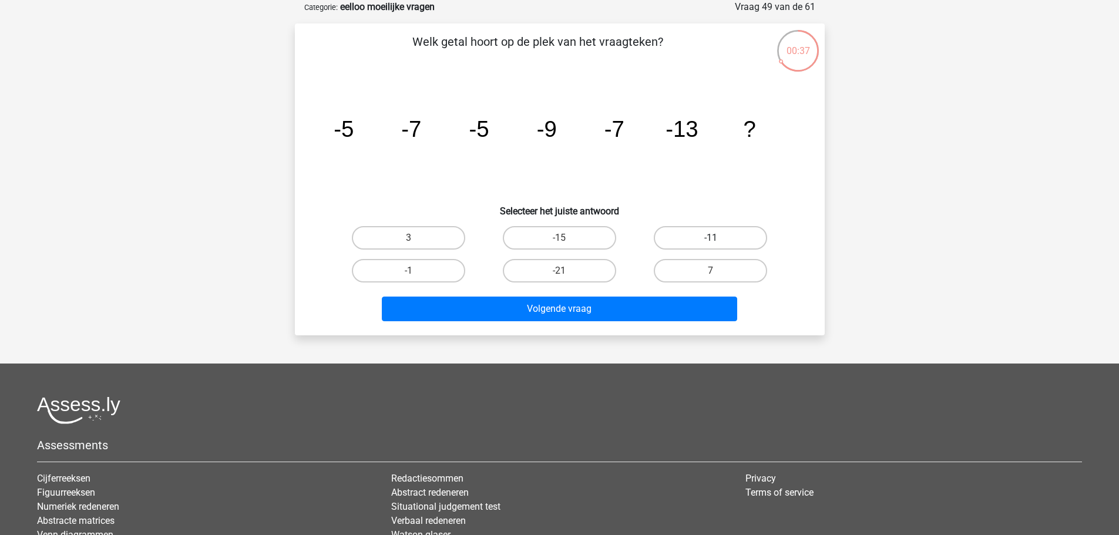
click at [703, 233] on label "-11" at bounding box center [710, 238] width 113 height 24
click at [711, 238] on input "-11" at bounding box center [715, 242] width 8 height 8
radio input "true"
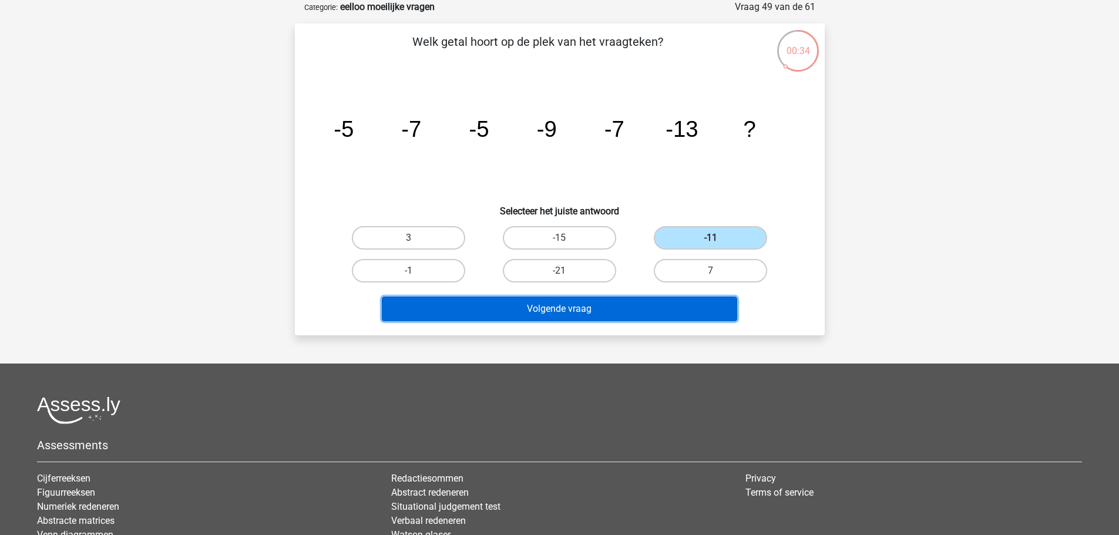
click at [701, 304] on button "Volgende vraag" at bounding box center [560, 309] width 356 height 25
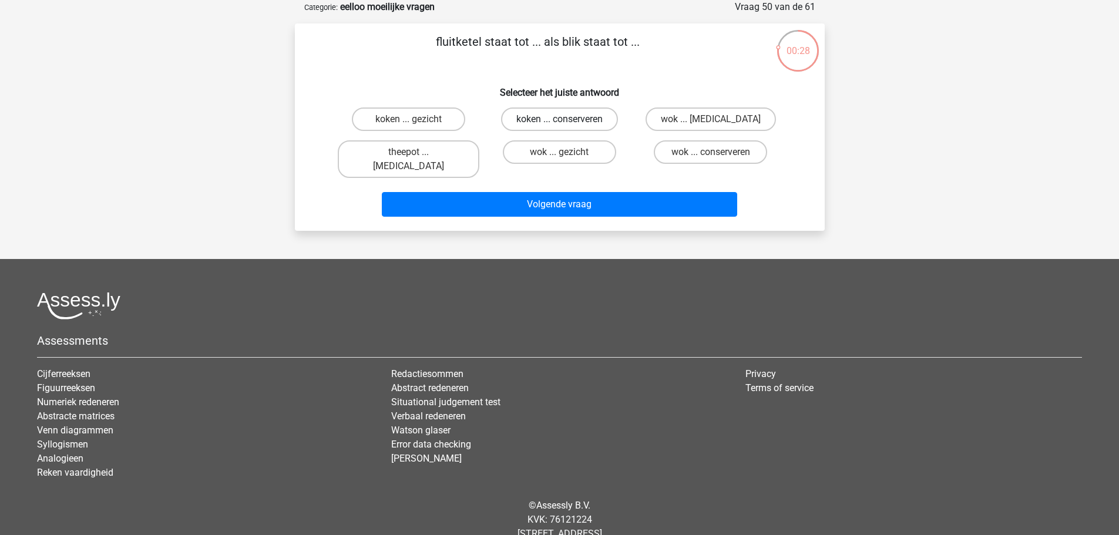
click at [552, 115] on label "koken ... conserveren" at bounding box center [559, 120] width 117 height 24
click at [559, 119] on input "koken ... conserveren" at bounding box center [563, 123] width 8 height 8
radio input "true"
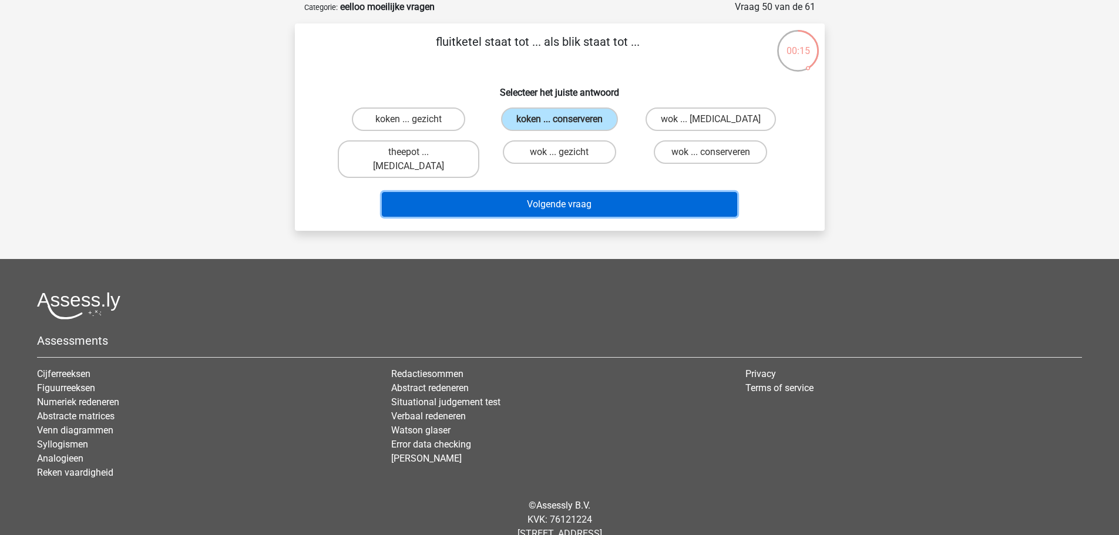
click at [559, 198] on button "Volgende vraag" at bounding box center [560, 204] width 356 height 25
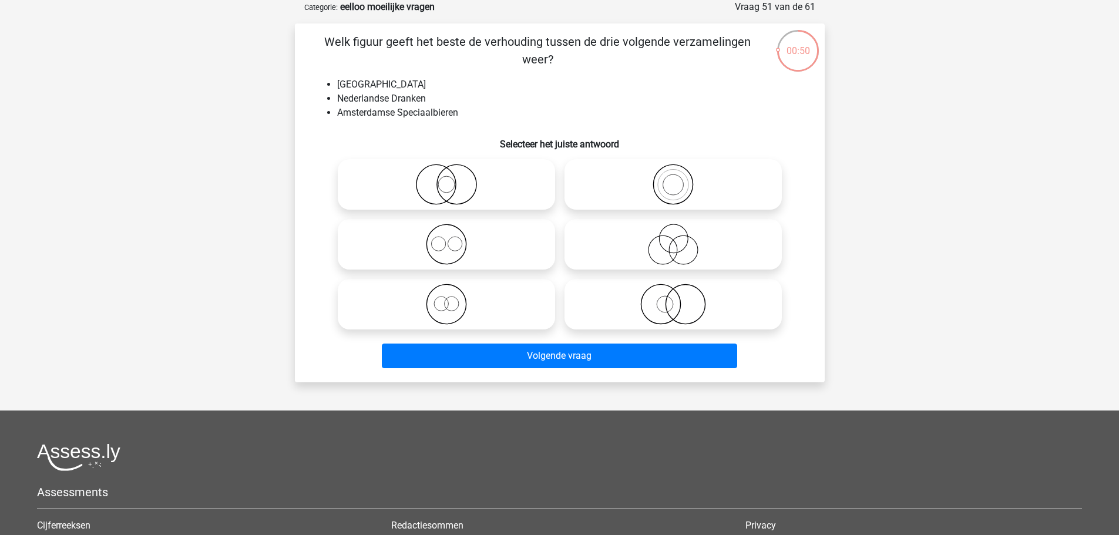
click at [471, 198] on circle at bounding box center [456, 184] width 39 height 39
click at [454, 179] on input "radio" at bounding box center [451, 175] width 8 height 8
radio input "true"
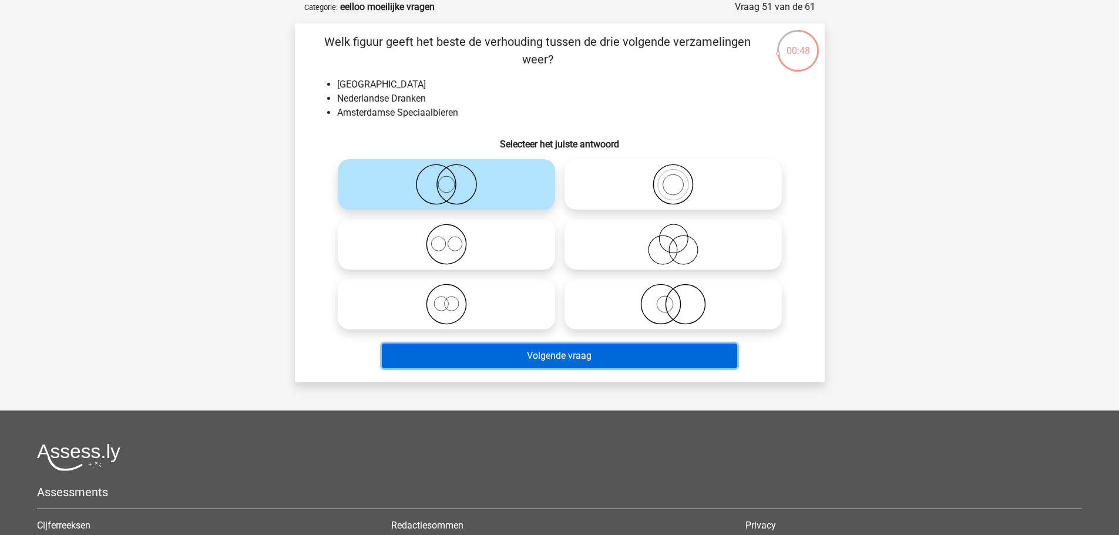
click at [566, 361] on button "Volgende vraag" at bounding box center [560, 356] width 356 height 25
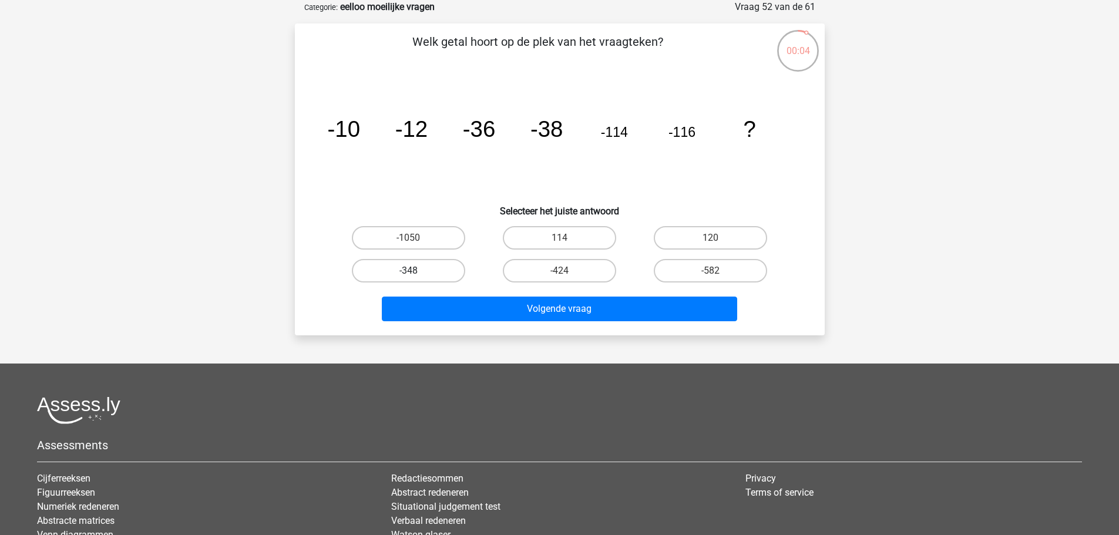
click at [456, 271] on label "-348" at bounding box center [408, 271] width 113 height 24
click at [416, 271] on input "-348" at bounding box center [412, 275] width 8 height 8
radio input "true"
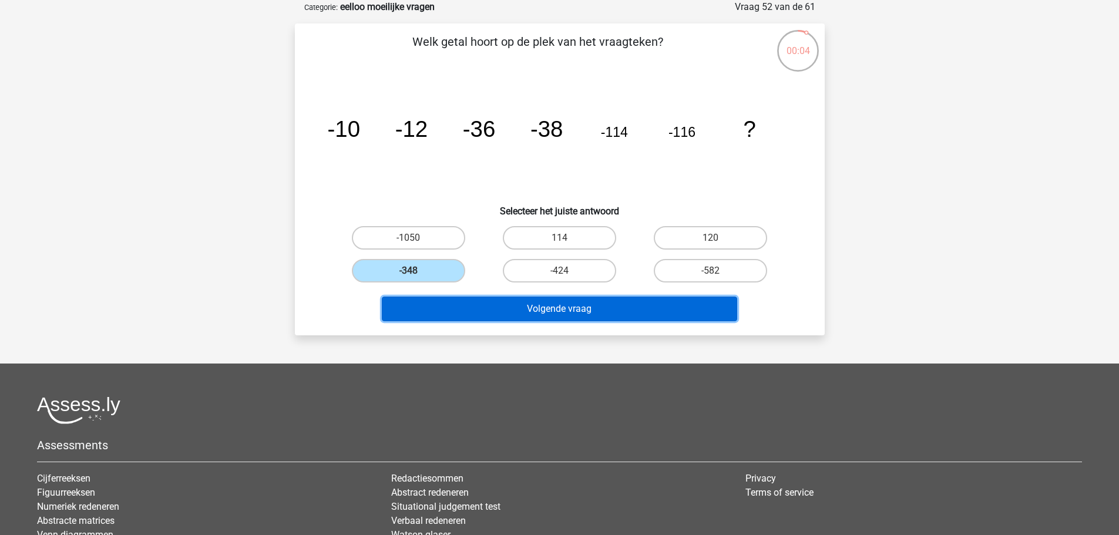
click at [551, 310] on button "Volgende vraag" at bounding box center [560, 309] width 356 height 25
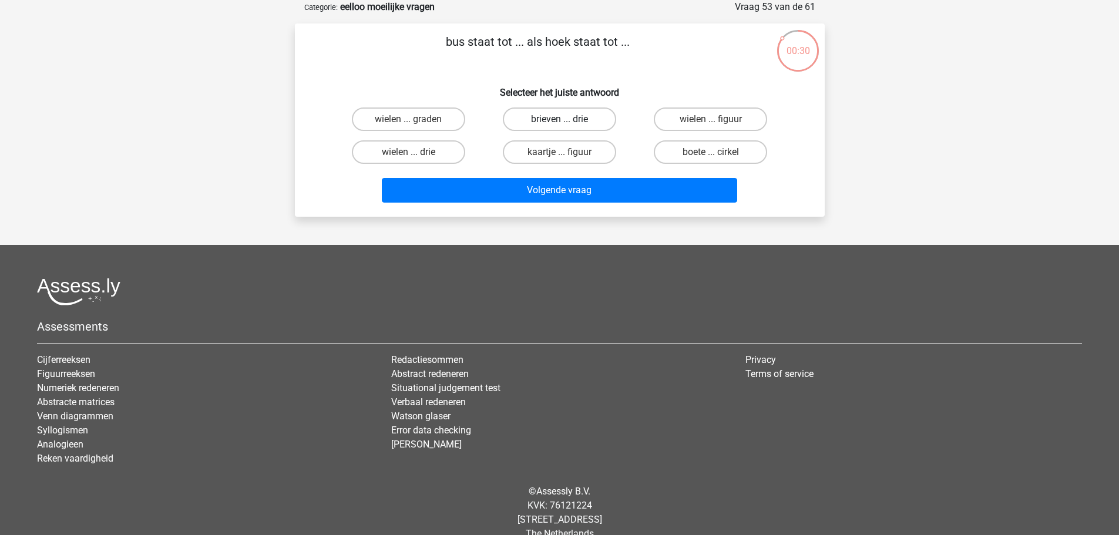
click at [548, 123] on label "brieven ... drie" at bounding box center [559, 120] width 113 height 24
click at [559, 123] on input "brieven ... drie" at bounding box center [563, 123] width 8 height 8
radio input "true"
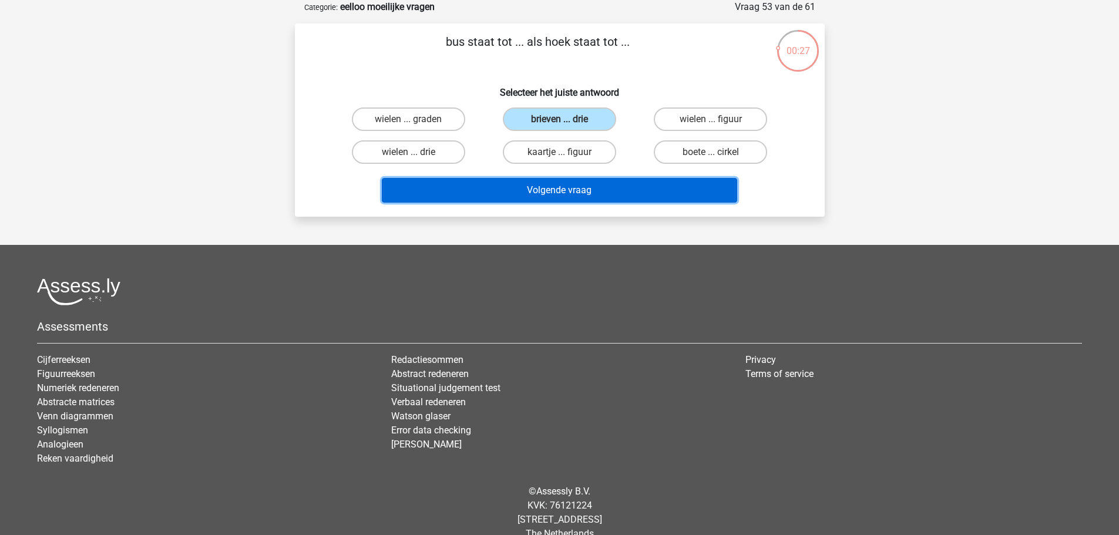
click at [585, 185] on button "Volgende vraag" at bounding box center [560, 190] width 356 height 25
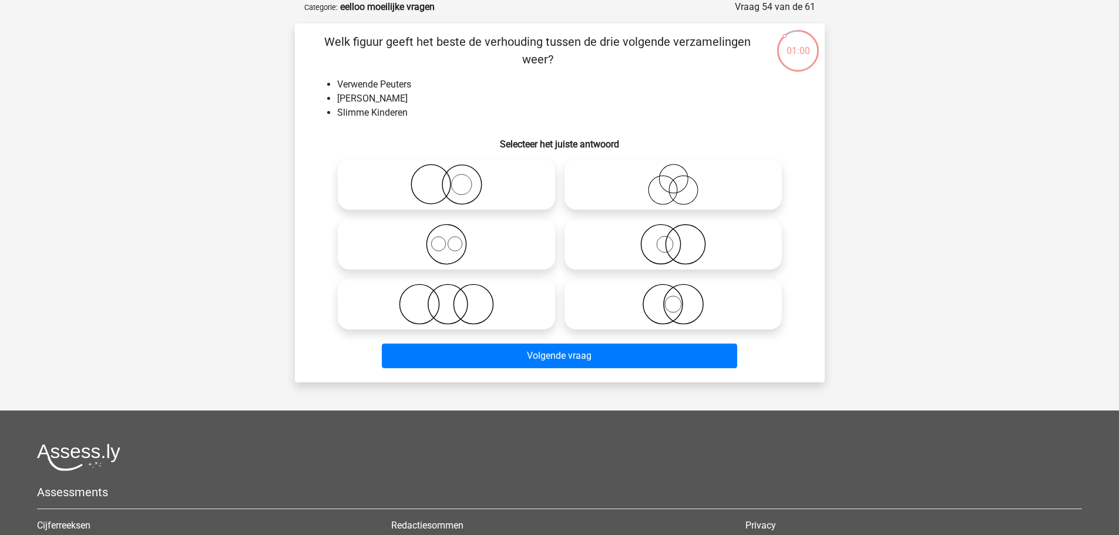
click at [524, 310] on icon at bounding box center [447, 304] width 208 height 41
click at [454, 299] on input "radio" at bounding box center [451, 295] width 8 height 8
radio input "true"
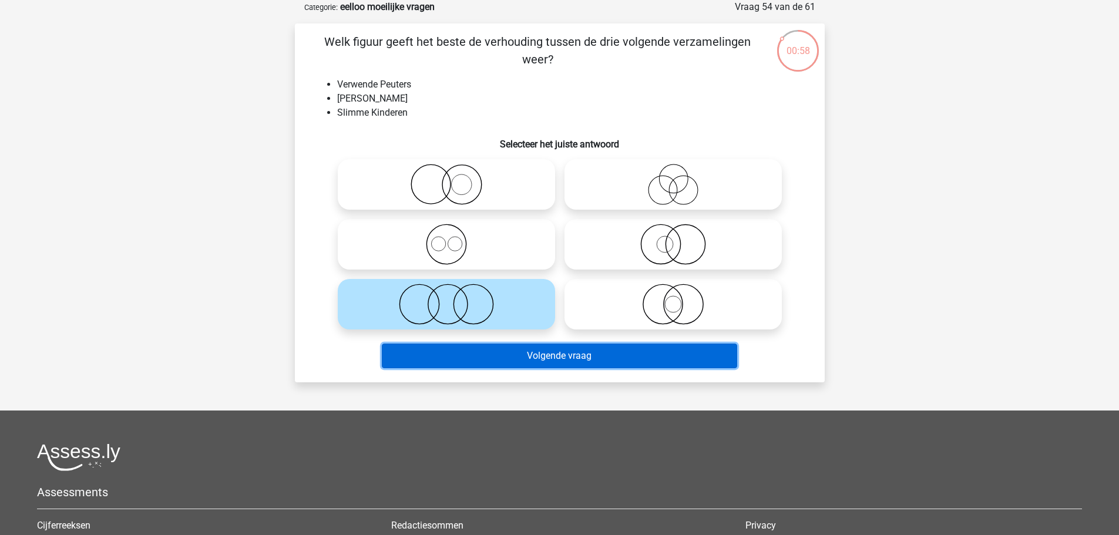
click at [549, 358] on button "Volgende vraag" at bounding box center [560, 356] width 356 height 25
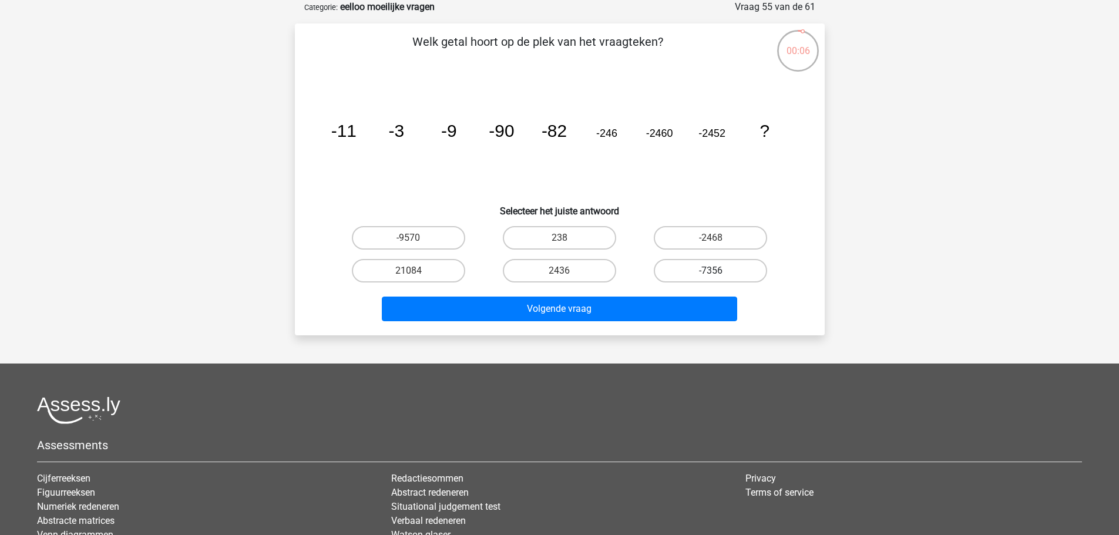
click at [695, 270] on label "-7356" at bounding box center [710, 271] width 113 height 24
click at [711, 271] on input "-7356" at bounding box center [715, 275] width 8 height 8
radio input "true"
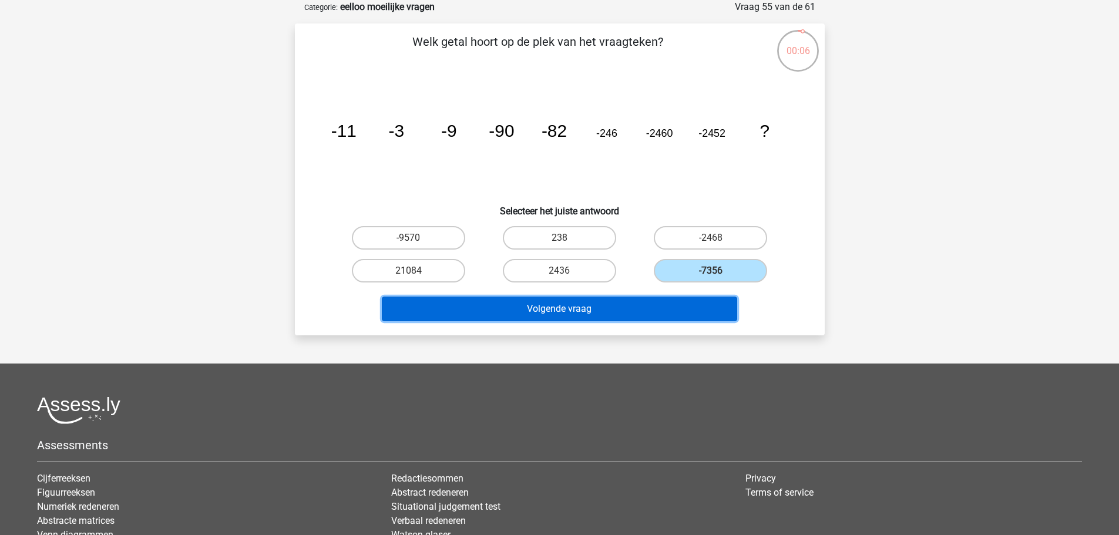
click at [679, 311] on button "Volgende vraag" at bounding box center [560, 309] width 356 height 25
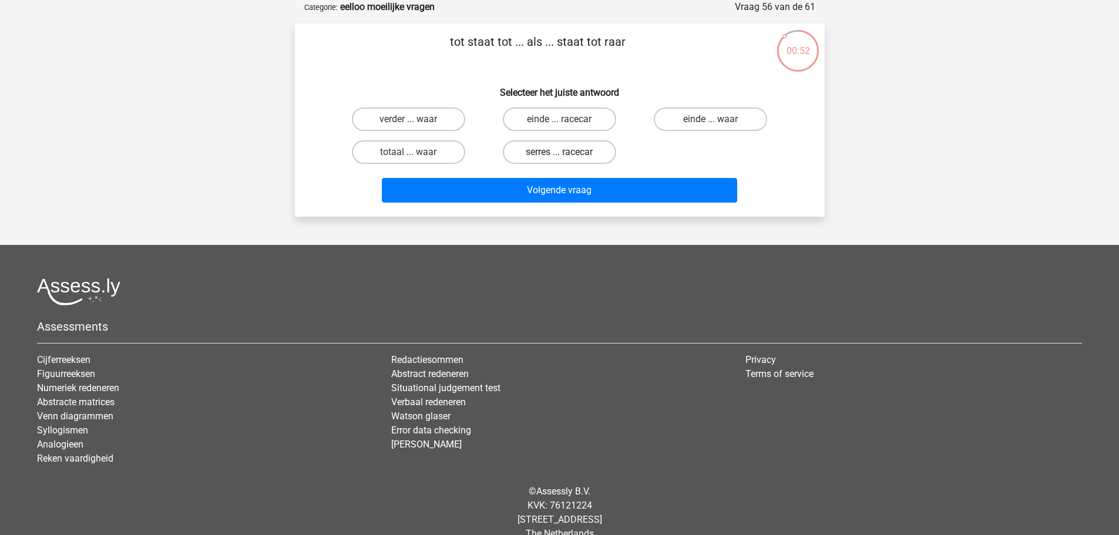
click at [579, 157] on label "serres ... racecar" at bounding box center [559, 152] width 113 height 24
click at [567, 157] on input "serres ... racecar" at bounding box center [563, 156] width 8 height 8
radio input "true"
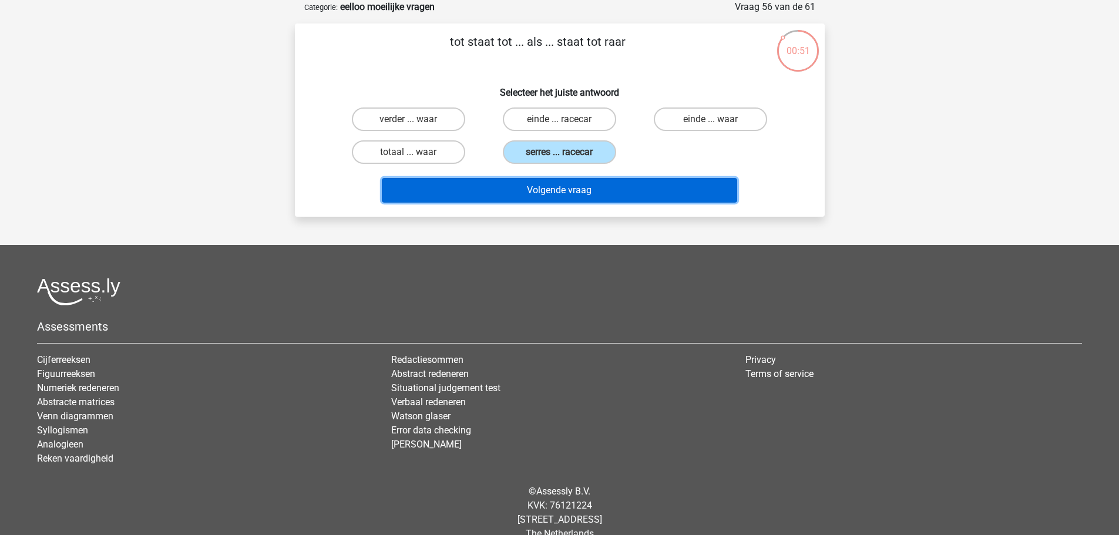
click at [628, 193] on button "Volgende vraag" at bounding box center [560, 190] width 356 height 25
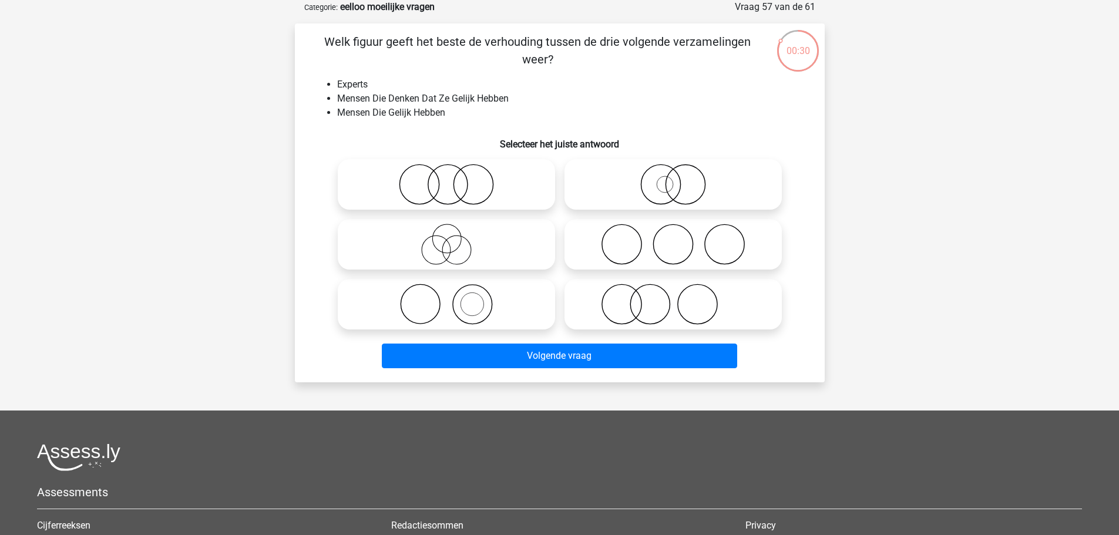
click at [455, 229] on icon at bounding box center [447, 244] width 208 height 41
click at [454, 231] on input "radio" at bounding box center [451, 235] width 8 height 8
radio input "true"
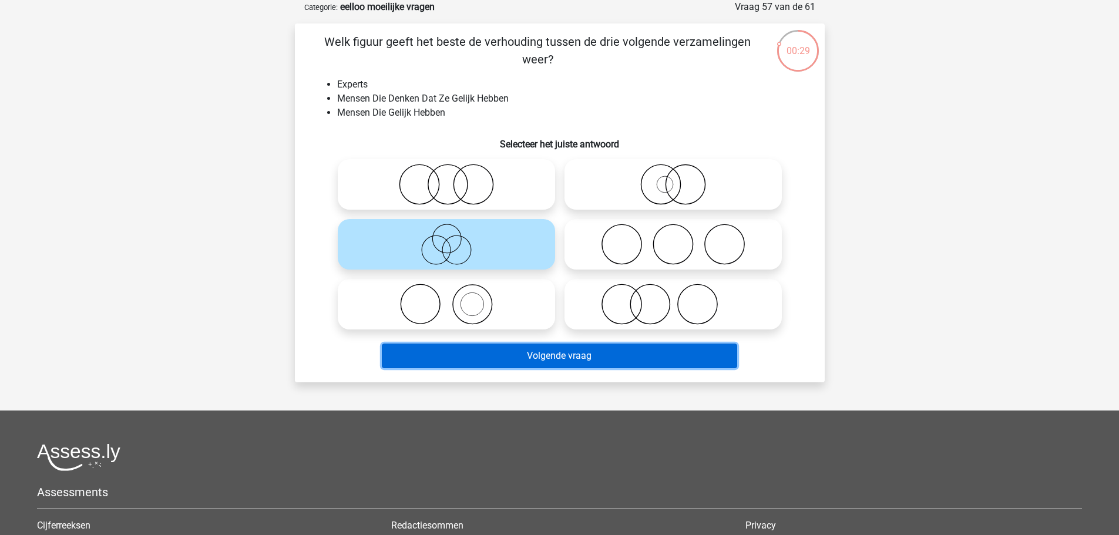
click at [542, 357] on button "Volgende vraag" at bounding box center [560, 356] width 356 height 25
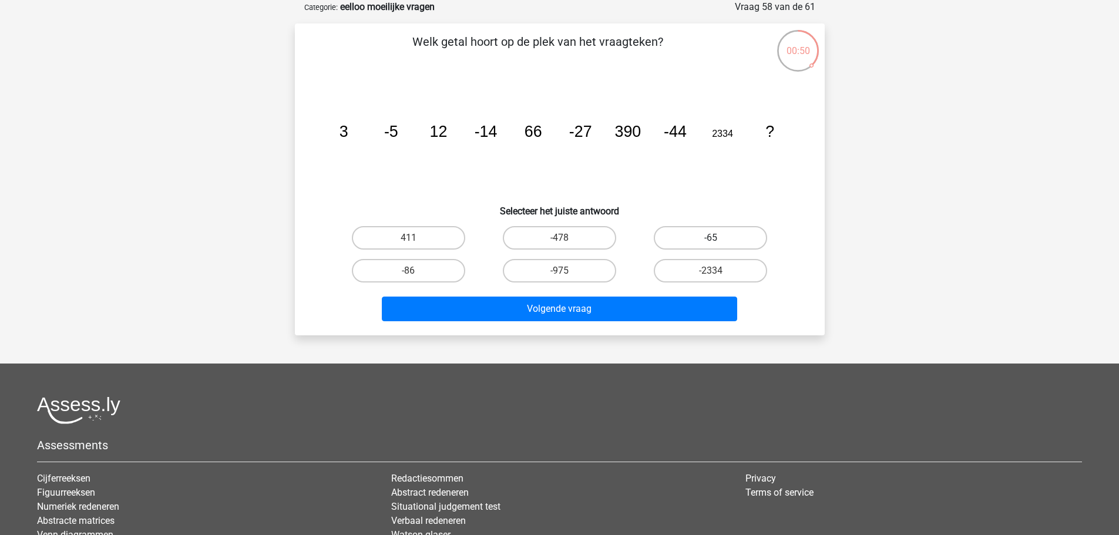
click at [723, 234] on label "-65" at bounding box center [710, 238] width 113 height 24
click at [719, 238] on input "-65" at bounding box center [715, 242] width 8 height 8
radio input "true"
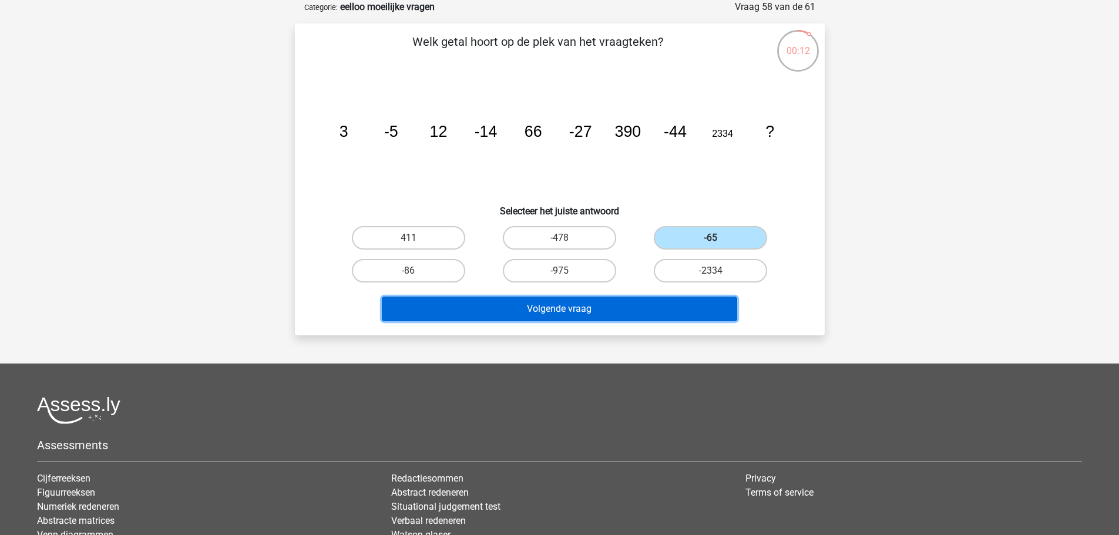
click at [684, 310] on button "Volgende vraag" at bounding box center [560, 309] width 356 height 25
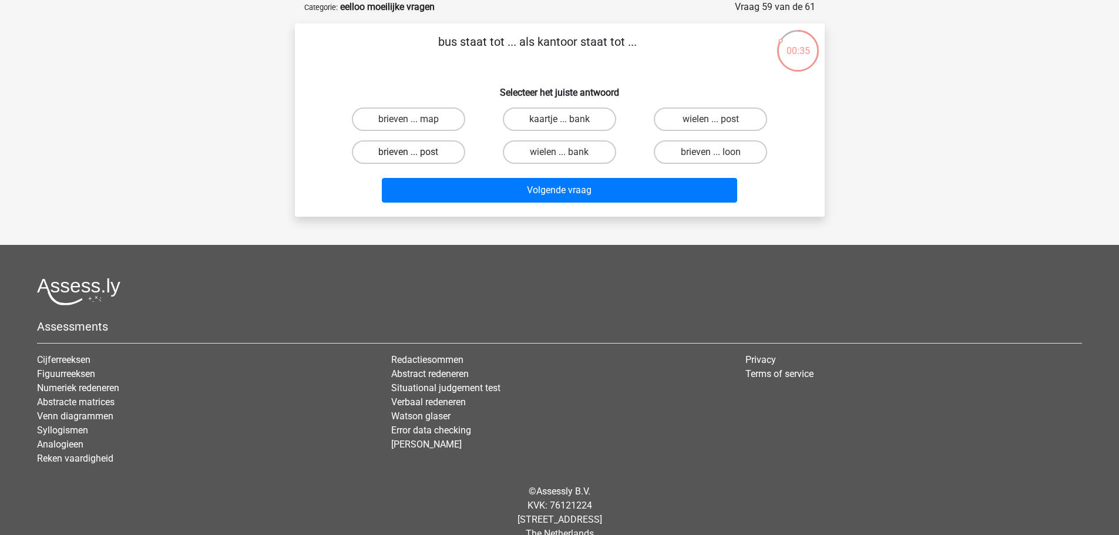
click at [438, 159] on label "brieven ... post" at bounding box center [408, 152] width 113 height 24
click at [416, 159] on input "brieven ... post" at bounding box center [412, 156] width 8 height 8
radio input "true"
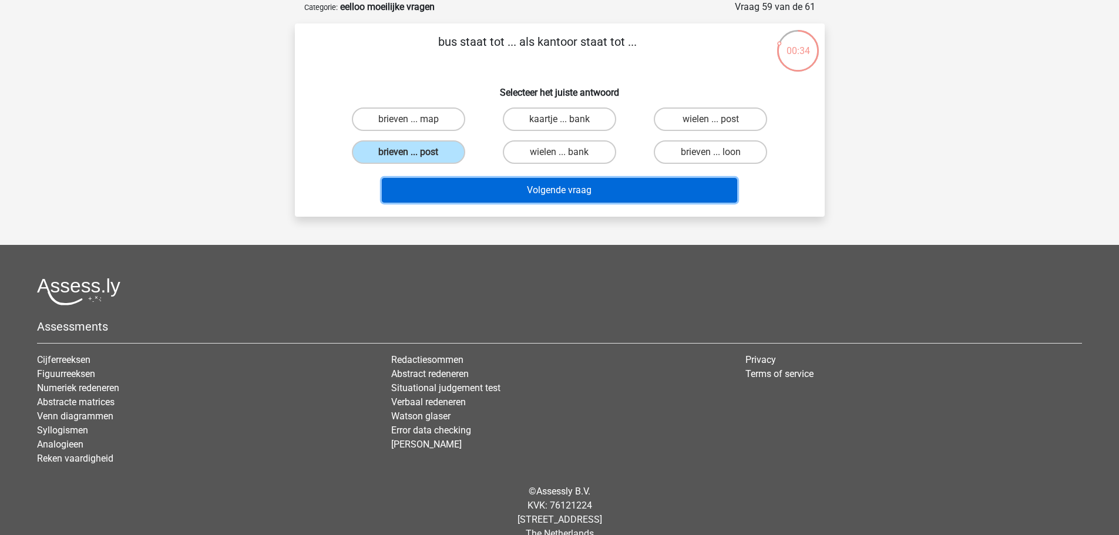
click at [618, 200] on button "Volgende vraag" at bounding box center [560, 190] width 356 height 25
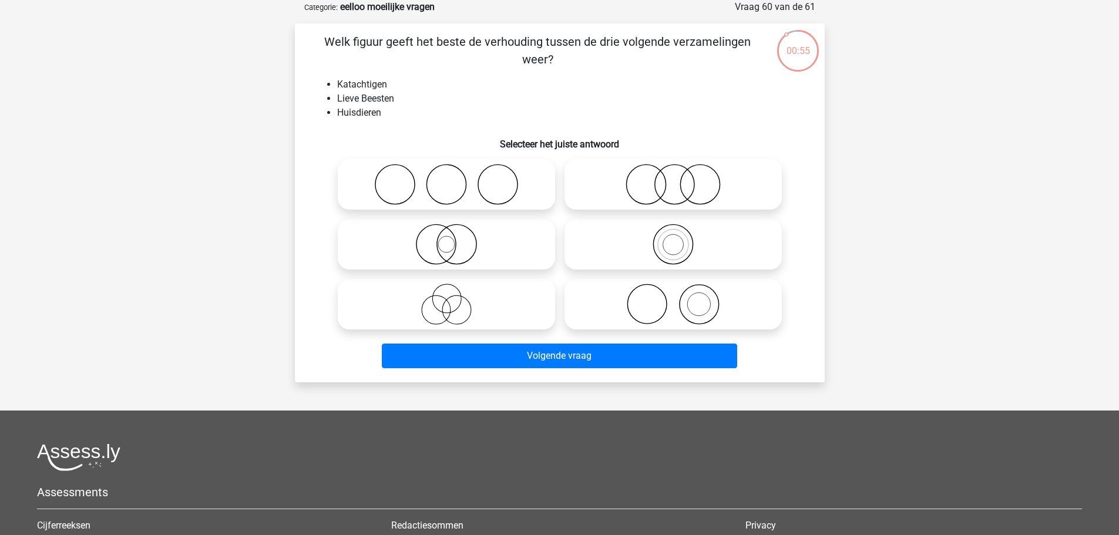
click at [517, 294] on icon at bounding box center [447, 304] width 208 height 41
click at [454, 294] on input "radio" at bounding box center [451, 295] width 8 height 8
radio input "true"
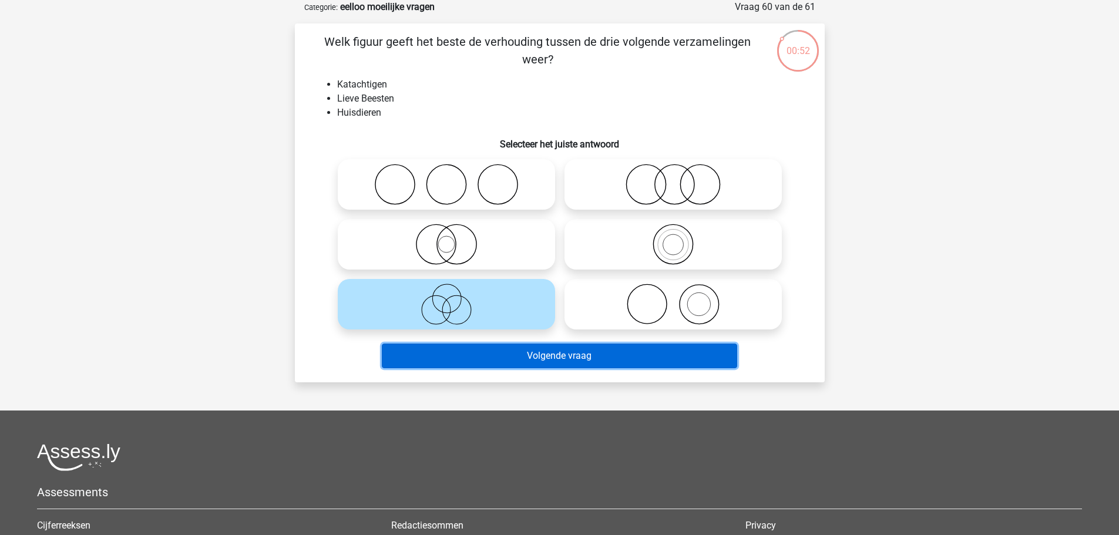
click at [568, 364] on button "Volgende vraag" at bounding box center [560, 356] width 356 height 25
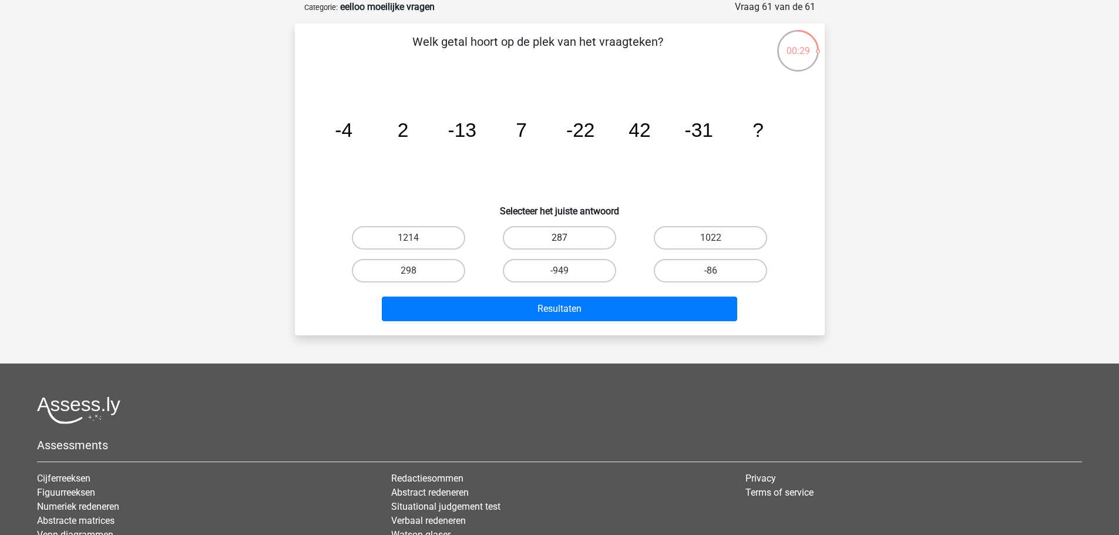
click at [568, 242] on label "287" at bounding box center [559, 238] width 113 height 24
click at [567, 242] on input "287" at bounding box center [563, 242] width 8 height 8
radio input "true"
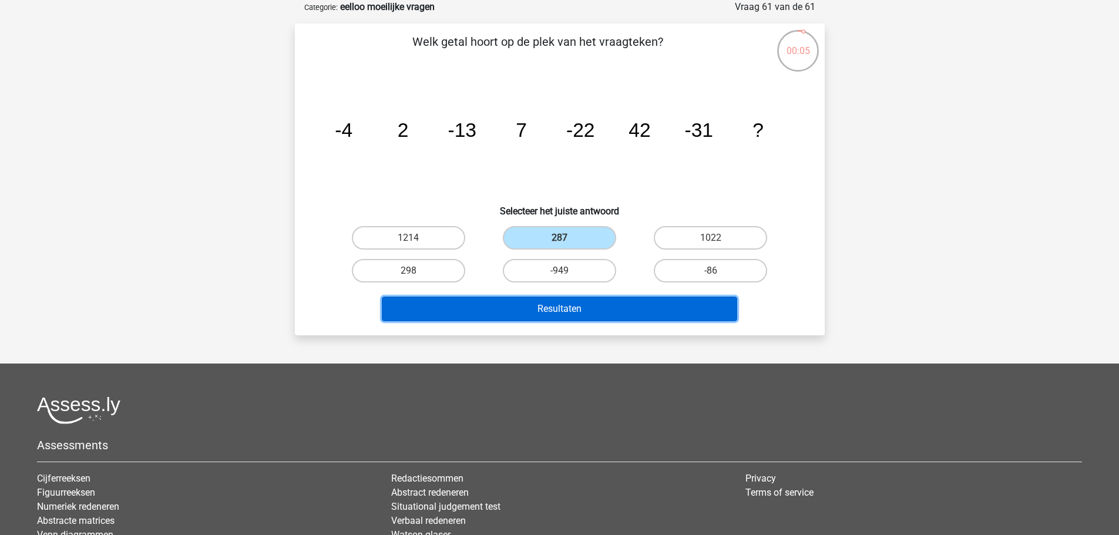
click at [588, 311] on button "Resultaten" at bounding box center [560, 309] width 356 height 25
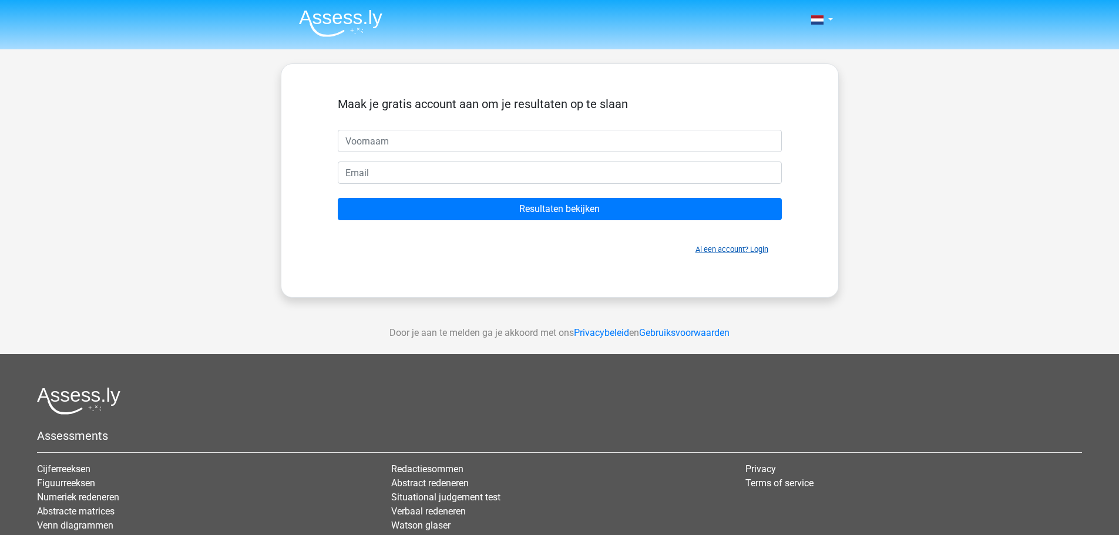
click at [727, 250] on link "Al een account? Login" at bounding box center [732, 249] width 73 height 9
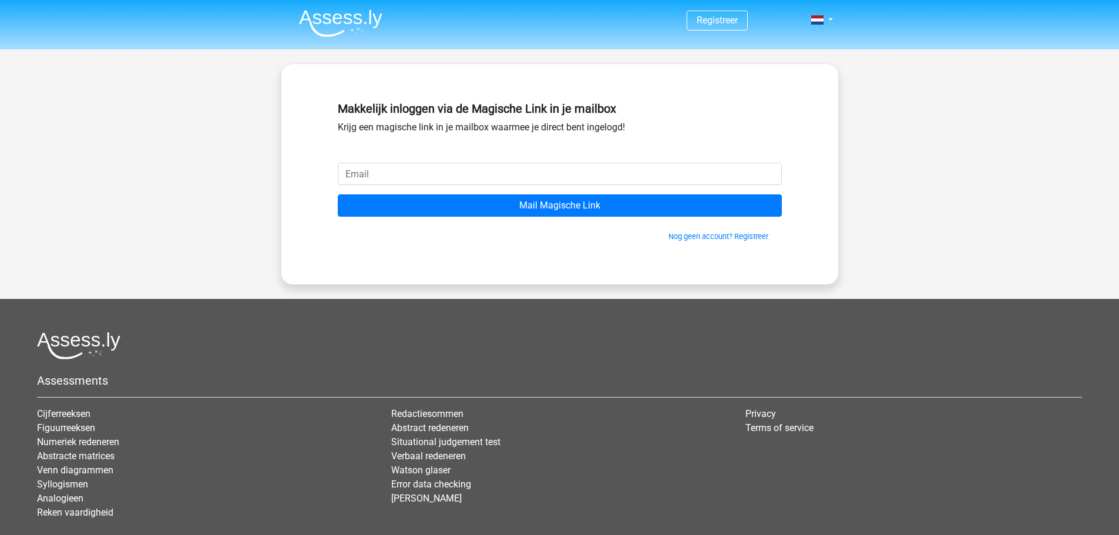
click at [618, 173] on input "email" at bounding box center [560, 174] width 444 height 22
type input "[EMAIL_ADDRESS][DOMAIN_NAME]"
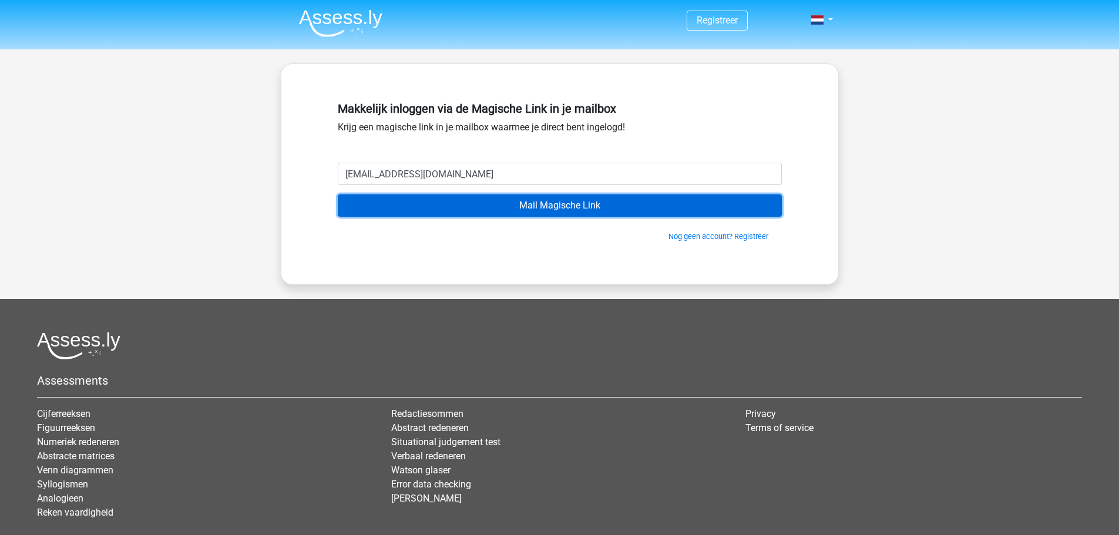
click at [609, 199] on input "Mail Magische Link" at bounding box center [560, 206] width 444 height 22
